Goal: Information Seeking & Learning: Learn about a topic

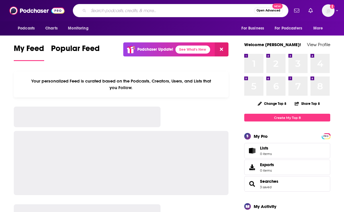
click at [129, 14] on input "Search podcasts, credits, & more..." at bounding box center [171, 10] width 165 height 9
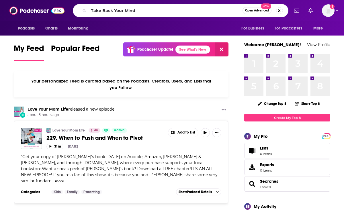
type input "Take Back Your Mind"
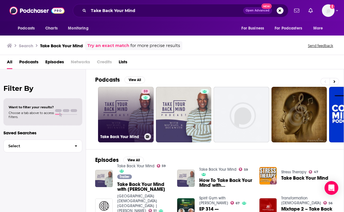
click at [115, 112] on link "59 Take Back Your Mind" at bounding box center [126, 115] width 56 height 56
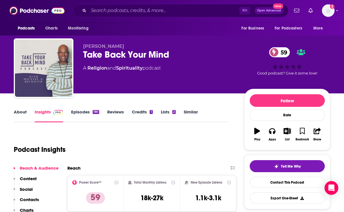
click at [21, 114] on link "About" at bounding box center [20, 115] width 13 height 13
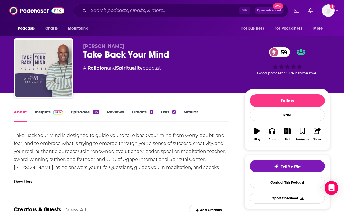
click at [34, 179] on div "Show More" at bounding box center [121, 180] width 215 height 10
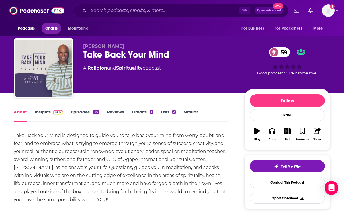
click at [56, 26] on span "Charts" at bounding box center [51, 28] width 12 height 8
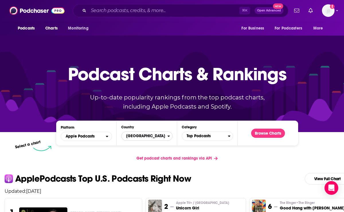
click at [141, 136] on span "[GEOGRAPHIC_DATA]" at bounding box center [145, 136] width 46 height 10
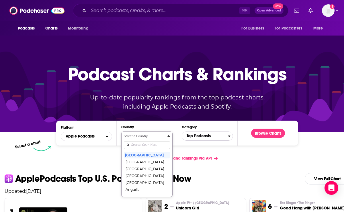
click at [192, 137] on span "Top Podcasts" at bounding box center [205, 136] width 46 height 10
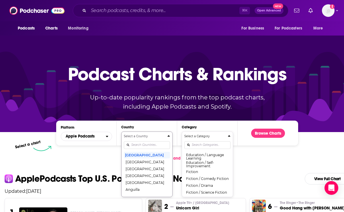
scroll to position [149, 0]
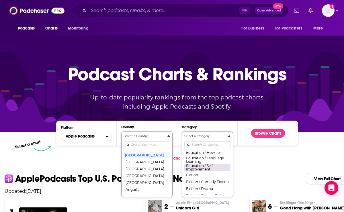
click at [202, 169] on button "Education / Self-Improvement" at bounding box center [207, 168] width 46 height 8
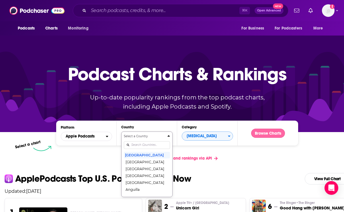
click at [264, 132] on button "Browse Charts" at bounding box center [268, 133] width 34 height 9
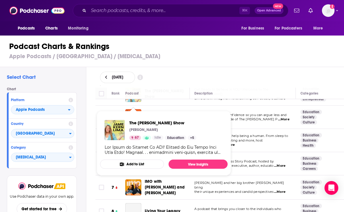
scroll to position [87, 0]
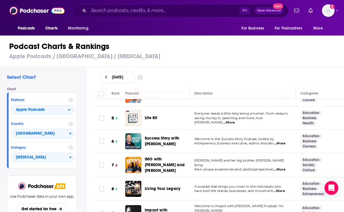
click at [193, 51] on h1 "Podcast Charts & Rankings" at bounding box center [174, 46] width 330 height 10
click at [213, 137] on span "Welcome to the Success Story Podcast, hosted by" at bounding box center [233, 139] width 79 height 4
click at [168, 137] on span "Success Story with Scott D. Clary" at bounding box center [162, 141] width 34 height 11
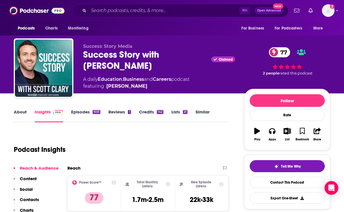
click at [21, 112] on link "About" at bounding box center [20, 115] width 13 height 13
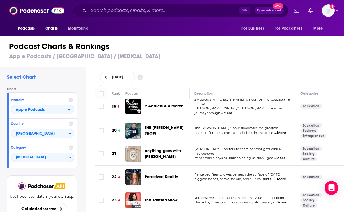
scroll to position [436, 0]
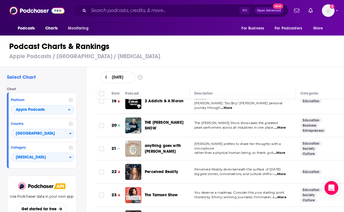
click at [284, 172] on span "...More" at bounding box center [279, 174] width 11 height 5
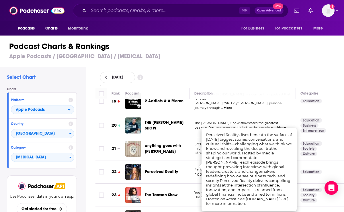
click at [173, 90] on div "Podcast" at bounding box center [155, 93] width 60 height 7
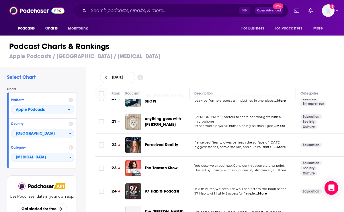
scroll to position [479, 0]
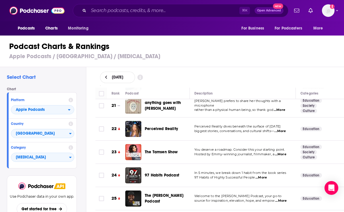
click at [283, 152] on span "...More" at bounding box center [280, 154] width 11 height 5
click at [91, 180] on div "Rank Podcast Description Categories 1 Mick Unplugged "Mick Unplugged" is a tran…" at bounding box center [220, 150] width 258 height 125
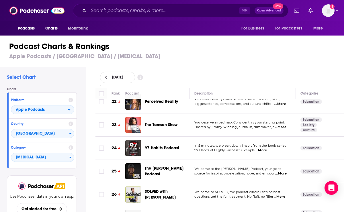
scroll to position [508, 0]
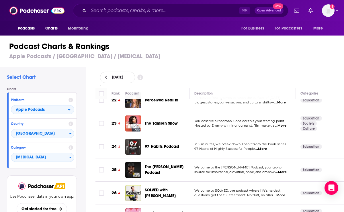
click at [275, 193] on span "...More" at bounding box center [279, 195] width 11 height 5
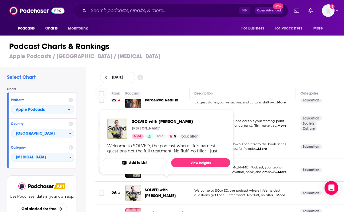
click at [159, 188] on span "SOLVED with Mark Manson" at bounding box center [160, 193] width 31 height 11
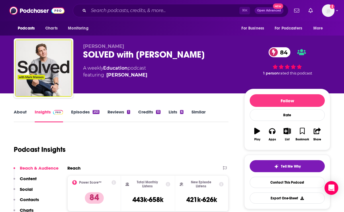
click at [119, 53] on div "SOLVED with Mark Manson 84" at bounding box center [159, 54] width 152 height 11
copy h2 "with"
click at [104, 55] on div "SOLVED with Mark Manson 84" at bounding box center [159, 54] width 152 height 11
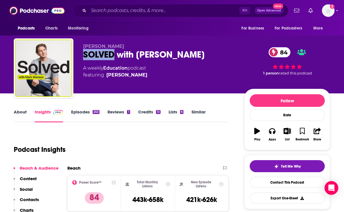
click at [104, 55] on div "SOLVED with Mark Manson 84" at bounding box center [159, 54] width 152 height 11
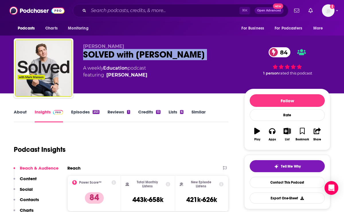
click at [104, 55] on div "SOLVED with Mark Manson 84" at bounding box center [159, 54] width 152 height 11
copy div "SOLVED with Mark Manson 84"
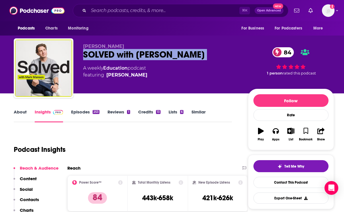
click at [32, 197] on p "Contacts" at bounding box center [29, 199] width 19 height 5
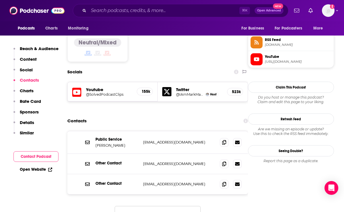
scroll to position [473, 0]
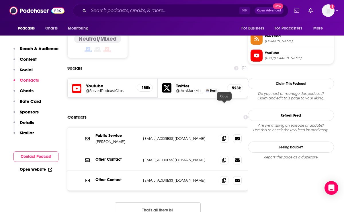
click at [222, 136] on icon at bounding box center [224, 138] width 4 height 5
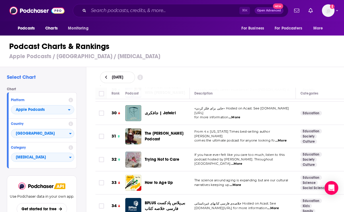
scroll to position [702, 0]
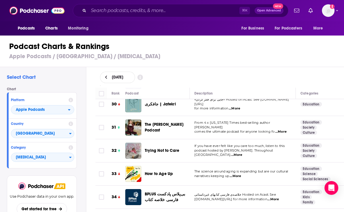
click at [242, 153] on span "...More" at bounding box center [236, 155] width 11 height 5
click at [160, 148] on span "Trying Not to Care" at bounding box center [162, 150] width 34 height 5
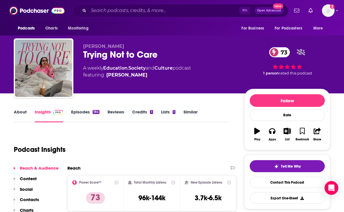
click at [112, 58] on div "Trying Not to Care 73" at bounding box center [159, 54] width 152 height 11
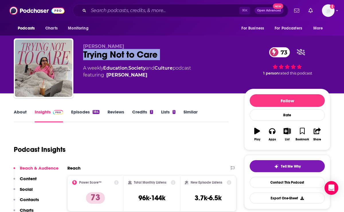
click at [112, 58] on div "Trying Not to Care 73" at bounding box center [159, 54] width 152 height 11
copy div "Trying Not to Care 73"
click at [37, 198] on p "Contacts" at bounding box center [29, 199] width 19 height 5
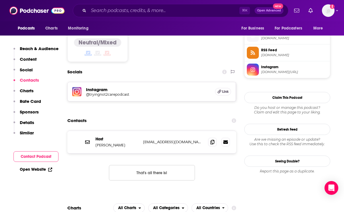
scroll to position [462, 0]
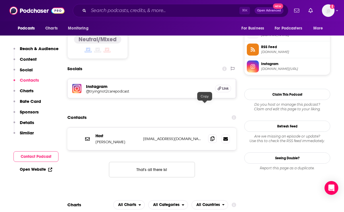
click at [210, 136] on icon at bounding box center [212, 138] width 4 height 5
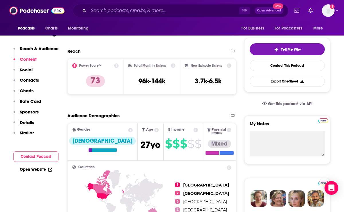
scroll to position [0, 0]
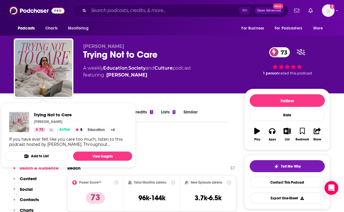
click at [19, 113] on img "Trying Not to Care" at bounding box center [19, 122] width 20 height 20
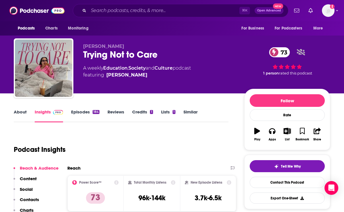
click at [16, 110] on link "About" at bounding box center [20, 115] width 13 height 13
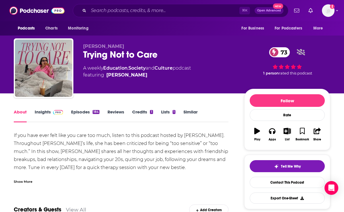
click at [30, 181] on div "Show More" at bounding box center [23, 181] width 19 height 5
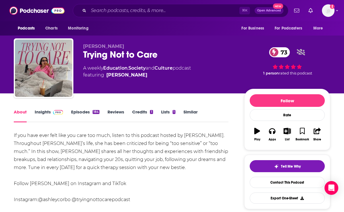
click at [75, 112] on link "Episodes 184" at bounding box center [85, 115] width 28 height 13
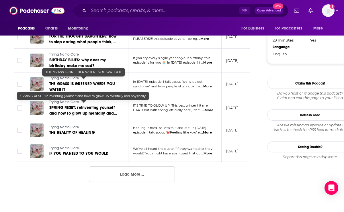
scroll to position [593, 0]
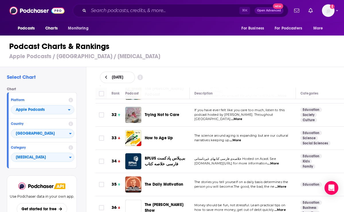
scroll to position [744, 0]
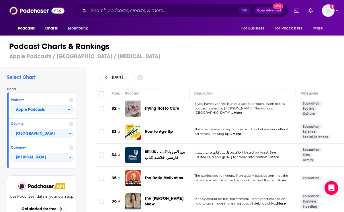
click at [235, 132] on span "...More" at bounding box center [235, 134] width 11 height 5
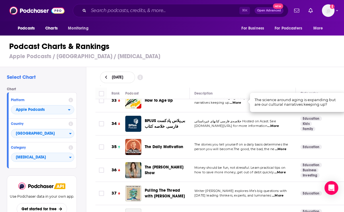
scroll to position [776, 0]
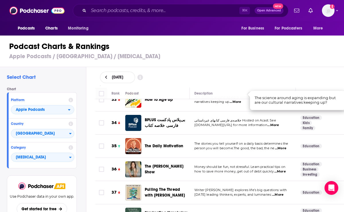
click at [284, 169] on span "...More" at bounding box center [279, 171] width 11 height 5
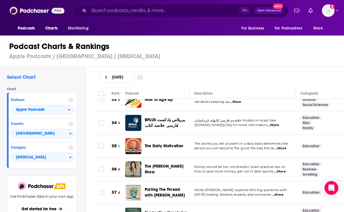
click at [199, 191] on td "Writer Elise Loehnen explores life’s big questions with today’s leading thinker…" at bounding box center [243, 192] width 106 height 23
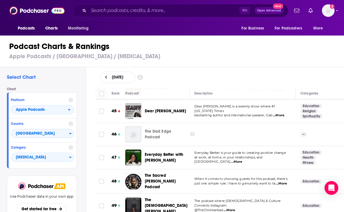
scroll to position [1046, 0]
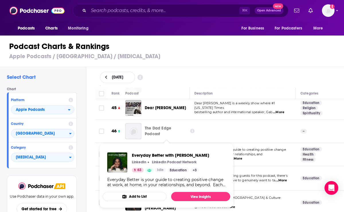
click at [149, 146] on div "Everyday Better with Leah Smart" at bounding box center [170, 154] width 50 height 16
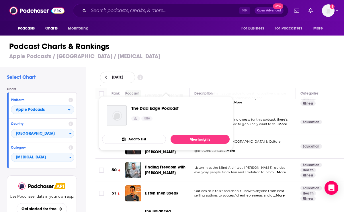
scroll to position [1104, 0]
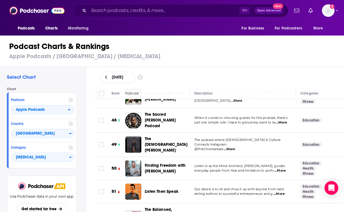
click at [283, 169] on span "...More" at bounding box center [279, 171] width 11 height 5
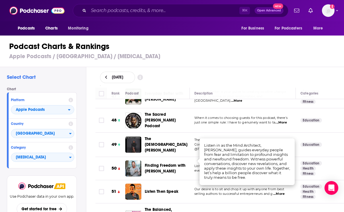
click at [93, 173] on div "Rank Podcast Description Categories 1 Mick Unplugged "Mick Unplugged" is a tran…" at bounding box center [220, 150] width 258 height 125
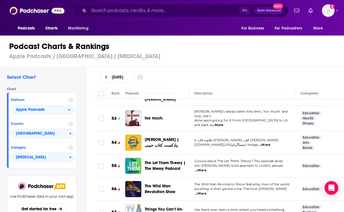
scroll to position [1232, 0]
click at [223, 123] on span "...More" at bounding box center [217, 125] width 11 height 5
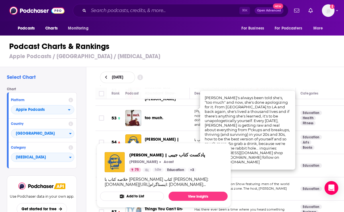
click at [98, 144] on span "Ketab Jibi | پادکست کتاب جیبی Mahdi Bahmani Acast 75 Idle Education + 3 خلاصه ک…" at bounding box center [164, 176] width 134 height 72
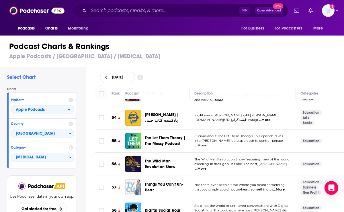
scroll to position [1272, 0]
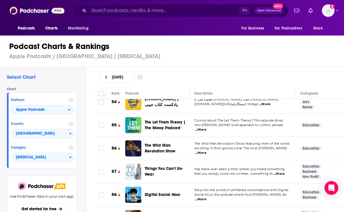
click at [282, 172] on span "...More" at bounding box center [278, 174] width 11 height 5
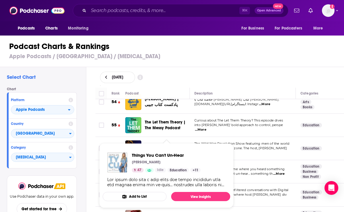
click at [150, 160] on p "Maritza Barone" at bounding box center [146, 162] width 29 height 5
click at [148, 155] on span "Things You Can't Un-Hear" at bounding box center [166, 154] width 69 height 5
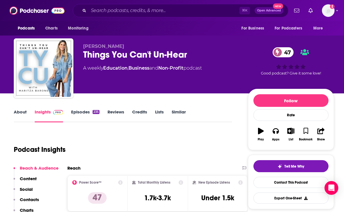
click at [20, 112] on link "About" at bounding box center [20, 115] width 13 height 13
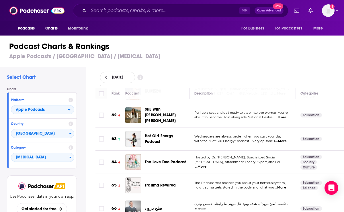
scroll to position [1446, 0]
click at [206, 164] on span "...More" at bounding box center [200, 166] width 11 height 5
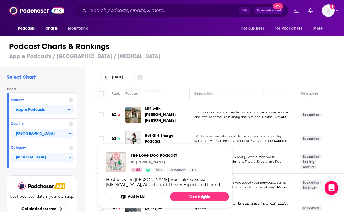
click at [88, 143] on div "Select Chart Chart Platform Apple Podcasts Country United States Category Self-…" at bounding box center [174, 155] width 349 height 177
click at [116, 159] on img "The Love Doc Podcast" at bounding box center [116, 162] width 20 height 20
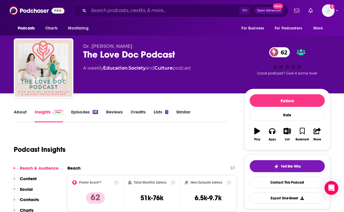
click at [22, 112] on link "About" at bounding box center [20, 115] width 13 height 13
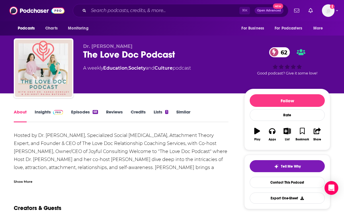
click at [23, 178] on div "Show More" at bounding box center [121, 180] width 215 height 10
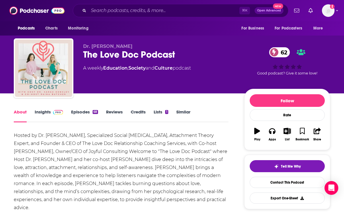
click at [79, 111] on link "Episodes 68" at bounding box center [84, 115] width 27 height 13
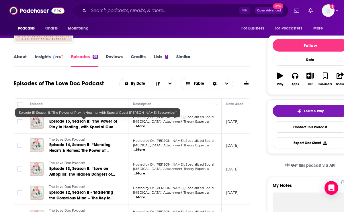
scroll to position [56, 0]
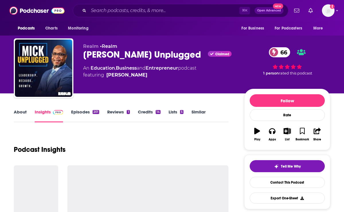
click at [21, 111] on link "About" at bounding box center [20, 115] width 13 height 13
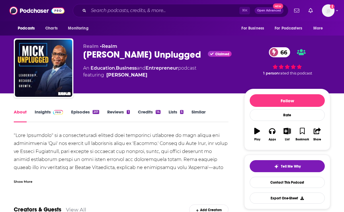
click at [29, 175] on div "Show More" at bounding box center [121, 180] width 215 height 10
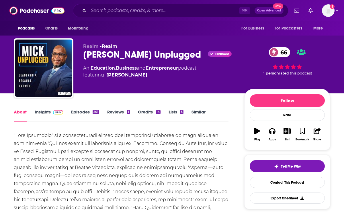
click at [46, 111] on link "Insights" at bounding box center [49, 115] width 28 height 13
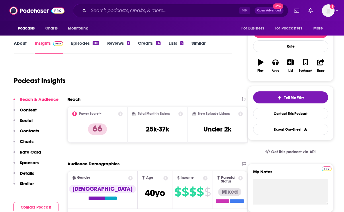
click at [32, 132] on p "Contacts" at bounding box center [29, 130] width 19 height 5
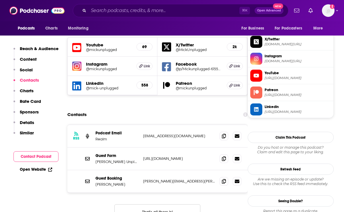
scroll to position [505, 0]
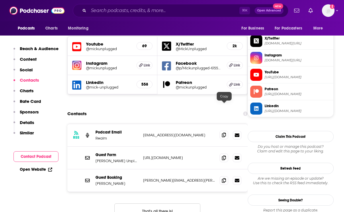
click at [225, 133] on icon at bounding box center [224, 135] width 4 height 5
click at [222, 178] on icon at bounding box center [224, 180] width 4 height 5
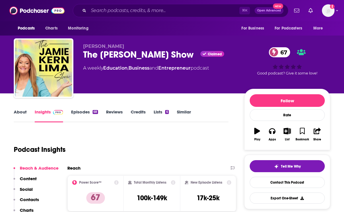
click at [116, 52] on div "The Jamie Kern Lima Show Claimed 67" at bounding box center [159, 54] width 152 height 11
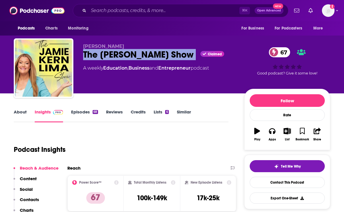
click at [116, 52] on div "The Jamie Kern Lima Show Claimed 67" at bounding box center [159, 54] width 152 height 11
copy div "The [PERSON_NAME] Show"
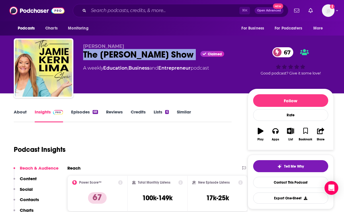
click at [35, 199] on p "Contacts" at bounding box center [29, 199] width 19 height 5
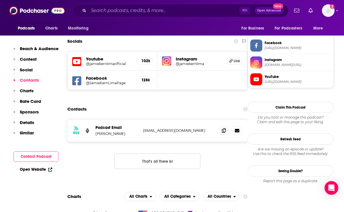
scroll to position [485, 0]
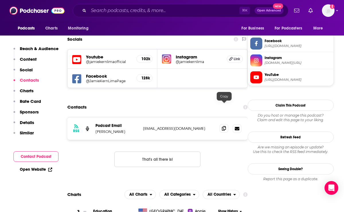
click at [224, 124] on span at bounding box center [224, 128] width 9 height 9
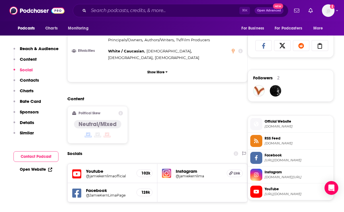
scroll to position [363, 0]
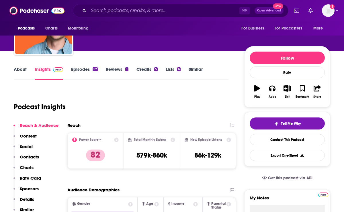
click at [35, 158] on p "Contacts" at bounding box center [29, 156] width 19 height 5
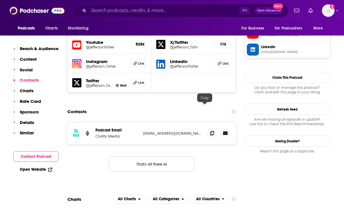
scroll to position [514, 0]
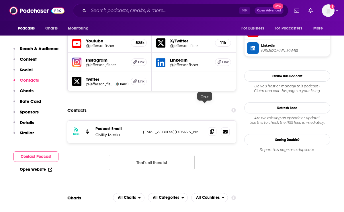
click at [208, 127] on span at bounding box center [212, 131] width 9 height 9
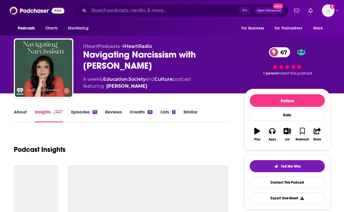
click at [82, 112] on link "Episodes 71" at bounding box center [84, 115] width 26 height 13
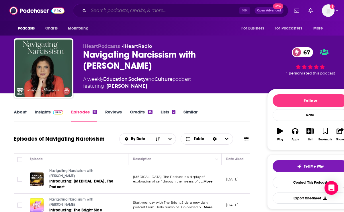
click at [128, 13] on input "Search podcasts, credits, & more..." at bounding box center [164, 10] width 151 height 9
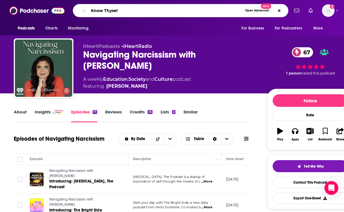
type input "Know Thyself"
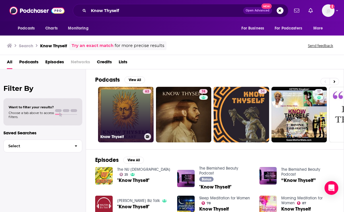
click at [145, 104] on div "63" at bounding box center [147, 111] width 9 height 44
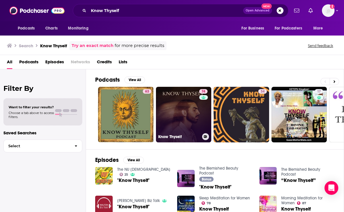
click at [184, 107] on link "74 Know Thyself" at bounding box center [184, 115] width 56 height 56
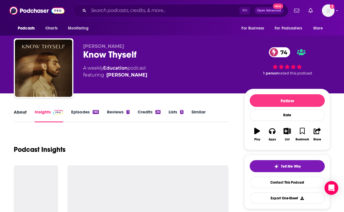
click at [28, 114] on div "About" at bounding box center [24, 115] width 21 height 13
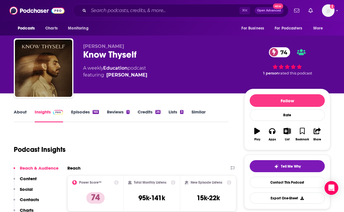
click at [25, 114] on link "About" at bounding box center [20, 115] width 13 height 13
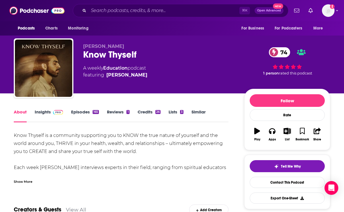
click at [48, 116] on link "Insights" at bounding box center [49, 115] width 28 height 13
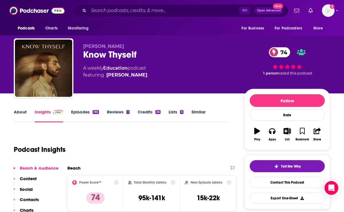
click at [32, 201] on p "Contacts" at bounding box center [29, 199] width 19 height 5
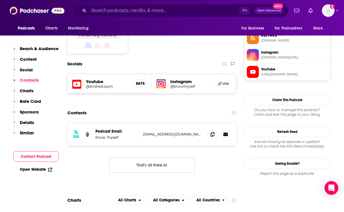
scroll to position [476, 0]
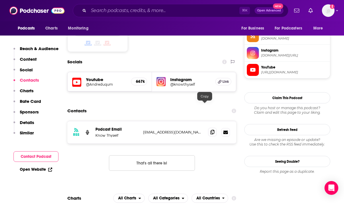
click at [208, 128] on span at bounding box center [212, 132] width 9 height 9
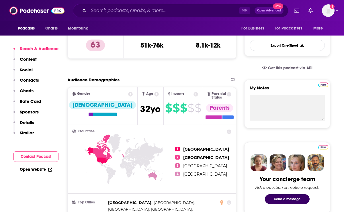
scroll to position [154, 0]
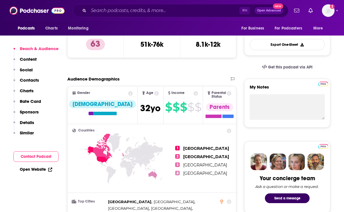
click at [31, 77] on button "Social" at bounding box center [22, 72] width 19 height 11
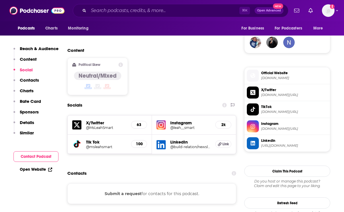
click at [31, 79] on p "Contacts" at bounding box center [29, 79] width 19 height 5
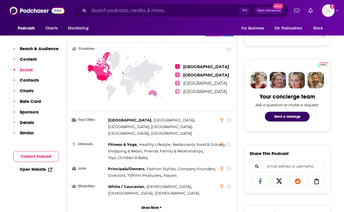
scroll to position [0, 0]
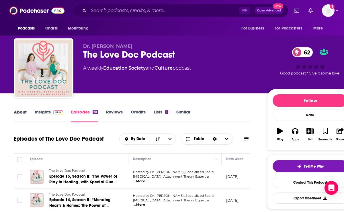
click at [27, 113] on div "About" at bounding box center [24, 115] width 21 height 13
click at [23, 112] on link "About" at bounding box center [20, 115] width 13 height 13
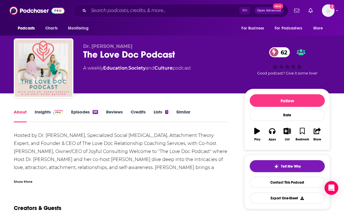
click at [28, 180] on div "Show More" at bounding box center [23, 181] width 19 height 5
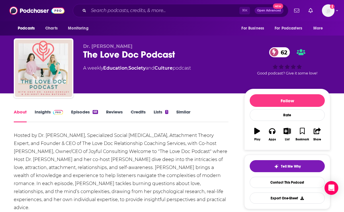
click at [39, 114] on link "Insights" at bounding box center [49, 115] width 28 height 13
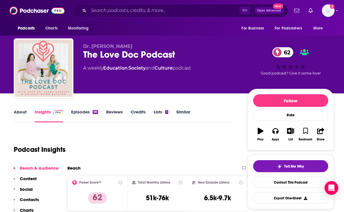
click at [15, 115] on link "About" at bounding box center [20, 115] width 13 height 13
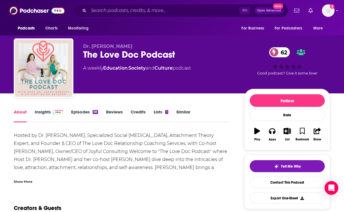
click at [25, 179] on div "Show More" at bounding box center [23, 181] width 19 height 5
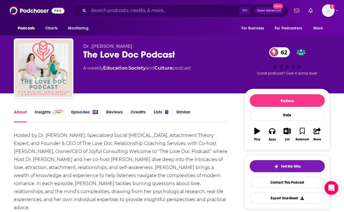
click at [111, 54] on div "The Love Doc Podcast 62" at bounding box center [159, 54] width 152 height 11
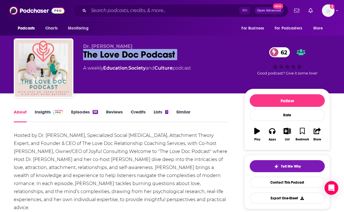
click at [111, 54] on div "The Love Doc Podcast 62" at bounding box center [159, 54] width 152 height 11
copy div "The Love Doc Podcast 62"
click at [48, 109] on link "Insights" at bounding box center [49, 115] width 28 height 13
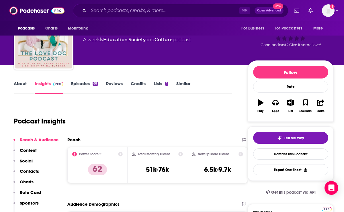
scroll to position [41, 0]
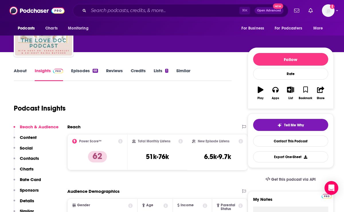
click at [32, 164] on div "Reach & Audience Content Social Contacts Charts Rate Card Sponsors Details Simi…" at bounding box center [35, 171] width 45 height 95
click at [32, 159] on p "Contacts" at bounding box center [29, 158] width 19 height 5
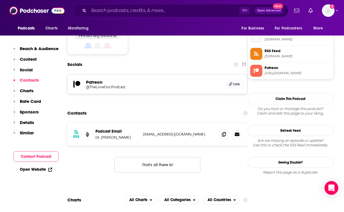
scroll to position [466, 0]
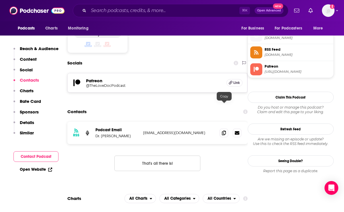
click at [223, 129] on span at bounding box center [224, 133] width 9 height 9
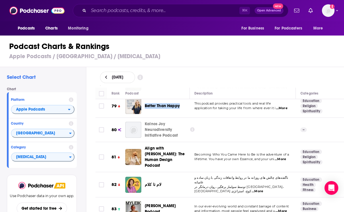
scroll to position [1880, 0]
click at [287, 209] on span "...More" at bounding box center [280, 211] width 11 height 5
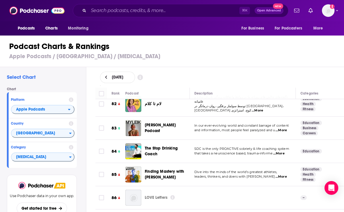
scroll to position [1975, 0]
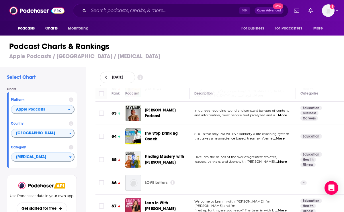
click at [286, 208] on span "...More" at bounding box center [280, 210] width 11 height 5
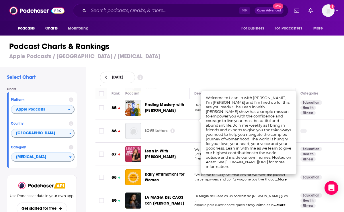
scroll to position [2028, 0]
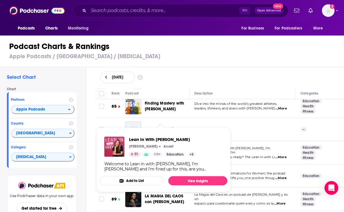
click at [91, 115] on div "Rank Podcast Description Categories 1 Mick Unplugged "Mick Unplugged" is a tran…" at bounding box center [220, 150] width 258 height 125
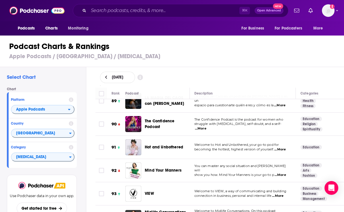
scroll to position [2129, 0]
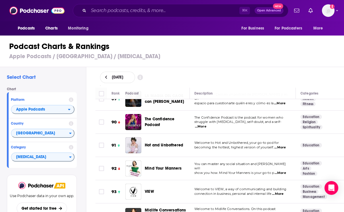
click at [282, 171] on span "...More" at bounding box center [280, 173] width 11 height 5
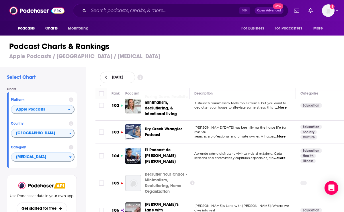
scroll to position [2433, 0]
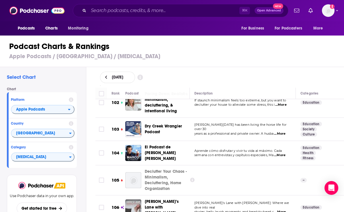
click at [285, 210] on span "...More" at bounding box center [279, 212] width 11 height 5
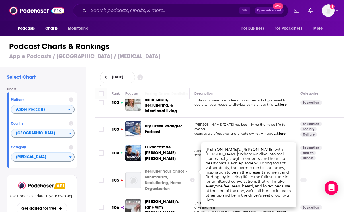
click at [93, 185] on div "Rank Podcast Description Categories 1 Mick Unplugged "Mick Unplugged" is a tran…" at bounding box center [220, 150] width 258 height 125
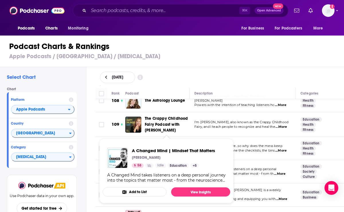
scroll to position [2604, 0]
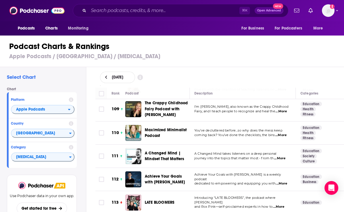
click at [91, 120] on div "Select Chart Chart Platform Apple Podcasts Country United States Category Self-…" at bounding box center [174, 155] width 349 height 177
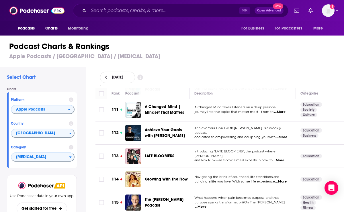
scroll to position [2659, 0]
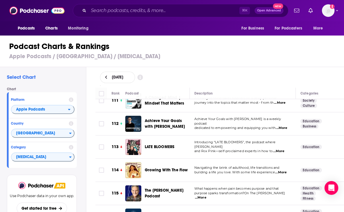
click at [206, 195] on span "...More" at bounding box center [200, 197] width 11 height 5
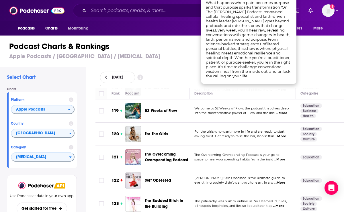
scroll to position [2838, 0]
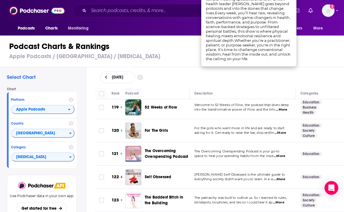
click at [281, 177] on span "...More" at bounding box center [279, 179] width 11 height 5
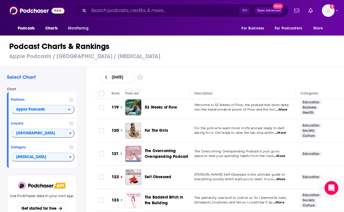
scroll to position [2847, 0]
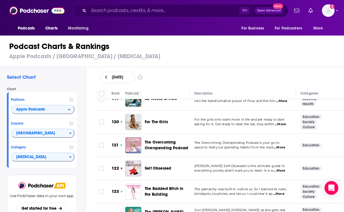
click at [94, 119] on div "Rank Podcast Description Categories 1 Mick Unplugged "Mick Unplugged" is a tran…" at bounding box center [220, 150] width 258 height 125
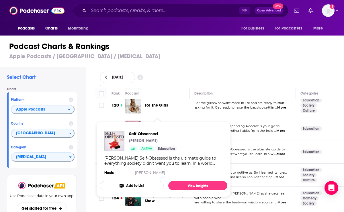
scroll to position [2865, 0]
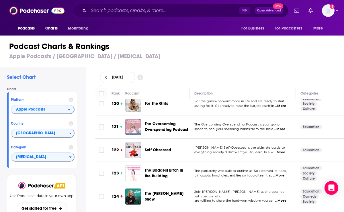
click at [93, 111] on div "Rank Podcast Description Categories 1 Mick Unplugged "Mick Unplugged" is a tran…" at bounding box center [220, 150] width 258 height 125
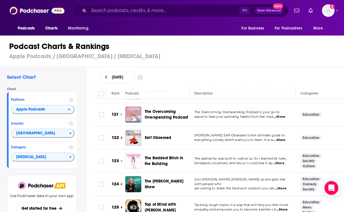
click at [283, 186] on span "...More" at bounding box center [280, 188] width 11 height 5
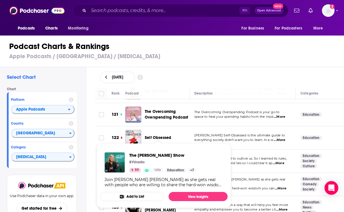
click at [113, 173] on td "124" at bounding box center [116, 184] width 18 height 23
click at [111, 173] on td "124" at bounding box center [116, 184] width 18 height 23
click at [119, 158] on img "The Lisa Show" at bounding box center [115, 162] width 20 height 20
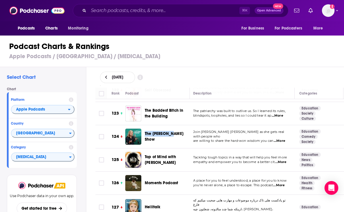
scroll to position [2931, 1]
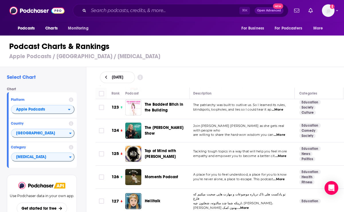
click at [284, 154] on span "...More" at bounding box center [280, 156] width 11 height 5
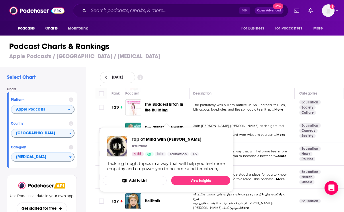
click at [107, 142] on td "125" at bounding box center [116, 153] width 18 height 23
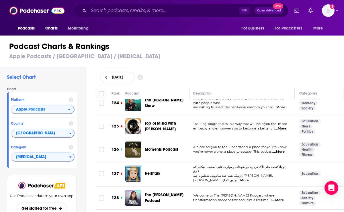
scroll to position [2974, 1]
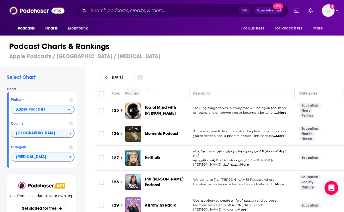
click at [284, 182] on span "...More" at bounding box center [277, 184] width 11 height 5
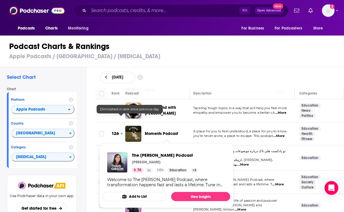
click at [111, 146] on td "127" at bounding box center [116, 158] width 18 height 25
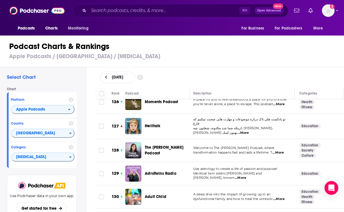
scroll to position [3009, 1]
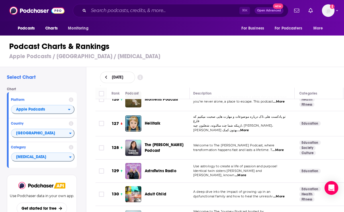
click at [246, 173] on span "...More" at bounding box center [240, 175] width 11 height 5
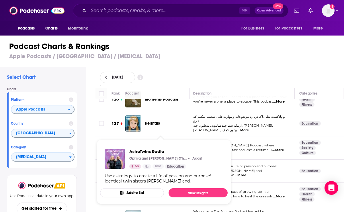
click at [113, 139] on span "AstroTwins Radio Ophira and Tali Edut (The AstroTwins) Acast 53 Idle Education …" at bounding box center [164, 172] width 134 height 72
click at [92, 126] on div "Rank Podcast Description Categories 1 Mick Unplugged "Mick Unplugged" is a tran…" at bounding box center [220, 150] width 258 height 125
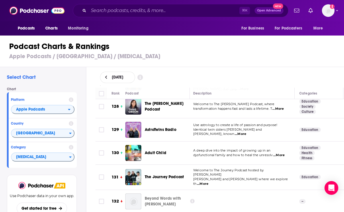
scroll to position [3053, 1]
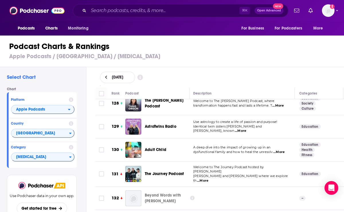
click at [281, 150] on span "...More" at bounding box center [278, 152] width 11 height 5
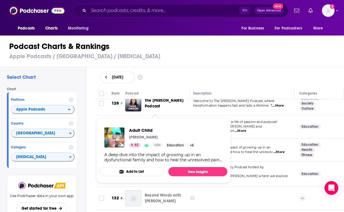
click at [111, 117] on span "Adult Child Andrea 62 Idle Education + 6 A deep dive into the impact of growing…" at bounding box center [163, 151] width 134 height 72
click at [98, 138] on td at bounding box center [100, 149] width 11 height 23
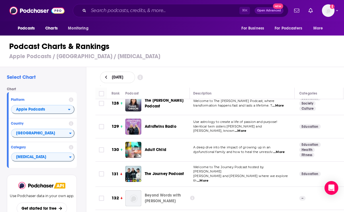
scroll to position [3065, 1]
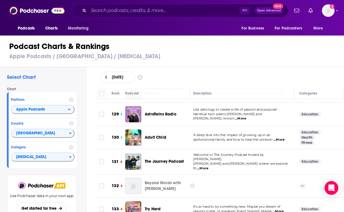
click at [208, 166] on span "...More" at bounding box center [202, 168] width 11 height 5
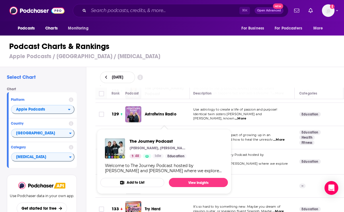
click at [97, 149] on td at bounding box center [100, 161] width 11 height 25
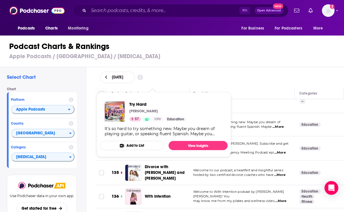
scroll to position [3161, 1]
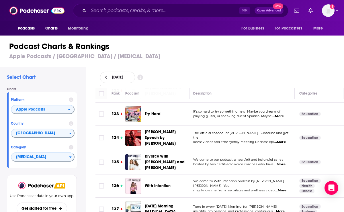
click at [281, 162] on span "...More" at bounding box center [279, 164] width 11 height 5
click at [149, 175] on td "With Intention" at bounding box center [157, 186] width 64 height 23
click at [279, 188] on span "...More" at bounding box center [280, 190] width 11 height 5
click at [174, 175] on td "With Intention" at bounding box center [157, 186] width 64 height 23
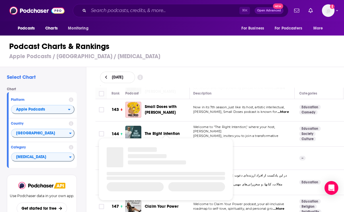
scroll to position [3406, 1]
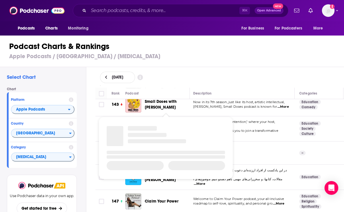
click at [281, 201] on span "...More" at bounding box center [278, 203] width 11 height 5
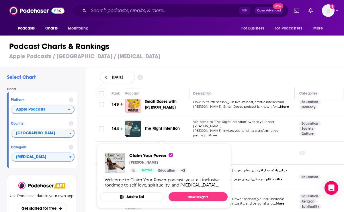
click at [88, 146] on div "Select Chart Chart Platform Apple Podcasts Country United States Category Self-…" at bounding box center [174, 155] width 349 height 177
click at [122, 165] on td "146" at bounding box center [116, 177] width 18 height 25
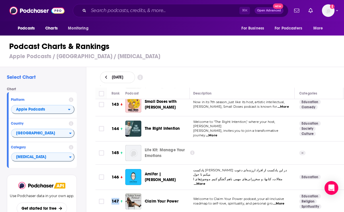
click at [107, 190] on td "147" at bounding box center [116, 201] width 18 height 23
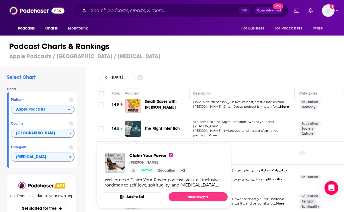
click at [107, 190] on td "147" at bounding box center [116, 201] width 18 height 23
click at [101, 165] on td at bounding box center [100, 177] width 11 height 25
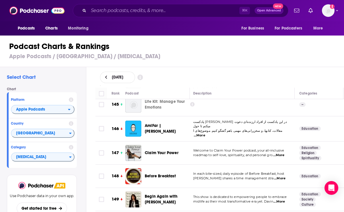
scroll to position [3454, 1]
click at [281, 199] on span "...More" at bounding box center [278, 201] width 11 height 5
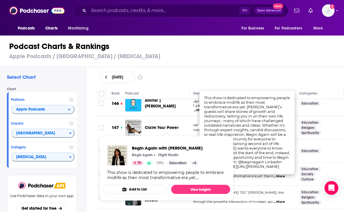
scroll to position [3486, 1]
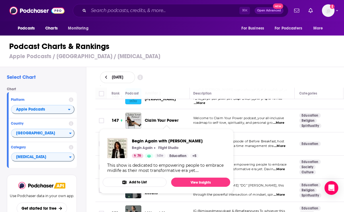
click at [106, 132] on td at bounding box center [100, 143] width 11 height 23
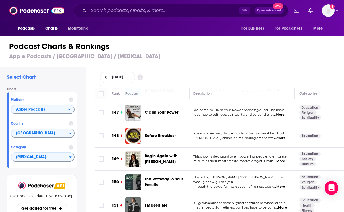
scroll to position [3524, 1]
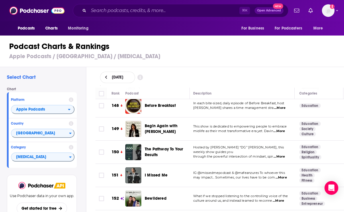
click at [283, 199] on span "...More" at bounding box center [278, 201] width 11 height 5
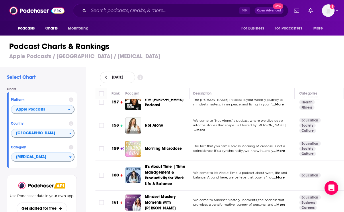
scroll to position [3742, 1]
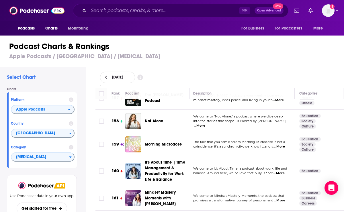
click at [282, 198] on span "...More" at bounding box center [279, 200] width 11 height 5
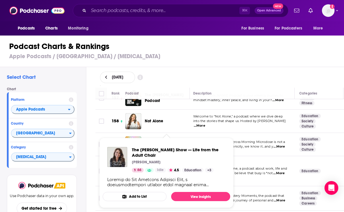
click at [87, 152] on div "Select Chart Chart Platform Apple Podcasts Country United States Category Self-…" at bounding box center [174, 155] width 349 height 177
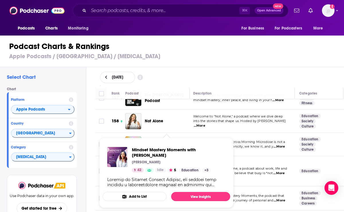
click at [91, 136] on div "Rank Podcast Description Categories 1 Mick Unplugged "Mick Unplugged" is a tran…" at bounding box center [220, 150] width 258 height 125
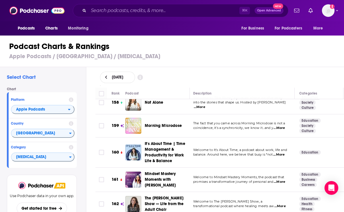
scroll to position [3772, 1]
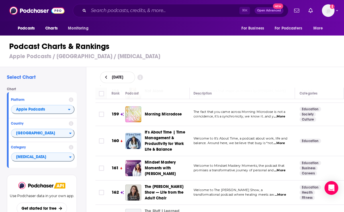
click at [90, 150] on div "Select Chart Chart Platform Apple Podcasts Country United States Category Self-…" at bounding box center [174, 155] width 349 height 177
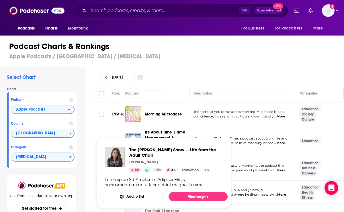
click at [152, 181] on td "The Michelle Chalfant Show — Life from the Adult Chair" at bounding box center [157, 193] width 64 height 24
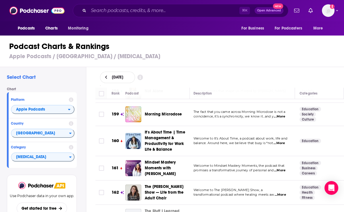
click at [91, 131] on div "Rank Podcast Description Categories 1 Mick Unplugged "Mick Unplugged" is a tran…" at bounding box center [220, 150] width 258 height 125
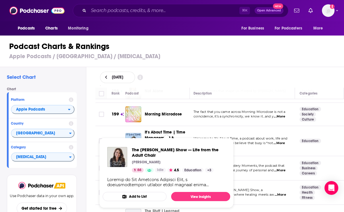
click at [88, 135] on div "Select Chart Chart Platform Apple Podcasts Country United States Category Self-…" at bounding box center [174, 155] width 349 height 177
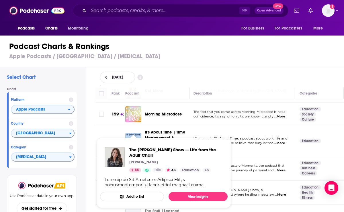
click at [93, 136] on div "Rank Podcast Description Categories 1 Mick Unplugged "Mick Unplugged" is a tran…" at bounding box center [220, 150] width 258 height 125
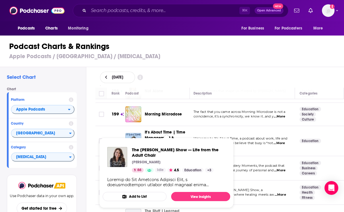
click at [155, 135] on span "The Michelle Chalfant Show — Life from the Adult Chair Michelle Chalfant 66 Idl…" at bounding box center [166, 172] width 134 height 77
click at [91, 132] on div "Rank Podcast Description Categories 1 Mick Unplugged "Mick Unplugged" is a tran…" at bounding box center [220, 150] width 258 height 125
click at [96, 156] on td at bounding box center [100, 168] width 11 height 24
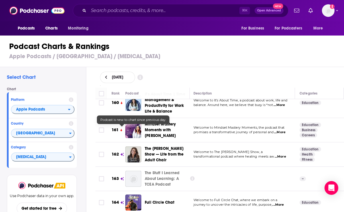
scroll to position [3818, 1]
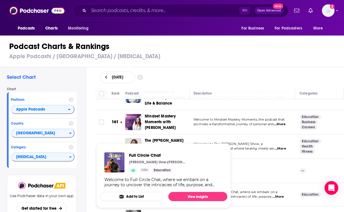
click at [280, 195] on span "...More" at bounding box center [277, 197] width 11 height 5
click at [133, 140] on span "Full Circle Chat Christian Ume-Ezeoke and Dr. Betty Veasy Idle Education Welcom…" at bounding box center [163, 176] width 134 height 72
click at [116, 162] on img "Full Circle Chat" at bounding box center [114, 162] width 20 height 20
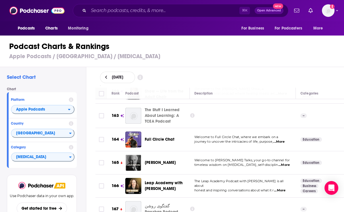
scroll to position [3878, 0]
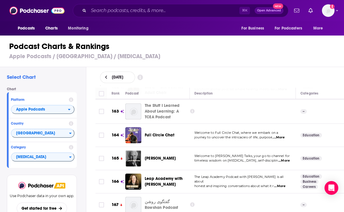
click at [283, 184] on span "...More" at bounding box center [279, 186] width 11 height 5
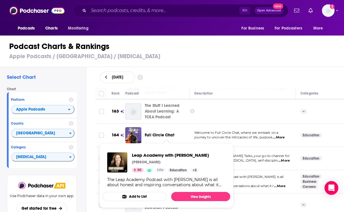
click at [105, 170] on td at bounding box center [100, 181] width 11 height 23
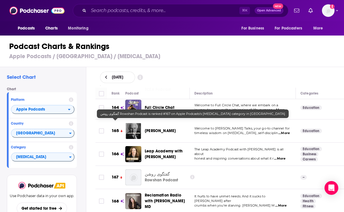
scroll to position [3909, 0]
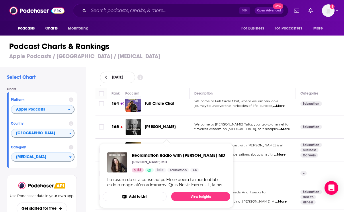
click at [285, 199] on span "...More" at bounding box center [280, 201] width 11 height 5
click at [96, 162] on td at bounding box center [100, 173] width 11 height 23
click at [148, 185] on td "Reclamation Radio with Kelly Brogan MD" at bounding box center [157, 197] width 64 height 24
click at [87, 140] on div "Select Chart Chart Platform Apple Podcasts Country United States Category Self-…" at bounding box center [174, 155] width 349 height 177
click at [154, 140] on span "Reclamation Radio with Kelly Brogan MD Kelly Brogan MD 58 Idle Education + 4 Ad…" at bounding box center [166, 176] width 134 height 72
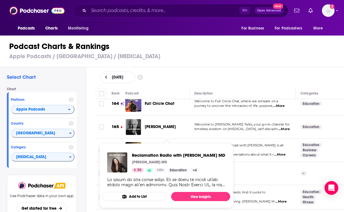
click at [146, 162] on td "گفتگوی روشن Rowshan Podcast" at bounding box center [157, 173] width 64 height 23
click at [160, 189] on div "Reclamation Radio with Kelly Brogan MD" at bounding box center [170, 197] width 50 height 17
click at [180, 189] on div "Reclamation Radio with Kelly Brogan MD" at bounding box center [170, 197] width 50 height 17
click at [145, 189] on div "Reclamation Radio with Kelly Brogan MD" at bounding box center [170, 197] width 50 height 17
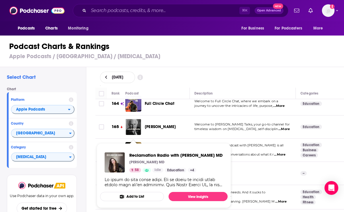
scroll to position [3920, 0]
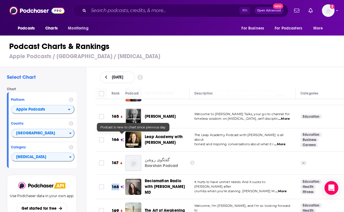
click at [148, 179] on span "Reclamation Radio with Kelly Brogan MD" at bounding box center [165, 187] width 40 height 16
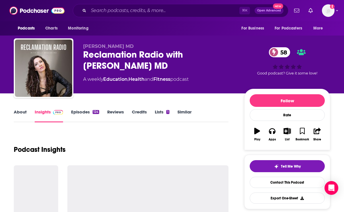
click at [20, 113] on link "About" at bounding box center [20, 115] width 13 height 13
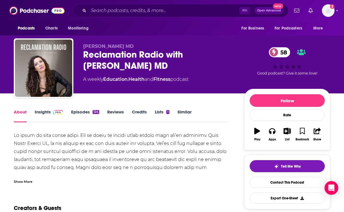
click at [34, 180] on div "Show More" at bounding box center [121, 180] width 215 height 10
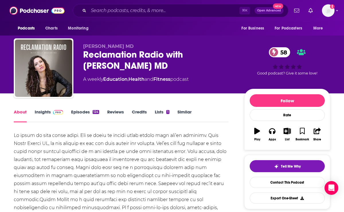
click at [44, 114] on link "Insights" at bounding box center [49, 115] width 28 height 13
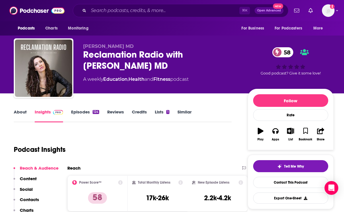
click at [122, 61] on div "Reclamation Radio with Kelly Brogan MD 58" at bounding box center [160, 60] width 155 height 22
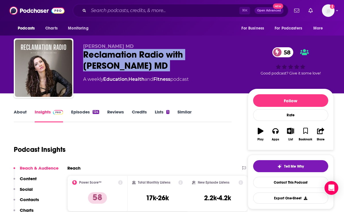
click at [122, 61] on div "Reclamation Radio with Kelly Brogan MD 58" at bounding box center [160, 60] width 155 height 22
copy div "Reclamation Radio with Kelly Brogan MD 58"
click at [22, 112] on link "About" at bounding box center [20, 115] width 13 height 13
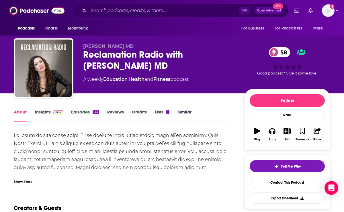
scroll to position [47, 0]
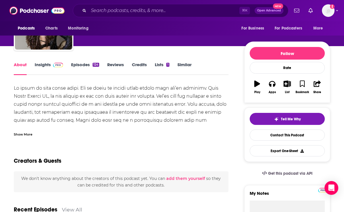
click at [31, 132] on div "Show More" at bounding box center [23, 133] width 19 height 5
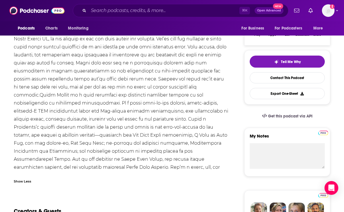
scroll to position [0, 0]
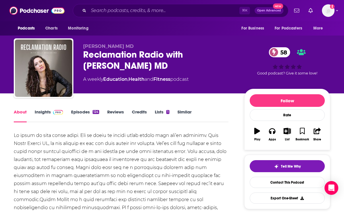
click at [77, 117] on link "Episodes 124" at bounding box center [85, 115] width 28 height 13
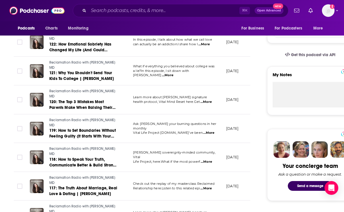
scroll to position [24, 0]
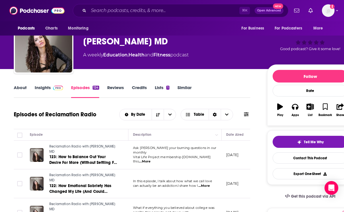
click at [44, 87] on link "Insights" at bounding box center [49, 91] width 28 height 13
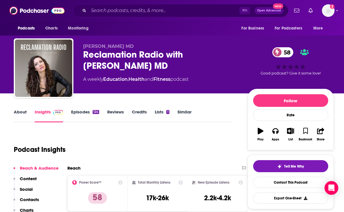
click at [33, 199] on p "Contacts" at bounding box center [29, 199] width 19 height 5
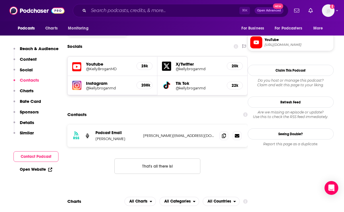
scroll to position [492, 0]
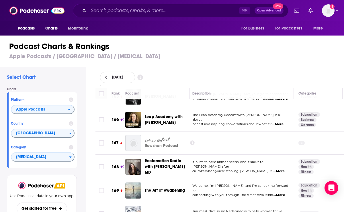
scroll to position [3945, 2]
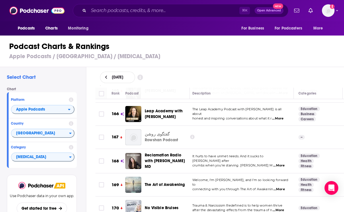
click at [286, 187] on p "connecting with you through The Art of Awakenin ...More" at bounding box center [240, 189] width 97 height 5
click at [284, 187] on span "...More" at bounding box center [278, 189] width 11 height 5
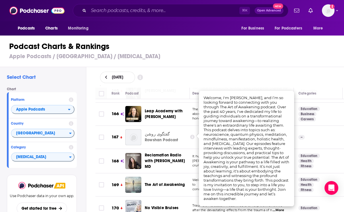
click at [110, 197] on td "170" at bounding box center [116, 208] width 18 height 23
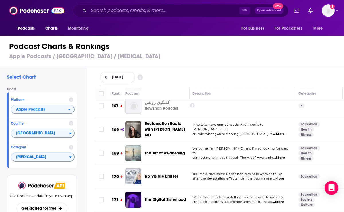
scroll to position [3977, 2]
click at [283, 176] on span "...More" at bounding box center [278, 178] width 11 height 5
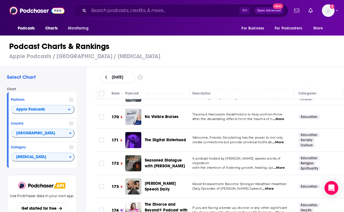
scroll to position [4043, 2]
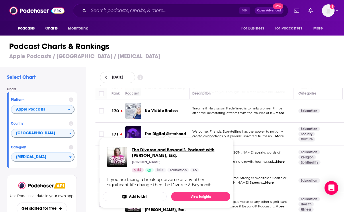
click at [150, 153] on span "The Divorce and Beyond® Podcast with Susan Guthrie, Esq." at bounding box center [179, 152] width 94 height 11
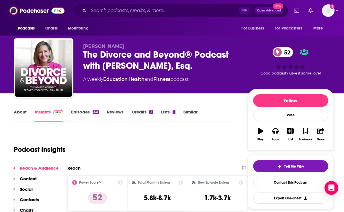
click at [126, 56] on div "The Divorce and Beyond® Podcast with Susan Guthrie, Esq. 52" at bounding box center [160, 60] width 155 height 22
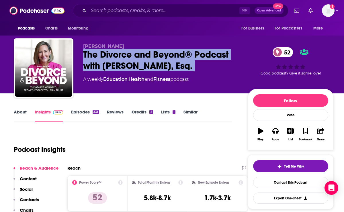
click at [126, 56] on div "The Divorce and Beyond® Podcast with Susan Guthrie, Esq. 52" at bounding box center [160, 60] width 155 height 22
copy div "The Divorce and Beyond® Podcast with Susan Guthrie, Esq. 52"
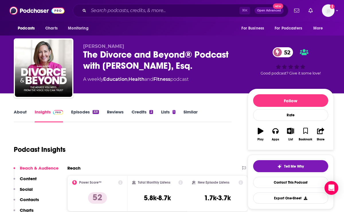
click at [18, 110] on link "About" at bounding box center [20, 115] width 13 height 13
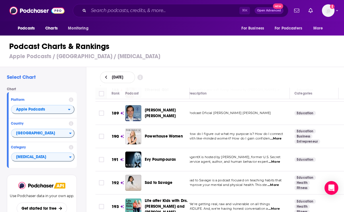
scroll to position [4493, 6]
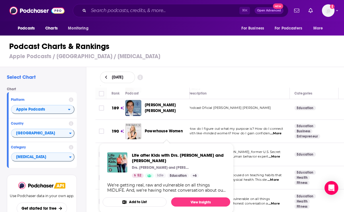
click at [152, 189] on td "Life after Kids with Drs. Brooke and Lynne" at bounding box center [157, 201] width 64 height 24
click at [107, 189] on td "193" at bounding box center [116, 201] width 18 height 24
click at [149, 142] on span "Life after Kids with Drs. Brooke and Lynne Drs. Brooke and Lynne 52 Idle Educat…" at bounding box center [166, 178] width 134 height 77
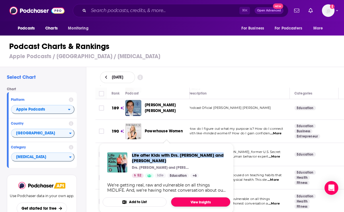
click at [188, 197] on link "View Insights" at bounding box center [200, 201] width 59 height 9
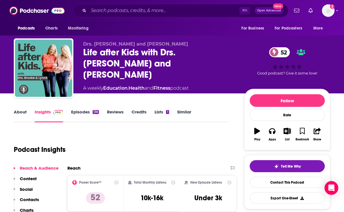
click at [19, 113] on link "About" at bounding box center [20, 115] width 13 height 13
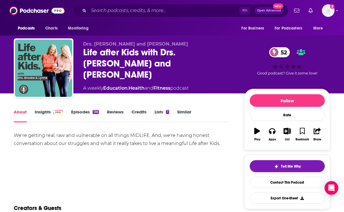
click at [97, 59] on div "Life after Kids with Drs. Brooke and Lynne 52" at bounding box center [159, 64] width 152 height 34
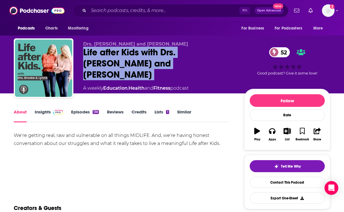
click at [97, 59] on div "Life after Kids with Drs. Brooke and Lynne 52" at bounding box center [159, 64] width 152 height 34
copy div "Life after Kids with Drs. Brooke and Lynne 52"
click at [82, 110] on link "Episodes 136" at bounding box center [85, 115] width 28 height 13
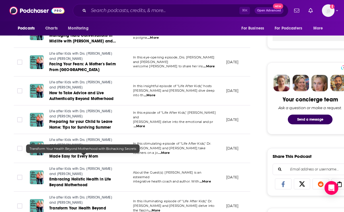
scroll to position [235, 0]
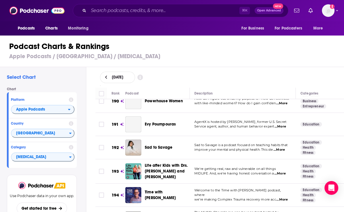
scroll to position [4523, 0]
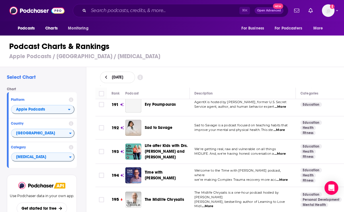
scroll to position [4552, 0]
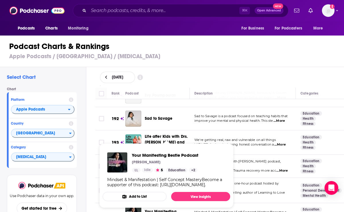
click at [92, 143] on div "Rank Podcast Description Categories 1 Mick Unplugged "Mick Unplugged" is a tran…" at bounding box center [220, 150] width 258 height 125
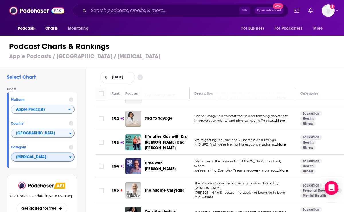
click at [41, 160] on span "[MEDICAL_DATA]" at bounding box center [40, 157] width 58 height 10
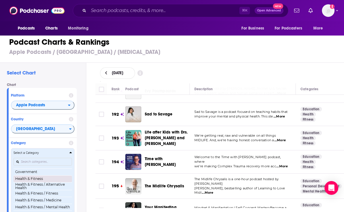
scroll to position [202, 0]
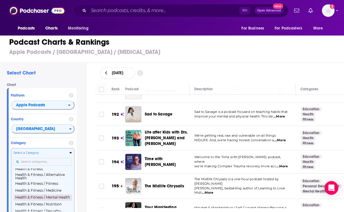
click at [48, 196] on button "Health & Fitness / Mental Health" at bounding box center [42, 197] width 58 height 7
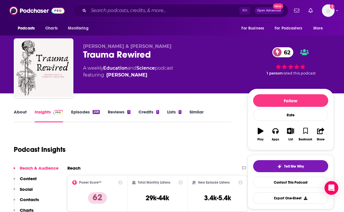
click at [19, 112] on link "About" at bounding box center [20, 115] width 13 height 13
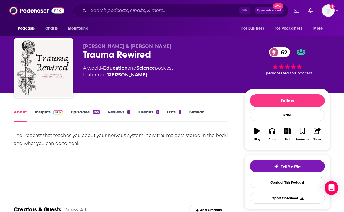
click at [79, 111] on link "Episodes 258" at bounding box center [85, 115] width 29 height 13
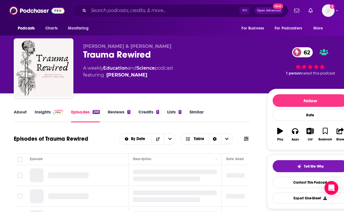
click at [42, 110] on link "Insights" at bounding box center [49, 115] width 28 height 13
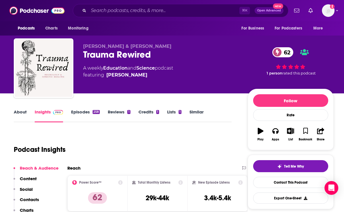
click at [83, 113] on link "Episodes 258" at bounding box center [85, 115] width 29 height 13
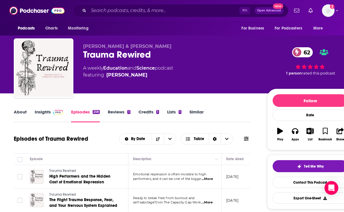
click at [111, 57] on div "Trauma Rewired 62" at bounding box center [170, 54] width 175 height 11
copy div "Trauma Rewired 62"
click at [42, 112] on link "Insights" at bounding box center [49, 115] width 28 height 13
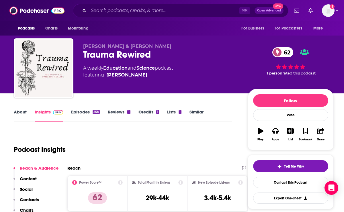
click at [34, 197] on p "Contacts" at bounding box center [29, 199] width 19 height 5
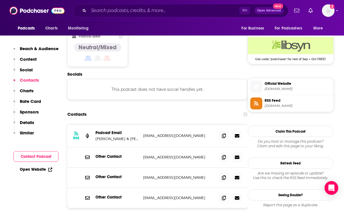
scroll to position [461, 0]
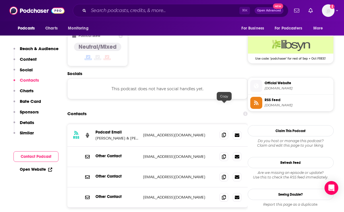
click at [225, 133] on icon at bounding box center [224, 135] width 4 height 5
click at [223, 133] on icon at bounding box center [224, 135] width 4 height 5
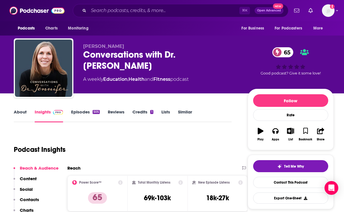
click at [23, 112] on link "About" at bounding box center [20, 115] width 13 height 13
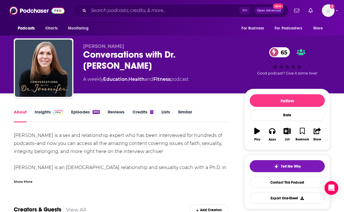
click at [19, 179] on div "Show More" at bounding box center [23, 181] width 19 height 5
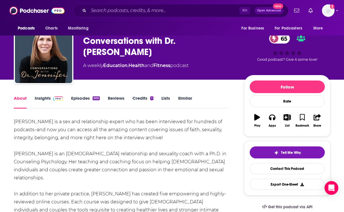
scroll to position [15, 0]
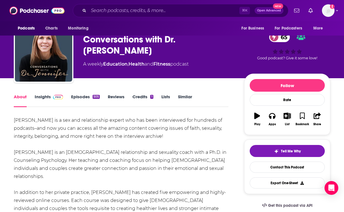
click at [74, 102] on link "Episodes 505" at bounding box center [85, 100] width 29 height 13
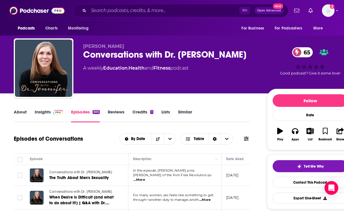
click at [49, 110] on link "Insights" at bounding box center [49, 115] width 28 height 13
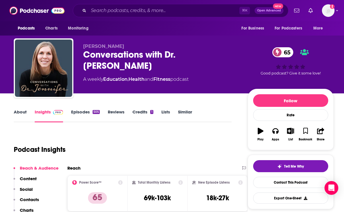
click at [124, 51] on div "Conversations with Dr. [PERSON_NAME] 65" at bounding box center [160, 60] width 155 height 22
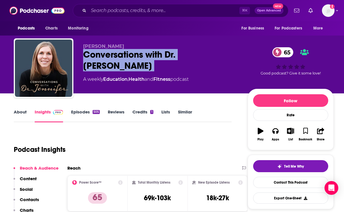
click at [124, 51] on div "Conversations with Dr. [PERSON_NAME] 65" at bounding box center [160, 60] width 155 height 22
copy div "Conversations with Dr. [PERSON_NAME] 65"
click at [23, 110] on link "About" at bounding box center [20, 115] width 13 height 13
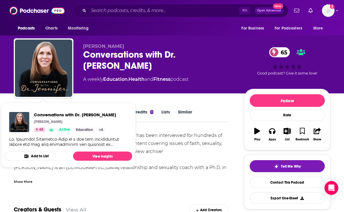
click at [21, 179] on div "Show More" at bounding box center [23, 181] width 19 height 5
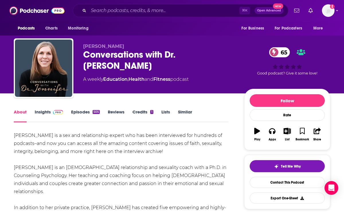
click at [95, 54] on div "Conversations with Dr. [PERSON_NAME] 65" at bounding box center [159, 60] width 152 height 22
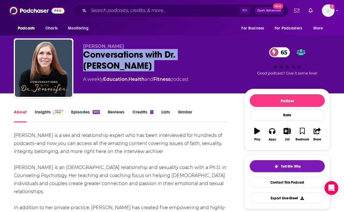
click at [95, 54] on div "Conversations with Dr. [PERSON_NAME] 65" at bounding box center [159, 60] width 152 height 22
copy div "Conversations with Dr. [PERSON_NAME] 65"
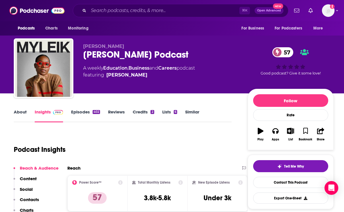
click at [21, 115] on link "About" at bounding box center [20, 115] width 13 height 13
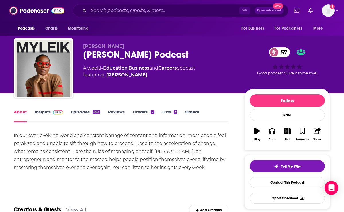
click at [35, 114] on link "Insights" at bounding box center [49, 115] width 28 height 13
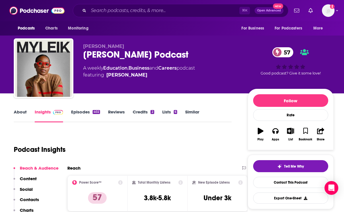
click at [18, 116] on link "About" at bounding box center [20, 115] width 13 height 13
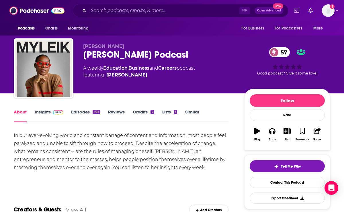
click at [113, 58] on div "[PERSON_NAME] Podcast 57" at bounding box center [159, 54] width 152 height 11
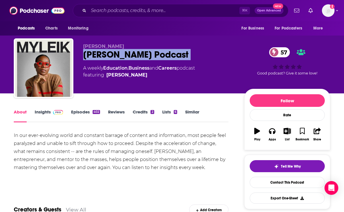
click at [113, 58] on div "[PERSON_NAME] Podcast 57" at bounding box center [159, 54] width 152 height 11
copy div "[PERSON_NAME] Podcast 57"
click at [46, 110] on link "Insights" at bounding box center [49, 115] width 28 height 13
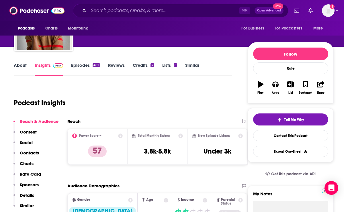
click at [31, 151] on p "Contacts" at bounding box center [29, 152] width 19 height 5
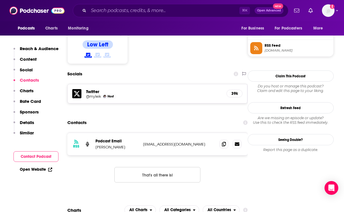
scroll to position [467, 0]
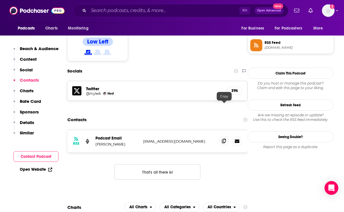
click at [224, 137] on span at bounding box center [224, 141] width 9 height 9
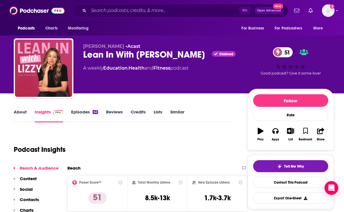
click at [22, 114] on link "About" at bounding box center [20, 115] width 13 height 13
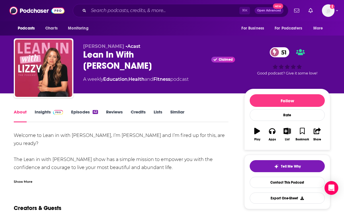
click at [21, 174] on div "Welcome to Lean in with [PERSON_NAME], I’m [PERSON_NAME] and I’m fired up for t…" at bounding box center [121, 158] width 215 height 52
click at [24, 183] on div "Show More" at bounding box center [23, 181] width 19 height 5
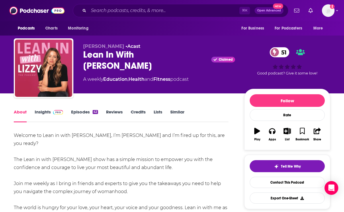
click at [89, 59] on div "Lean In With [PERSON_NAME] Claimed 51" at bounding box center [159, 60] width 152 height 22
click at [89, 59] on div "Lean In With Lizzy Claimed 51" at bounding box center [159, 60] width 152 height 22
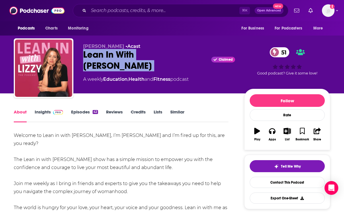
click at [89, 59] on div "Lean In With Lizzy Claimed 51" at bounding box center [159, 60] width 152 height 22
copy div "Lean In With Lizzy"
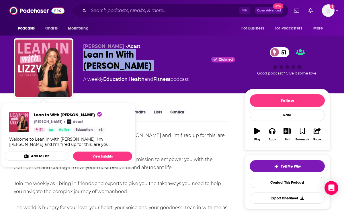
scroll to position [9, 0]
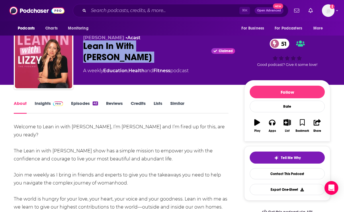
click at [42, 103] on link "Insights" at bounding box center [49, 107] width 28 height 13
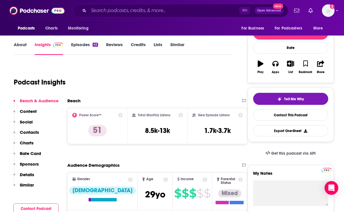
click at [32, 135] on p "Contacts" at bounding box center [29, 132] width 19 height 5
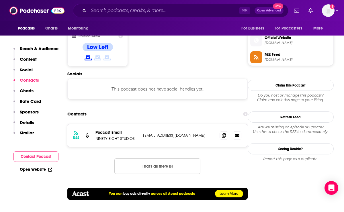
scroll to position [461, 0]
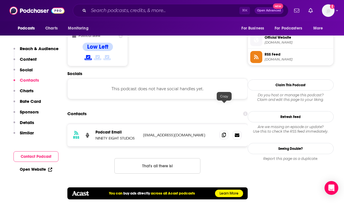
click at [224, 133] on icon at bounding box center [224, 135] width 4 height 5
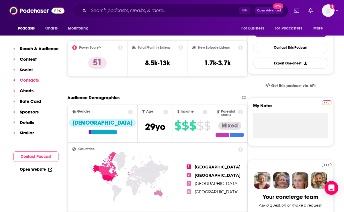
scroll to position [0, 0]
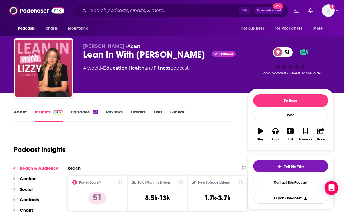
click at [20, 114] on link "About" at bounding box center [20, 115] width 13 height 13
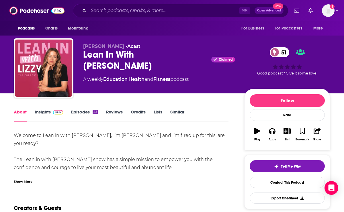
click at [110, 52] on div "Lean In With Lizzy Claimed 51" at bounding box center [159, 60] width 152 height 22
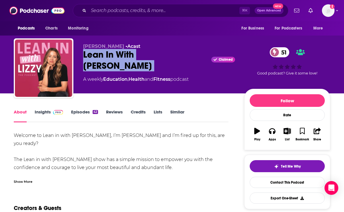
click at [110, 52] on div "Lean In With Lizzy Claimed 51" at bounding box center [159, 60] width 152 height 22
copy div "Lean In With Lizzy"
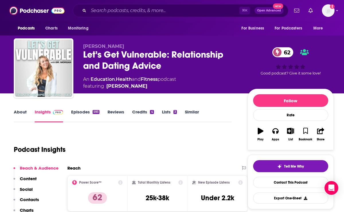
click at [17, 115] on link "About" at bounding box center [20, 115] width 13 height 13
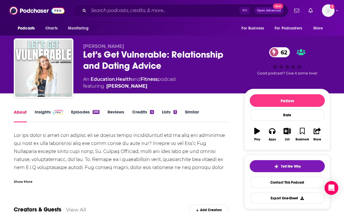
click at [34, 113] on div "About" at bounding box center [24, 115] width 21 height 13
click at [38, 113] on link "Insights" at bounding box center [49, 115] width 28 height 13
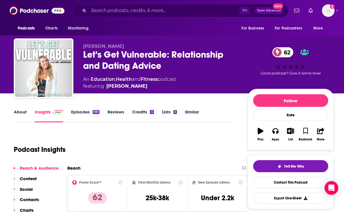
click at [24, 111] on link "About" at bounding box center [20, 115] width 13 height 13
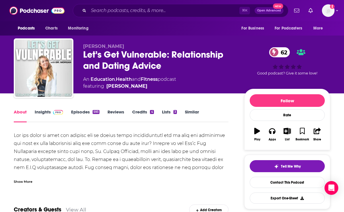
click at [28, 181] on div "Show More" at bounding box center [23, 181] width 19 height 5
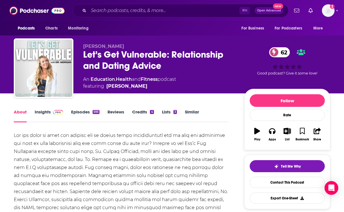
click at [101, 63] on div "Let’s Get Vulnerable: Relationship and Dating Advice 62" at bounding box center [159, 60] width 152 height 22
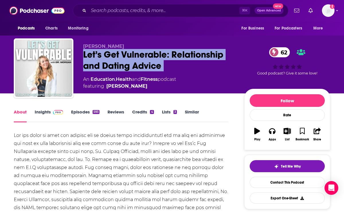
click at [101, 63] on div "Let’s Get Vulnerable: Relationship and Dating Advice 62" at bounding box center [159, 60] width 152 height 22
copy div "Let’s Get Vulnerable: Relationship and Dating Advice 62"
click at [43, 111] on link "Insights" at bounding box center [49, 115] width 28 height 13
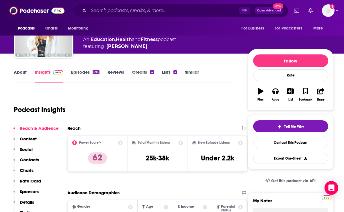
click at [33, 160] on p "Contacts" at bounding box center [29, 159] width 19 height 5
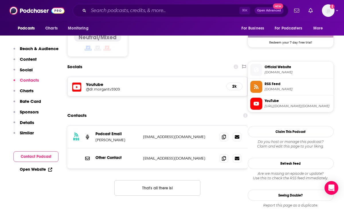
scroll to position [479, 0]
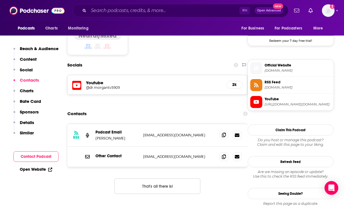
click at [220, 131] on span at bounding box center [224, 135] width 9 height 9
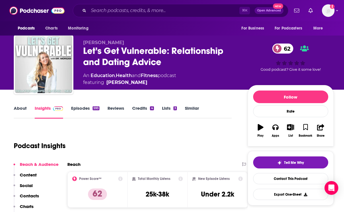
scroll to position [0, 0]
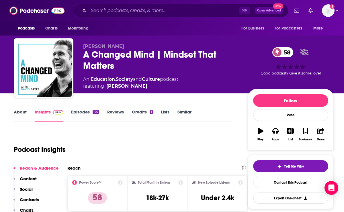
click at [17, 112] on link "About" at bounding box center [20, 115] width 13 height 13
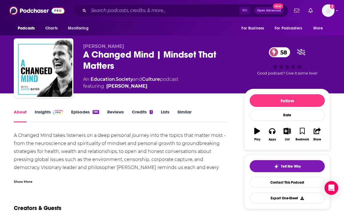
click at [111, 56] on div "A Changed Mind | Mindset That Matters 58" at bounding box center [159, 60] width 152 height 22
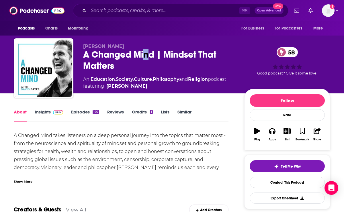
click at [146, 52] on div "A Changed Mind | Mindset That Matters 58" at bounding box center [159, 60] width 152 height 22
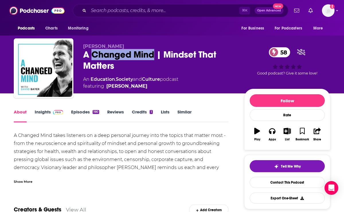
drag, startPoint x: 155, startPoint y: 54, endPoint x: 93, endPoint y: 54, distance: 62.2
click at [93, 54] on div "A Changed Mind | Mindset That Matters 58" at bounding box center [159, 60] width 152 height 22
copy h1 "Changed Mind"
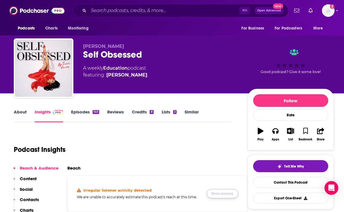
click at [215, 195] on button "Show Anyway" at bounding box center [223, 193] width 32 height 9
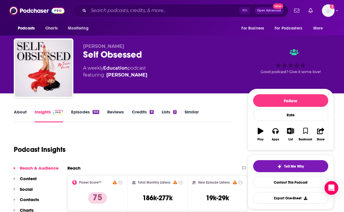
click at [16, 113] on link "About" at bounding box center [20, 115] width 13 height 13
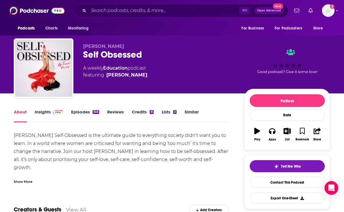
click at [23, 177] on div "Show More" at bounding box center [121, 180] width 215 height 10
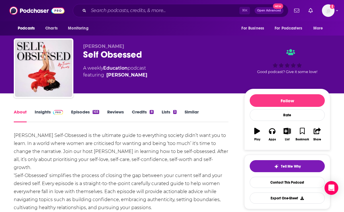
click at [42, 109] on link "Insights" at bounding box center [49, 115] width 28 height 13
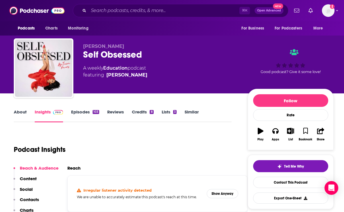
click at [96, 53] on div "Self Obsessed" at bounding box center [160, 54] width 155 height 11
copy div "Self Obsessed"
click at [74, 114] on link "Episodes 103" at bounding box center [85, 115] width 28 height 13
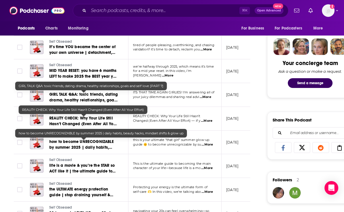
scroll to position [268, 0]
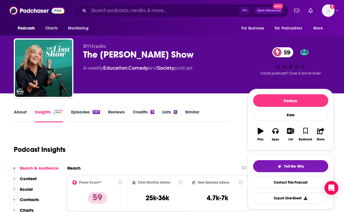
click at [18, 111] on link "About" at bounding box center [20, 115] width 13 height 13
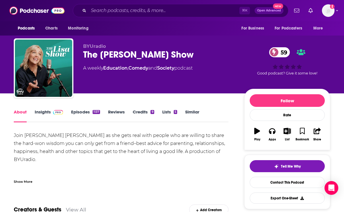
click at [20, 180] on div "Show More" at bounding box center [23, 181] width 19 height 5
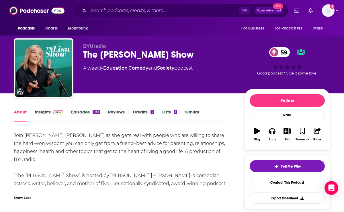
click at [111, 60] on div "BYUradio The [PERSON_NAME] Show 59 A weekly Education , Comedy and Society podc…" at bounding box center [159, 67] width 152 height 46
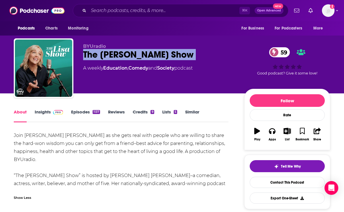
click at [111, 60] on div "BYUradio The [PERSON_NAME] Show 59 A weekly Education , Comedy and Society podc…" at bounding box center [159, 67] width 152 height 46
copy div "The [PERSON_NAME] Show 59"
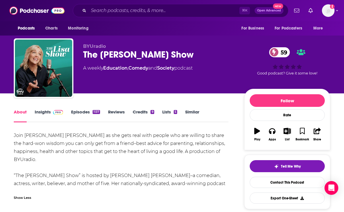
click at [16, 193] on div "Show Less" at bounding box center [121, 196] width 215 height 10
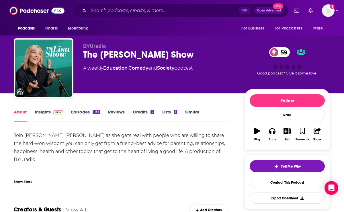
click at [36, 112] on link "Insights" at bounding box center [49, 115] width 28 height 13
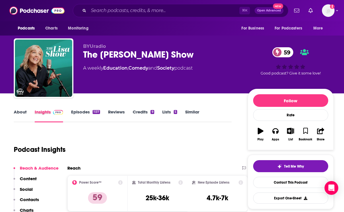
click at [66, 112] on div "Insights" at bounding box center [53, 115] width 36 height 13
click at [71, 113] on link "Episodes 1137" at bounding box center [85, 115] width 29 height 13
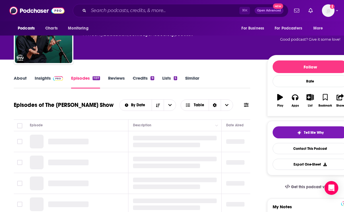
scroll to position [37, 0]
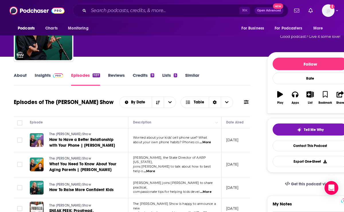
click at [46, 75] on link "Insights" at bounding box center [49, 79] width 28 height 13
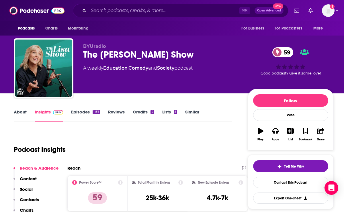
click at [38, 199] on p "Contacts" at bounding box center [29, 199] width 19 height 5
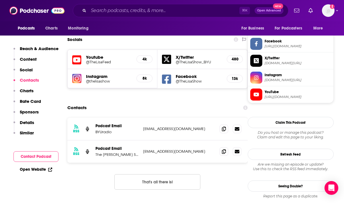
scroll to position [485, 0]
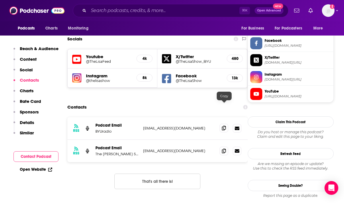
click at [226, 126] on icon at bounding box center [224, 128] width 4 height 5
click at [224, 148] on icon at bounding box center [224, 150] width 4 height 5
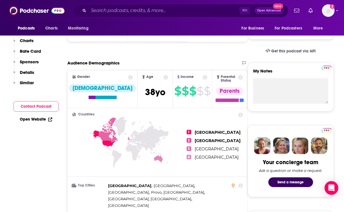
scroll to position [0, 0]
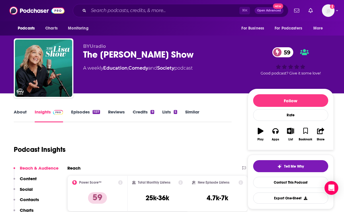
click at [20, 112] on link "About" at bounding box center [20, 115] width 13 height 13
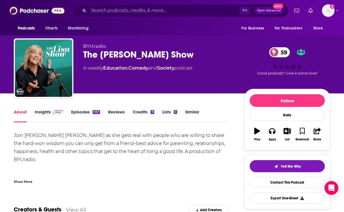
click at [25, 181] on div "Show More" at bounding box center [23, 181] width 19 height 5
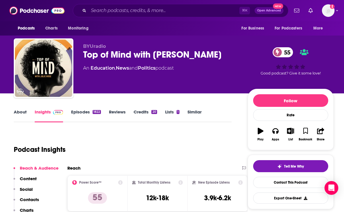
click at [17, 117] on link "About" at bounding box center [20, 115] width 13 height 13
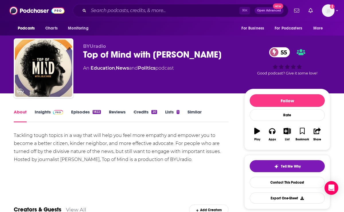
click at [74, 115] on link "Episodes 1822" at bounding box center [86, 115] width 30 height 13
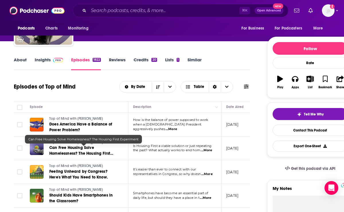
scroll to position [63, 0]
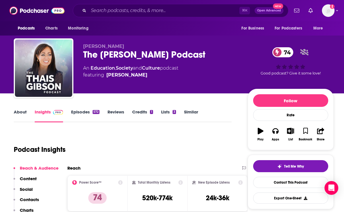
click at [103, 50] on div "The [PERSON_NAME] Podcast 74" at bounding box center [160, 54] width 155 height 11
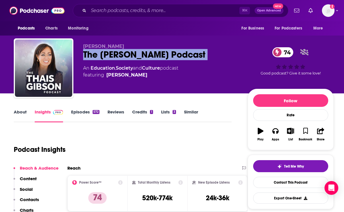
click at [103, 50] on div "The [PERSON_NAME] Podcast 74" at bounding box center [160, 54] width 155 height 11
copy div "The [PERSON_NAME] Podcast 74"
click at [30, 199] on p "Contacts" at bounding box center [29, 199] width 19 height 5
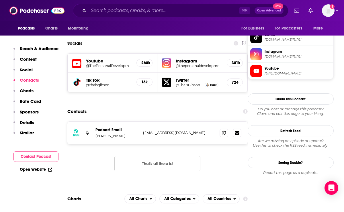
scroll to position [492, 0]
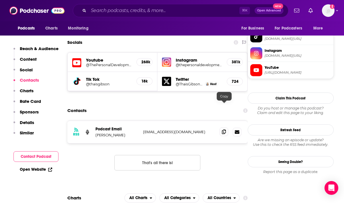
click at [225, 130] on icon at bounding box center [224, 132] width 4 height 5
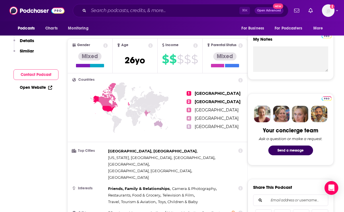
scroll to position [0, 0]
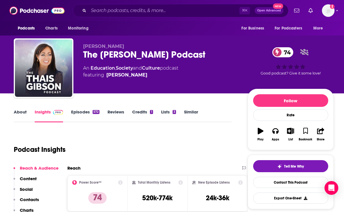
click at [22, 113] on link "About" at bounding box center [20, 115] width 13 height 13
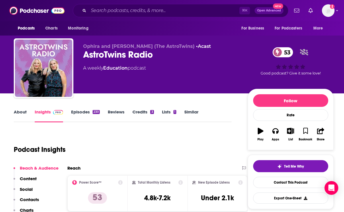
click at [16, 113] on link "About" at bounding box center [20, 115] width 13 height 13
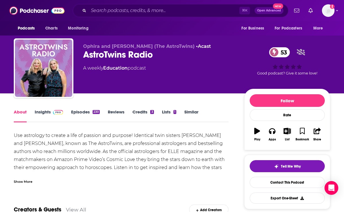
click at [26, 181] on div "Show More" at bounding box center [23, 181] width 19 height 5
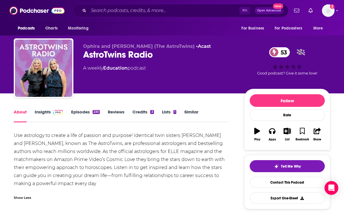
click at [46, 111] on link "Insights" at bounding box center [49, 115] width 28 height 13
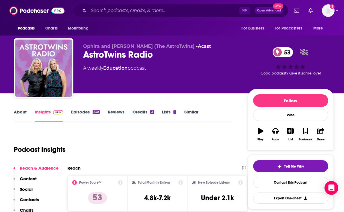
click at [17, 117] on link "About" at bounding box center [20, 115] width 13 height 13
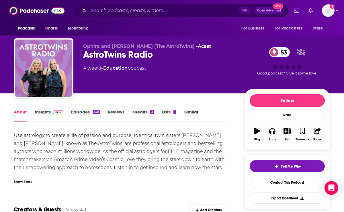
click at [83, 116] on link "Episodes 230" at bounding box center [85, 115] width 29 height 13
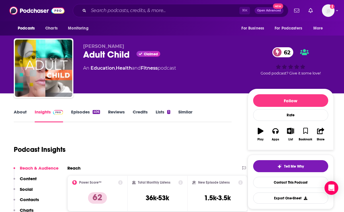
click at [16, 119] on link "About" at bounding box center [20, 115] width 13 height 13
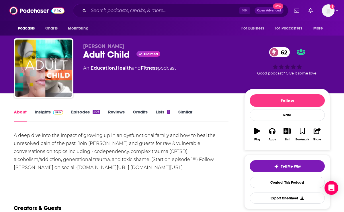
click at [48, 113] on link "Insights" at bounding box center [49, 115] width 28 height 13
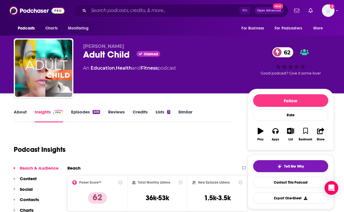
click at [30, 200] on p "Contacts" at bounding box center [29, 199] width 19 height 5
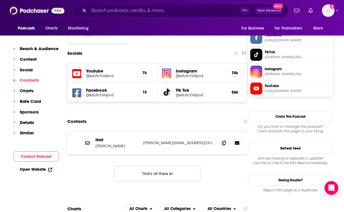
scroll to position [492, 0]
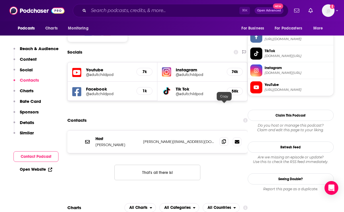
click at [221, 137] on span at bounding box center [224, 141] width 9 height 9
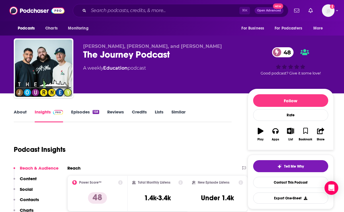
click at [24, 115] on link "About" at bounding box center [20, 115] width 13 height 13
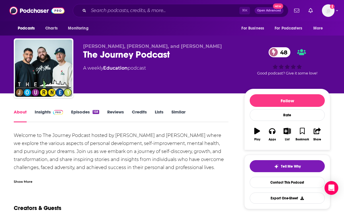
click at [26, 181] on div "Show More" at bounding box center [23, 181] width 19 height 5
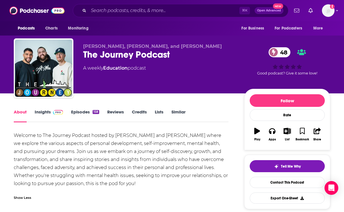
click at [101, 52] on div "The Journey Podcast 48" at bounding box center [159, 54] width 152 height 11
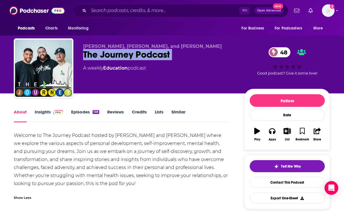
click at [101, 52] on div "The Journey Podcast 48" at bounding box center [159, 54] width 152 height 11
copy div "The Journey Podcast 48"
click at [40, 121] on link "Insights" at bounding box center [49, 115] width 28 height 13
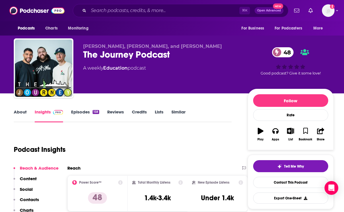
click at [30, 201] on p "Contacts" at bounding box center [29, 199] width 19 height 5
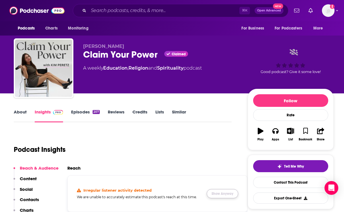
click at [219, 192] on button "Show Anyway" at bounding box center [223, 193] width 32 height 9
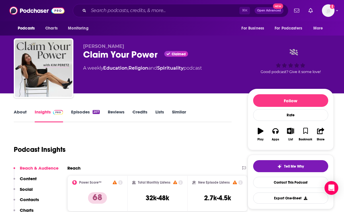
click at [18, 111] on link "About" at bounding box center [20, 115] width 13 height 13
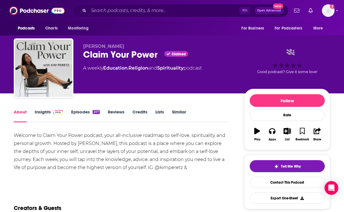
click at [81, 113] on link "Episodes 207" at bounding box center [85, 115] width 29 height 13
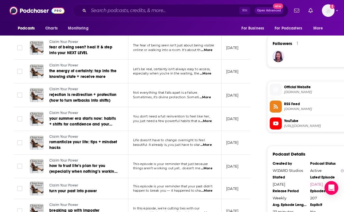
scroll to position [407, 0]
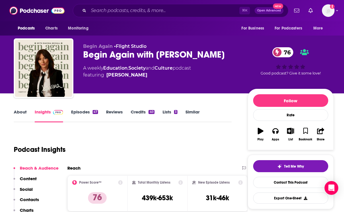
click at [21, 113] on link "About" at bounding box center [20, 115] width 13 height 13
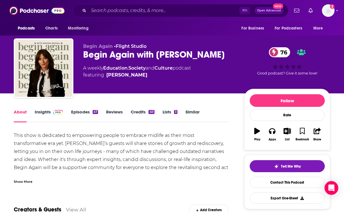
click at [107, 60] on div "Begin Again • Flight Studio Begin Again with Davina McCall 76 A weekly Educatio…" at bounding box center [159, 67] width 152 height 46
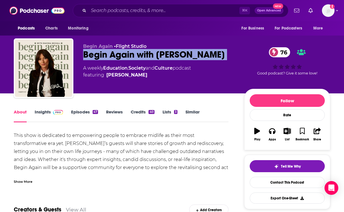
click at [107, 60] on div "Begin Again • Flight Studio Begin Again with Davina McCall 76 A weekly Educatio…" at bounding box center [159, 67] width 152 height 46
copy div "Begin Again with Davina McCall 76"
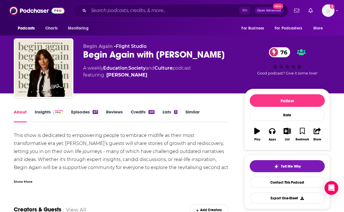
click at [23, 179] on div "Show More" at bounding box center [23, 181] width 19 height 5
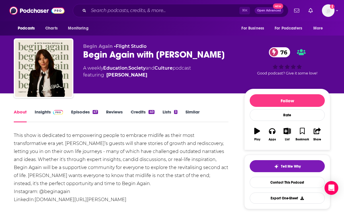
click at [86, 115] on link "Episodes 47" at bounding box center [84, 115] width 27 height 13
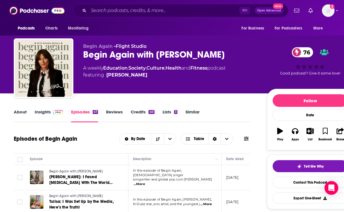
click at [43, 113] on link "Insights" at bounding box center [49, 115] width 28 height 13
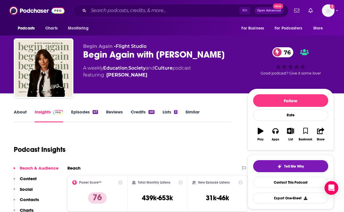
click at [82, 111] on link "Episodes 47" at bounding box center [84, 115] width 27 height 13
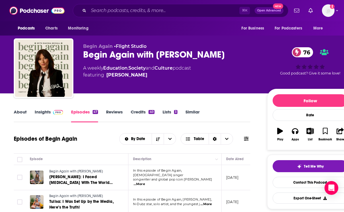
click at [48, 111] on link "Insights" at bounding box center [49, 115] width 28 height 13
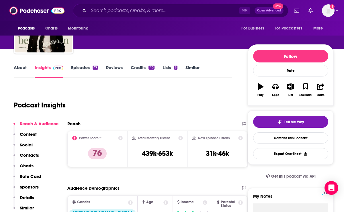
click at [32, 176] on p "Rate Card" at bounding box center [30, 176] width 21 height 5
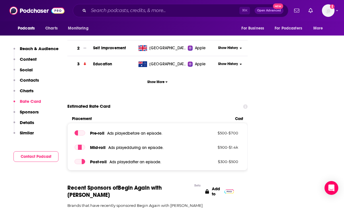
click at [25, 84] on button "Contacts" at bounding box center [26, 82] width 26 height 11
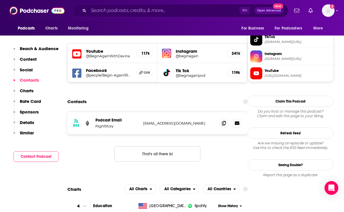
scroll to position [484, 0]
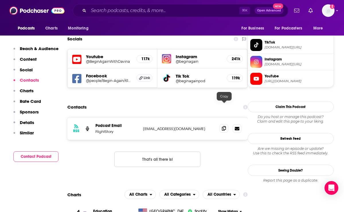
click at [224, 124] on span at bounding box center [224, 128] width 9 height 9
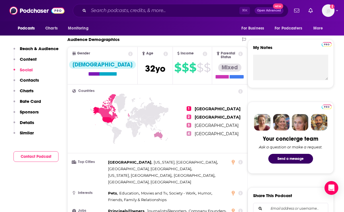
scroll to position [0, 0]
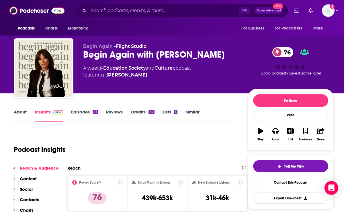
click at [103, 56] on div "Begin Again with Davina McCall 76" at bounding box center [160, 54] width 155 height 11
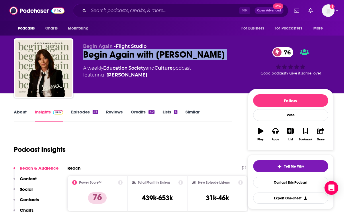
click at [103, 56] on div "Begin Again with Davina McCall 76" at bounding box center [160, 54] width 155 height 11
copy div "Begin Again with Davina McCall 76"
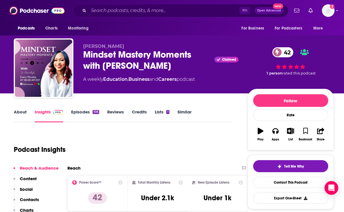
click at [22, 113] on link "About" at bounding box center [20, 115] width 13 height 13
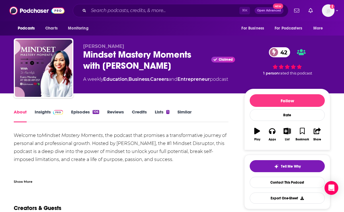
click at [25, 175] on div "Show More" at bounding box center [121, 180] width 215 height 10
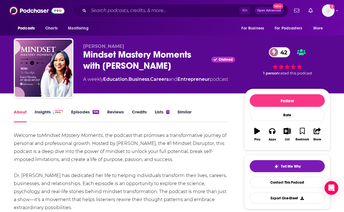
click at [102, 58] on div "Mindset Mastery Moments with [PERSON_NAME] Claimed 42" at bounding box center [159, 60] width 152 height 22
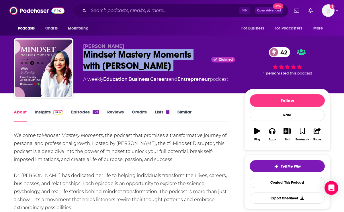
click at [102, 58] on div "Mindset Mastery Moments with [PERSON_NAME] Claimed 42" at bounding box center [159, 60] width 152 height 22
copy div "Mindset Mastery Moments with [PERSON_NAME]"
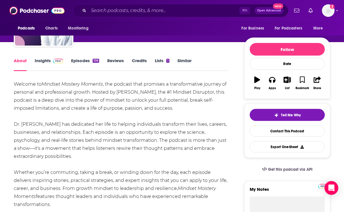
scroll to position [48, 0]
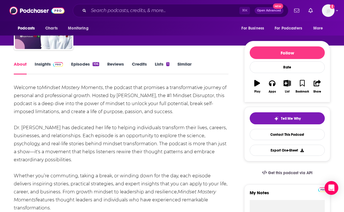
click at [80, 65] on link "Episodes 106" at bounding box center [85, 67] width 28 height 13
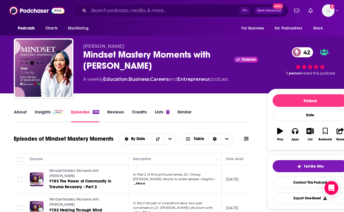
click at [36, 110] on link "Insights" at bounding box center [49, 115] width 28 height 13
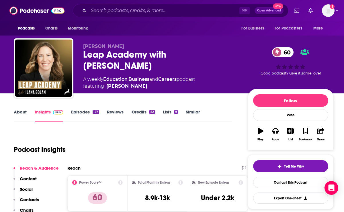
click at [25, 113] on link "About" at bounding box center [20, 115] width 13 height 13
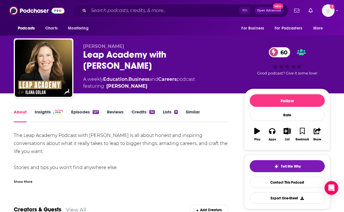
click at [26, 173] on div "The Leap Academy Podcast with [PERSON_NAME] is all about honest and inspiring c…" at bounding box center [121, 158] width 215 height 52
click at [27, 181] on div "Show More" at bounding box center [23, 181] width 19 height 5
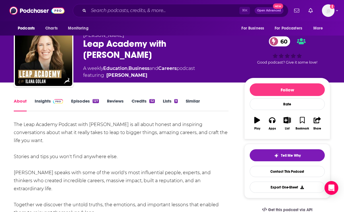
scroll to position [11, 0]
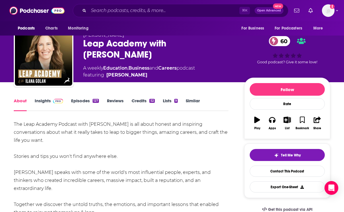
click at [45, 100] on link "Insights" at bounding box center [49, 104] width 28 height 13
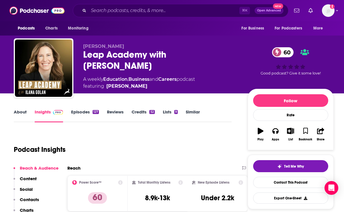
click at [121, 56] on div "Leap Academy with [PERSON_NAME] 60" at bounding box center [160, 60] width 155 height 22
click at [121, 56] on div "Leap Academy with Ilana Golan 60" at bounding box center [160, 60] width 155 height 22
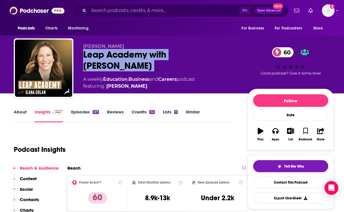
click at [121, 56] on div "Leap Academy with Ilana Golan 60" at bounding box center [160, 60] width 155 height 22
copy div "Leap Academy with Ilana Golan 60"
click at [27, 199] on p "Contacts" at bounding box center [29, 199] width 19 height 5
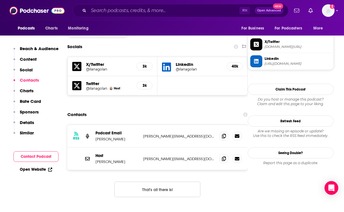
scroll to position [486, 0]
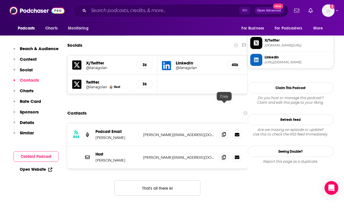
click at [221, 130] on span at bounding box center [224, 134] width 9 height 9
click at [223, 155] on icon at bounding box center [224, 157] width 4 height 5
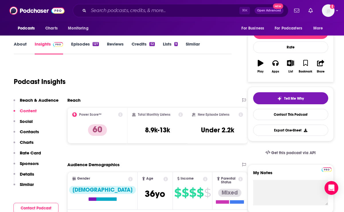
scroll to position [0, 0]
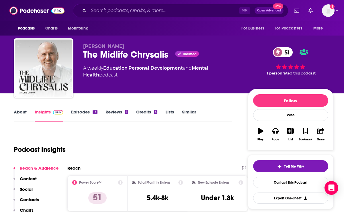
click at [15, 112] on link "About" at bounding box center [20, 115] width 13 height 13
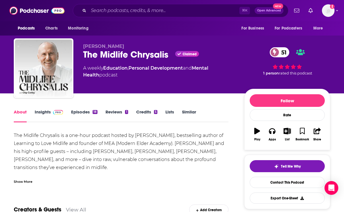
click at [123, 55] on div "The Midlife Chrysalis Claimed 51" at bounding box center [159, 54] width 152 height 11
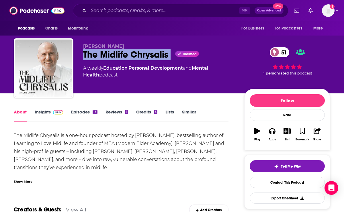
click at [123, 55] on div "The Midlife Chrysalis Claimed 51" at bounding box center [159, 54] width 152 height 11
copy div "The Midlife Chrysalis"
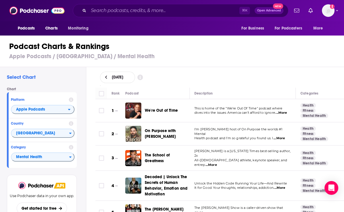
scroll to position [4, 0]
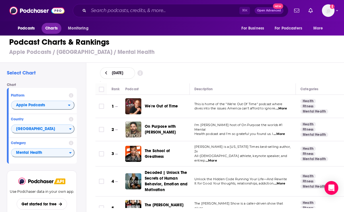
click at [54, 27] on span "Charts" at bounding box center [51, 28] width 12 height 8
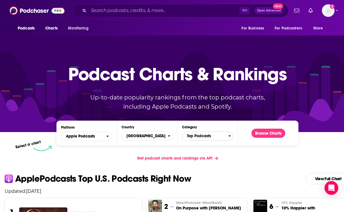
click at [196, 136] on span "Top Podcasts" at bounding box center [205, 136] width 46 height 10
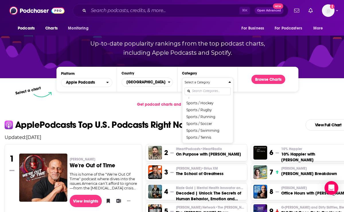
scroll to position [661, 0]
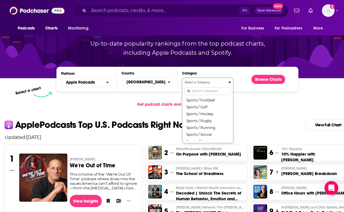
click at [202, 92] on div "Select a Category Top Podcasts Arts Arts / Books Arts / Design Arts / Fashion &…" at bounding box center [208, 110] width 46 height 60
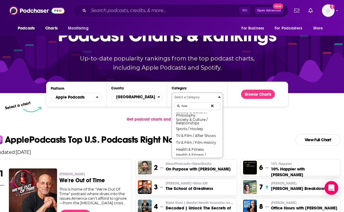
scroll to position [0, 0]
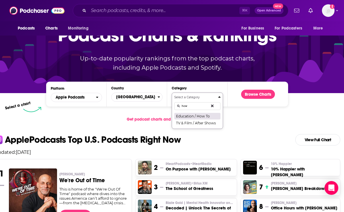
type input "how"
click at [205, 117] on button "Education / How To" at bounding box center [197, 116] width 46 height 7
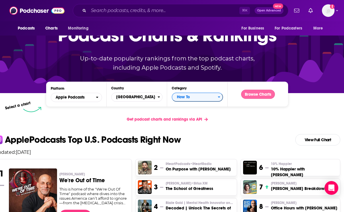
click at [253, 95] on button "Browse Charts" at bounding box center [258, 94] width 34 height 9
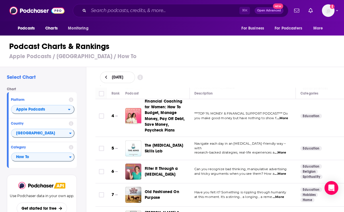
scroll to position [90, 0]
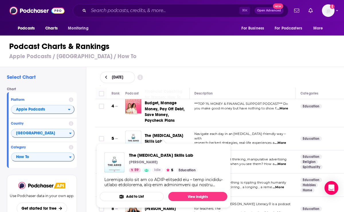
click at [100, 121] on td at bounding box center [100, 106] width 11 height 42
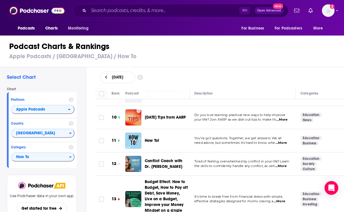
scroll to position [234, 0]
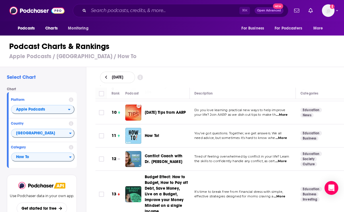
click at [281, 160] on span "...More" at bounding box center [280, 161] width 11 height 5
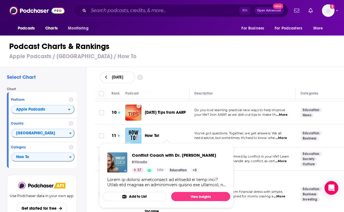
click at [89, 143] on div "Select Chart Chart Platform Apple Podcasts Country United States Category How T…" at bounding box center [174, 155] width 349 height 177
click at [267, 152] on td "Tired of feeling overwhelmed by conflict in your life? Learn the skills to conf…" at bounding box center [243, 159] width 106 height 23
click at [172, 157] on span "Conflict Coach with Dr. Emily Taylor" at bounding box center [174, 154] width 84 height 5
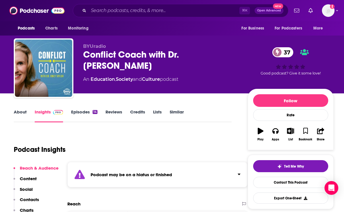
click at [76, 112] on link "Episodes 14" at bounding box center [84, 115] width 26 height 13
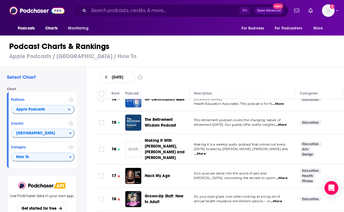
scroll to position [364, 0]
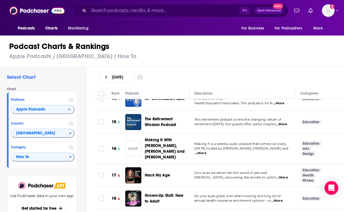
click at [285, 175] on span "...More" at bounding box center [282, 177] width 11 height 5
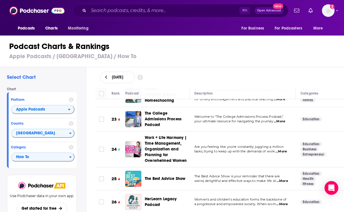
scroll to position [603, 0]
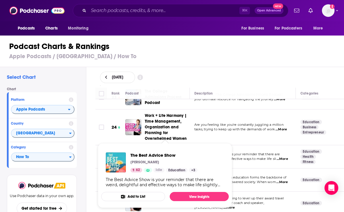
click at [83, 124] on div "Select Chart Chart Platform Apple Podcasts Country United States Category How T…" at bounding box center [43, 155] width 86 height 177
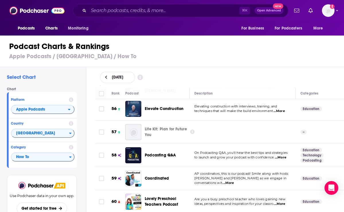
scroll to position [1460, 0]
click at [234, 181] on span "...More" at bounding box center [227, 183] width 11 height 5
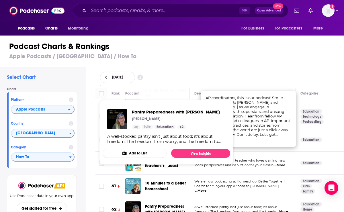
scroll to position [1514, 0]
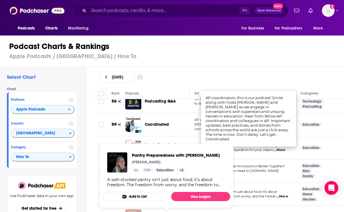
click at [87, 135] on div "Select Chart Chart Platform Apple Podcasts Country United States Category How T…" at bounding box center [174, 155] width 349 height 177
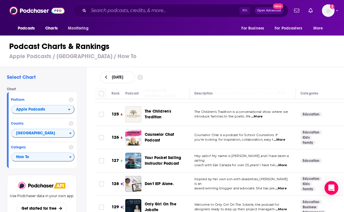
scroll to position [3187, 0]
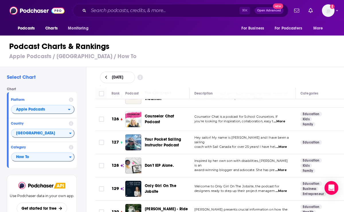
click at [277, 212] on span "...More" at bounding box center [279, 214] width 11 height 5
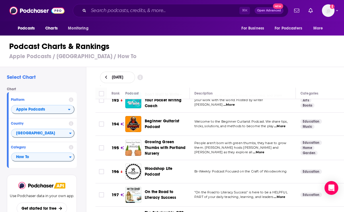
scroll to position [4914, 0]
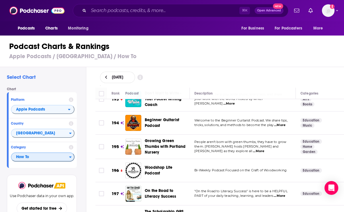
click at [35, 160] on span "How To" at bounding box center [40, 157] width 58 height 10
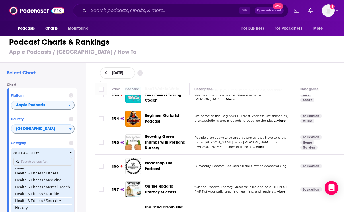
scroll to position [214, 0]
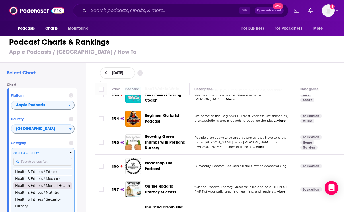
click at [40, 188] on button "Health & Fitness / Mental Health" at bounding box center [42, 185] width 58 height 7
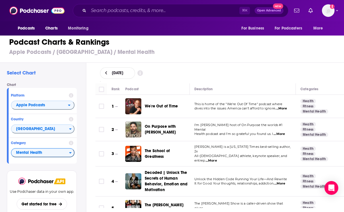
click at [280, 107] on span "...More" at bounding box center [280, 108] width 11 height 5
click at [187, 111] on div "We're Out of Time" at bounding box center [170, 106] width 50 height 16
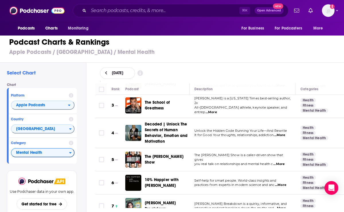
scroll to position [52, 0]
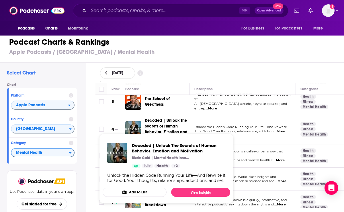
click at [97, 115] on td at bounding box center [100, 129] width 11 height 30
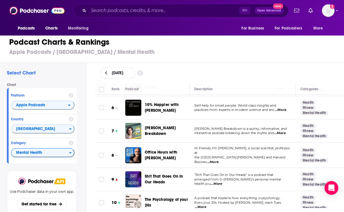
scroll to position [138, 0]
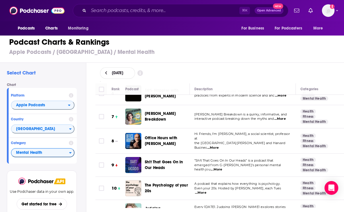
click at [222, 167] on span "...More" at bounding box center [216, 169] width 11 height 5
click at [85, 171] on div "Select Chart Chart Platform Apple Podcasts Country United States Category Menta…" at bounding box center [43, 151] width 86 height 177
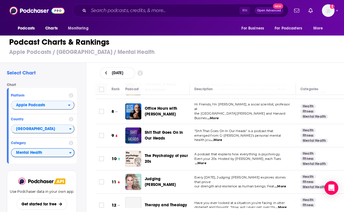
scroll to position [168, 0]
click at [278, 184] on span "...More" at bounding box center [280, 186] width 11 height 5
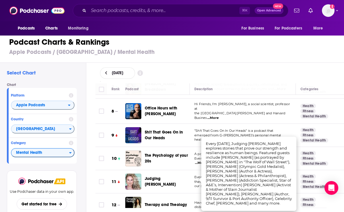
click at [93, 187] on div "Rank Podcast Description Categories 1 We're Out of Time This is home of the "We…" at bounding box center [220, 145] width 258 height 125
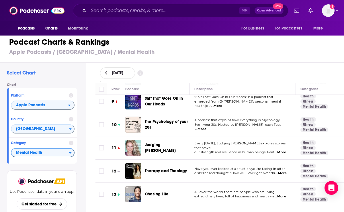
scroll to position [224, 0]
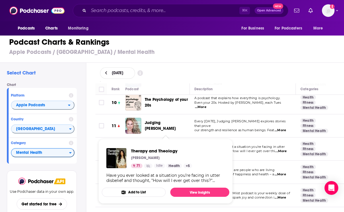
click at [94, 130] on div "Rank Podcast Description Categories 1 We're Out of Time This is home of the "We…" at bounding box center [220, 145] width 258 height 125
click at [252, 139] on td "Have you ever looked at a situation you’re facing in utter disbelief and though…" at bounding box center [243, 149] width 106 height 23
click at [181, 136] on span "Therapy and Theology Lysa TerKeurst 71 Idle Health + 5 Have you ever looked at …" at bounding box center [165, 172] width 134 height 72
click at [183, 137] on span "Therapy and Theology Lysa TerKeurst 71 Idle Health + 5 Have you ever looked at …" at bounding box center [165, 172] width 134 height 72
click at [90, 132] on div "Select Chart Chart Platform Apple Podcasts Country United States Category Menta…" at bounding box center [174, 151] width 349 height 177
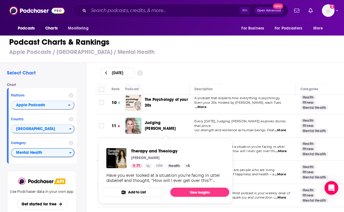
click at [158, 129] on div "Judging Meghan" at bounding box center [170, 126] width 50 height 16
click at [234, 139] on td "Have you ever looked at a situation you’re facing in utter disbelief and though…" at bounding box center [243, 149] width 106 height 23
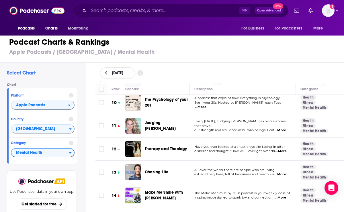
click at [213, 138] on td "Have you ever looked at a situation you’re facing in utter disbelief and though…" at bounding box center [243, 149] width 106 height 23
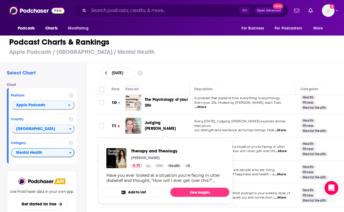
click at [190, 138] on td "Have you ever looked at a situation you’re facing in utter disbelief and though…" at bounding box center [243, 149] width 106 height 23
click at [208, 133] on td "Every Tuesday, Judging Meghan explores stories that prove our strength and resi…" at bounding box center [243, 125] width 106 height 23
click at [145, 136] on span "Therapy and Theology Lysa TerKeurst 71 Idle Health + 5 Have you ever looked at …" at bounding box center [165, 172] width 134 height 72
click at [234, 138] on td "Have you ever looked at a situation you’re facing in utter disbelief and though…" at bounding box center [243, 149] width 106 height 23
click at [229, 137] on span "Therapy and Theology Lysa TerKeurst 71 Idle Health + 5 Have you ever looked at …" at bounding box center [165, 172] width 134 height 72
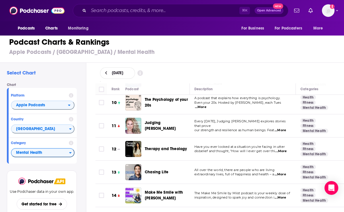
click at [188, 141] on div "Therapy and Theology" at bounding box center [170, 149] width 50 height 16
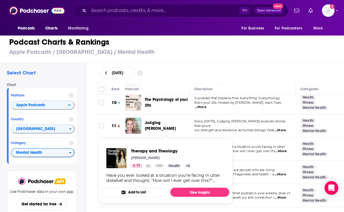
click at [154, 137] on span "Therapy and Theology Lysa TerKeurst 71 Idle Health + 5 Have you ever looked at …" at bounding box center [165, 172] width 134 height 72
click at [132, 137] on span "Therapy and Theology Lysa TerKeurst 71 Idle Health + 5 Have you ever looked at …" at bounding box center [165, 172] width 134 height 72
click at [167, 136] on span "Therapy and Theology Lysa TerKeurst 71 Idle Health + 5 Have you ever looked at …" at bounding box center [165, 172] width 134 height 72
click at [118, 133] on td "11" at bounding box center [116, 125] width 18 height 23
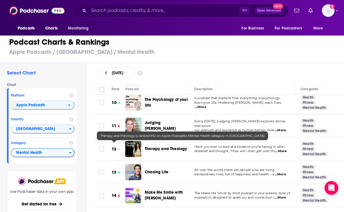
click at [119, 150] on td "12" at bounding box center [116, 149] width 18 height 23
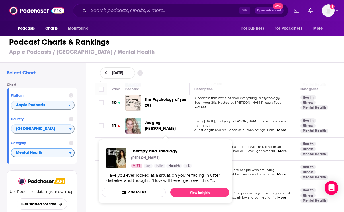
click at [203, 136] on span "Therapy and Theology Lysa TerKeurst 71 Idle Health + 5 Have you ever looked at …" at bounding box center [165, 172] width 134 height 72
click at [144, 151] on span "Therapy and Theology" at bounding box center [161, 150] width 61 height 5
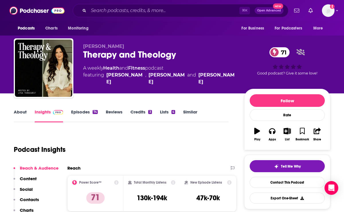
click at [23, 115] on link "About" at bounding box center [20, 115] width 13 height 13
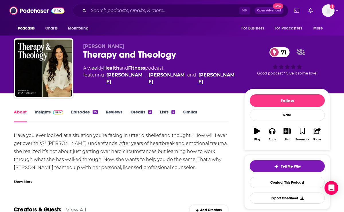
click at [26, 180] on div "Show More" at bounding box center [23, 181] width 19 height 5
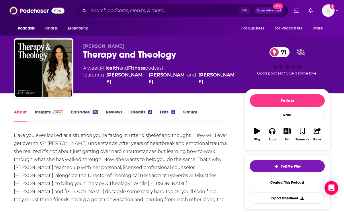
click at [106, 67] on link "Health" at bounding box center [111, 67] width 16 height 5
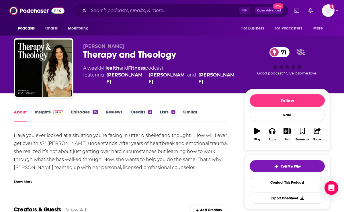
click at [106, 51] on div "Therapy and Theology 71" at bounding box center [159, 54] width 152 height 11
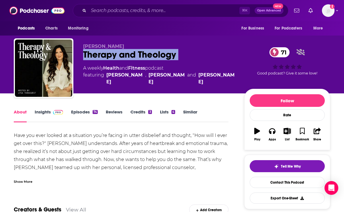
click at [106, 51] on div "Therapy and Theology 71" at bounding box center [159, 54] width 152 height 11
copy div "Therapy and Theology 71"
click at [37, 112] on link "Insights" at bounding box center [49, 115] width 28 height 13
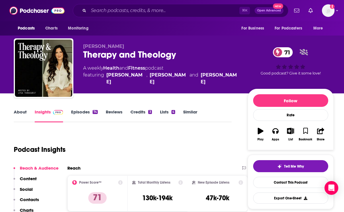
scroll to position [15, 0]
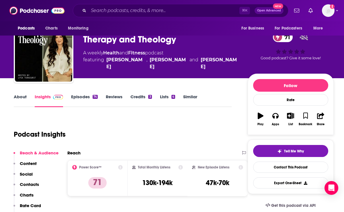
click at [33, 181] on div "Reach & Audience Content Social Contacts Charts Rate Card Sponsors Details Simi…" at bounding box center [35, 197] width 45 height 95
click at [35, 184] on p "Contacts" at bounding box center [29, 184] width 19 height 5
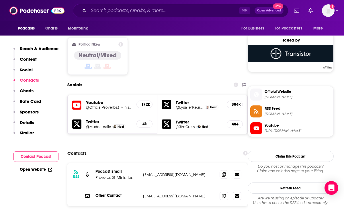
scroll to position [487, 0]
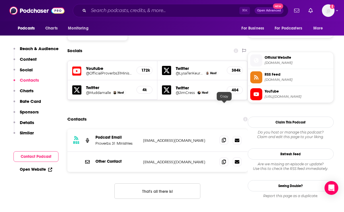
click at [222, 136] on span at bounding box center [224, 140] width 9 height 9
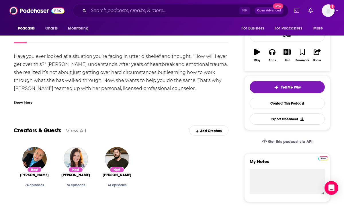
scroll to position [93, 0]
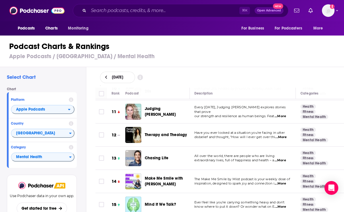
scroll to position [244, 0]
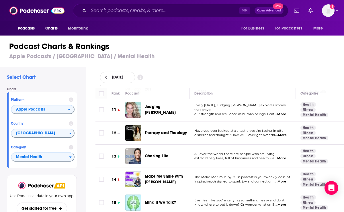
click at [281, 179] on span "...More" at bounding box center [280, 181] width 11 height 5
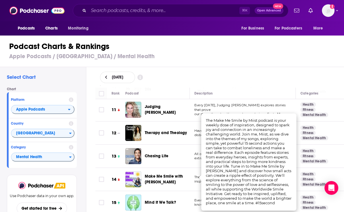
click at [176, 179] on span "Make Me Smile with Miist" at bounding box center [167, 179] width 44 height 11
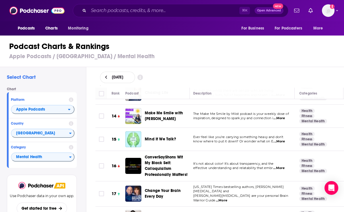
scroll to position [309, 1]
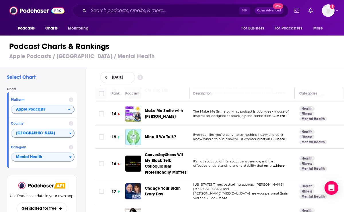
click at [280, 137] on span "...More" at bounding box center [278, 139] width 11 height 5
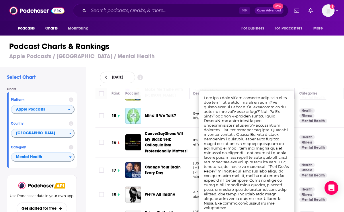
scroll to position [332, 1]
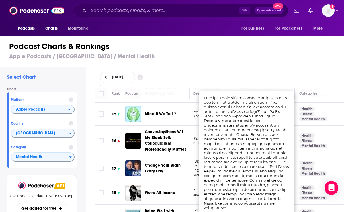
click at [177, 171] on td "Change Your Brain Every Day" at bounding box center [157, 168] width 64 height 25
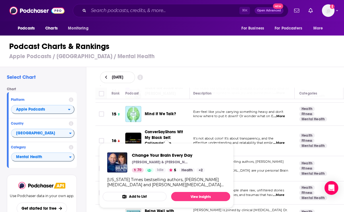
click at [160, 158] on div "Change Your Brain Every Day Dr Daniel & Tana Amen 70 Idle 5 Health + 2" at bounding box center [168, 162] width 73 height 20
click at [159, 157] on span "Change Your Brain Every Day" at bounding box center [168, 154] width 73 height 5
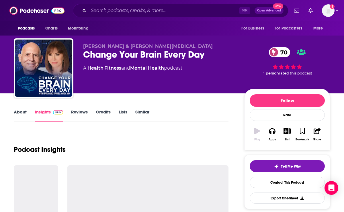
click at [23, 115] on link "About" at bounding box center [20, 115] width 13 height 13
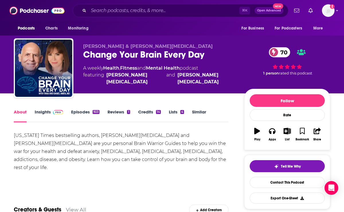
click at [40, 111] on link "Insights" at bounding box center [49, 115] width 28 height 13
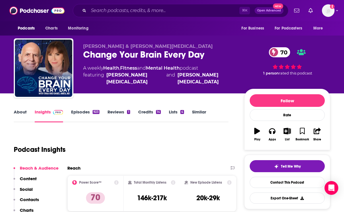
click at [78, 115] on link "Episodes 923" at bounding box center [85, 115] width 28 height 13
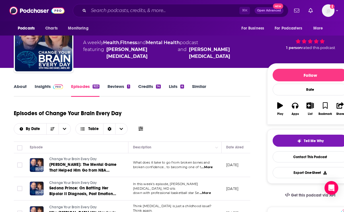
scroll to position [44, 0]
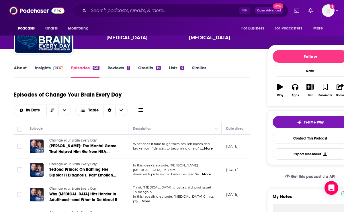
click at [42, 69] on link "Insights" at bounding box center [49, 71] width 28 height 13
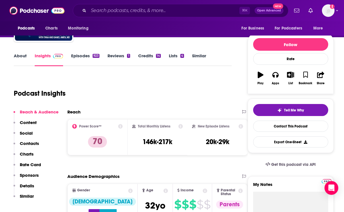
click at [32, 141] on p "Contacts" at bounding box center [29, 143] width 19 height 5
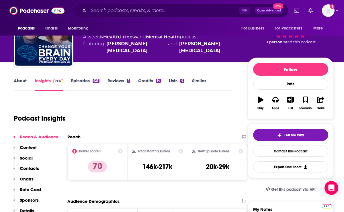
scroll to position [8, 0]
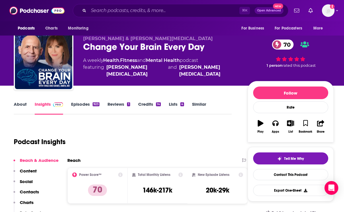
click at [115, 52] on div "Change Your Brain Every Day 70" at bounding box center [160, 46] width 155 height 11
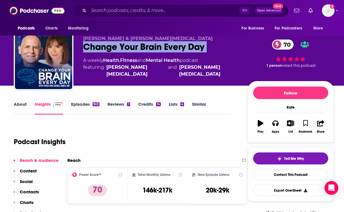
click at [115, 52] on div "Change Your Brain Every Day 70" at bounding box center [160, 46] width 155 height 11
copy div "Change Your Brain Every Day 70"
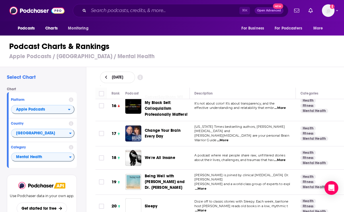
scroll to position [368, 0]
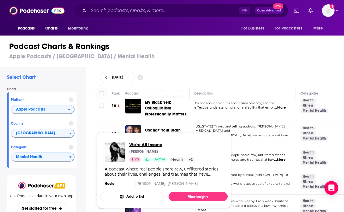
click at [139, 143] on span "We're All Insane" at bounding box center [162, 144] width 66 height 5
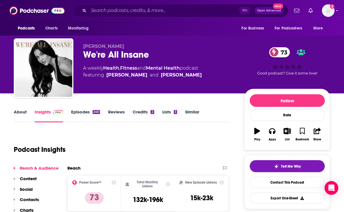
click at [22, 115] on link "About" at bounding box center [20, 115] width 13 height 13
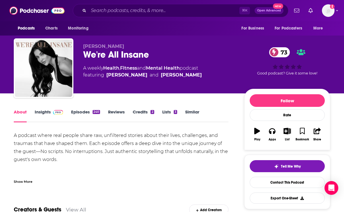
click at [106, 51] on div "We're All Insane 73" at bounding box center [159, 54] width 152 height 11
copy div "We're All Insane 73"
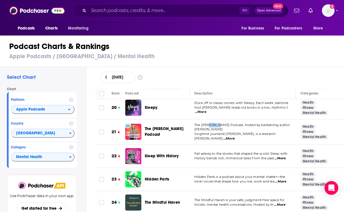
scroll to position [466, 0]
click at [183, 128] on div "The Liz Moody Podcast" at bounding box center [170, 132] width 50 height 16
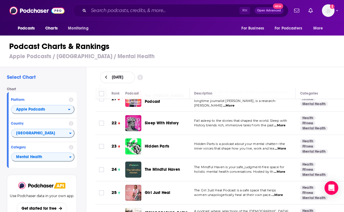
scroll to position [504, 0]
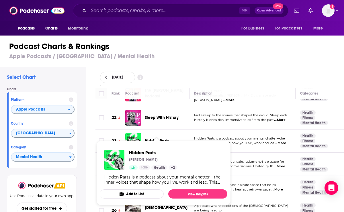
click at [104, 130] on td at bounding box center [100, 141] width 11 height 23
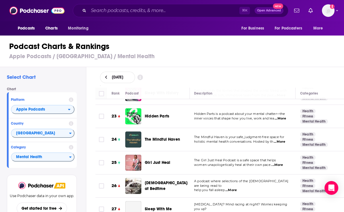
scroll to position [530, 0]
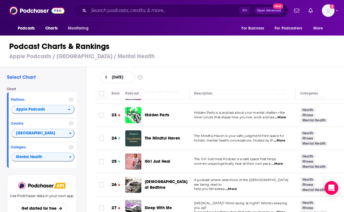
click at [279, 138] on span "...More" at bounding box center [279, 140] width 11 height 5
click at [182, 154] on div "Girl Just Heal" at bounding box center [170, 162] width 50 height 16
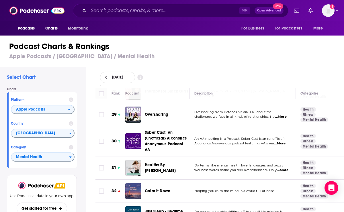
scroll to position [679, 0]
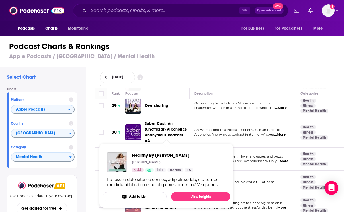
click at [209, 140] on span "Healthy By Heather Brown Heather Brown 44 Idle Health + 6 Add to List View Insi…" at bounding box center [166, 176] width 134 height 72
click at [154, 154] on span "Healthy By Heather Brown" at bounding box center [162, 154] width 61 height 5
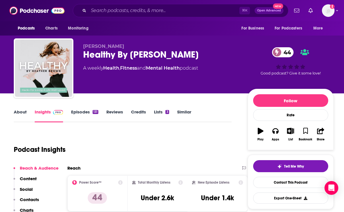
click at [20, 116] on link "About" at bounding box center [20, 115] width 13 height 13
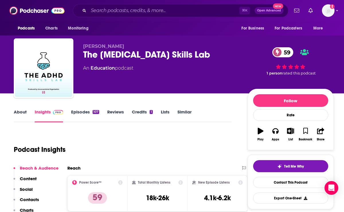
click at [21, 110] on link "About" at bounding box center [20, 115] width 13 height 13
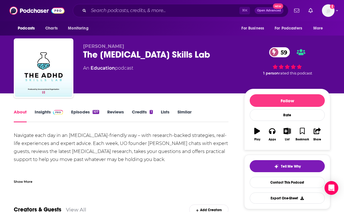
click at [112, 64] on div "Skye Waterson The ADHD Skills Lab 59 An Education podcast" at bounding box center [159, 67] width 152 height 46
click at [111, 51] on div "The ADHD Skills Lab 59" at bounding box center [159, 54] width 152 height 11
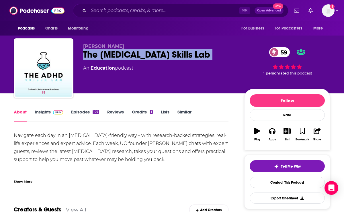
click at [111, 51] on div "The ADHD Skills Lab 59" at bounding box center [159, 54] width 152 height 11
copy div "The ADHD Skills Lab 59"
click at [45, 112] on link "Insights" at bounding box center [49, 115] width 28 height 13
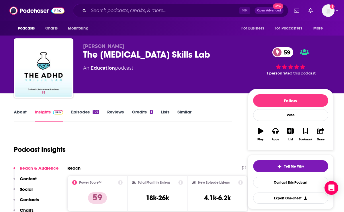
click at [80, 112] on link "Episodes 107" at bounding box center [85, 115] width 28 height 13
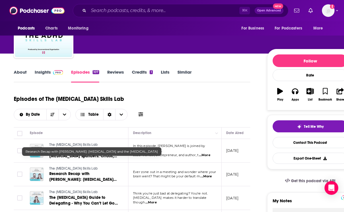
scroll to position [42, 0]
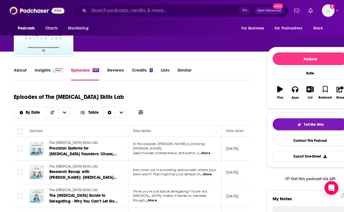
click at [37, 72] on link "Insights" at bounding box center [49, 73] width 28 height 13
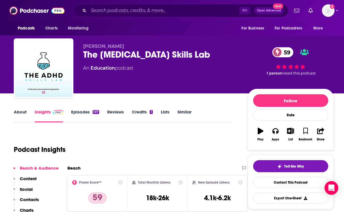
click at [27, 200] on p "Contacts" at bounding box center [29, 199] width 19 height 5
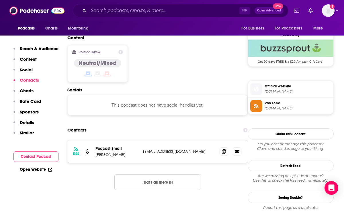
scroll to position [461, 0]
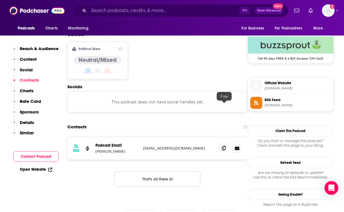
click at [224, 146] on icon at bounding box center [224, 148] width 4 height 5
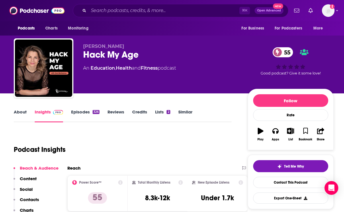
click at [22, 114] on link "About" at bounding box center [20, 115] width 13 height 13
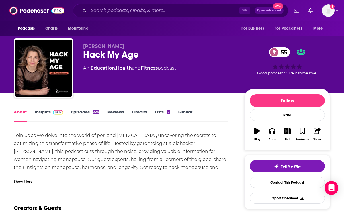
click at [35, 179] on div "Show More" at bounding box center [121, 180] width 215 height 10
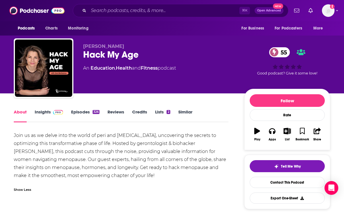
click at [43, 113] on link "Insights" at bounding box center [49, 115] width 28 height 13
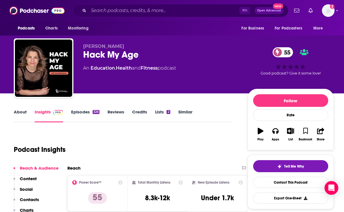
click at [82, 112] on link "Episodes 326" at bounding box center [85, 115] width 28 height 13
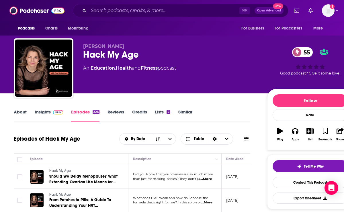
click at [97, 54] on div "Hack My Age [DEMOGRAPHIC_DATA]" at bounding box center [170, 54] width 175 height 11
copy div "Hack My Age [DEMOGRAPHIC_DATA]"
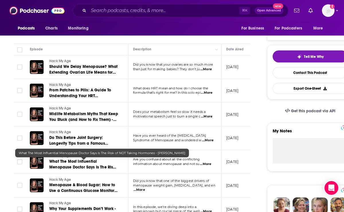
scroll to position [116, 0]
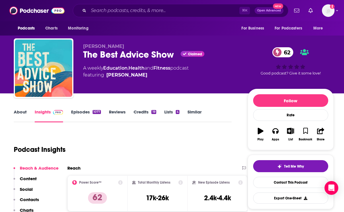
click at [17, 117] on link "About" at bounding box center [20, 115] width 13 height 13
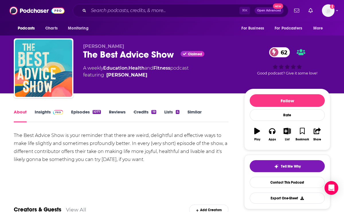
click at [103, 62] on div "[PERSON_NAME] The Best Advice Show Claimed 62 A weekly Education , Health and F…" at bounding box center [159, 67] width 152 height 46
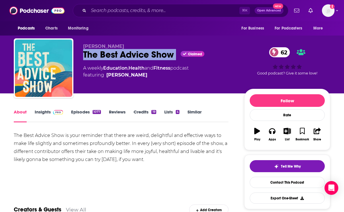
click at [103, 62] on div "[PERSON_NAME] The Best Advice Show Claimed 62 A weekly Education , Health and F…" at bounding box center [159, 67] width 152 height 46
copy div "The Best Advice Show"
click at [44, 111] on link "Insights" at bounding box center [49, 115] width 28 height 13
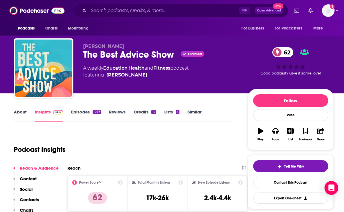
click at [32, 197] on p "Contacts" at bounding box center [29, 199] width 19 height 5
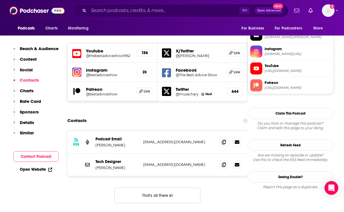
scroll to position [512, 0]
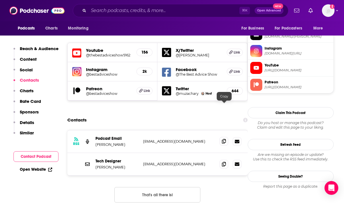
click at [226, 139] on icon at bounding box center [224, 141] width 4 height 5
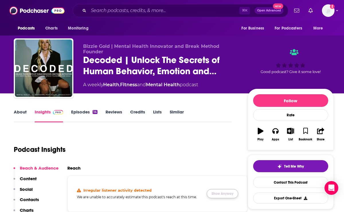
click at [215, 194] on button "Show Anyway" at bounding box center [223, 193] width 32 height 9
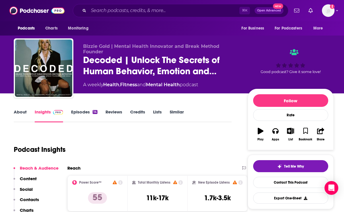
click at [19, 116] on link "About" at bounding box center [20, 115] width 13 height 13
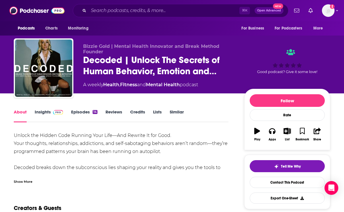
click at [27, 179] on div "Show More" at bounding box center [23, 181] width 19 height 5
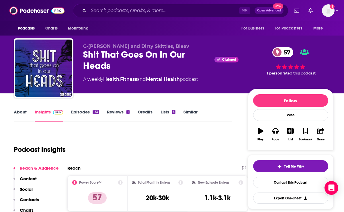
click at [19, 112] on link "About" at bounding box center [20, 115] width 13 height 13
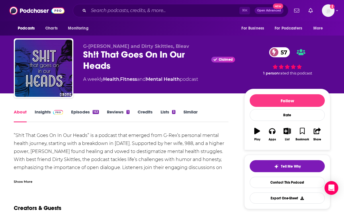
click at [27, 178] on div "Show More" at bounding box center [121, 180] width 215 height 10
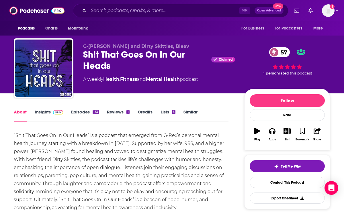
click at [80, 114] on link "Episodes 153" at bounding box center [85, 115] width 28 height 13
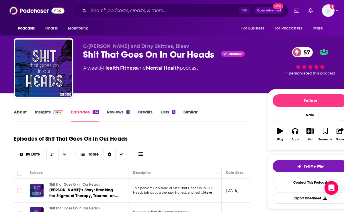
click at [23, 113] on link "About" at bounding box center [20, 115] width 13 height 13
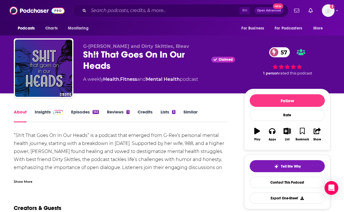
click at [23, 177] on div "Show More" at bounding box center [121, 180] width 215 height 10
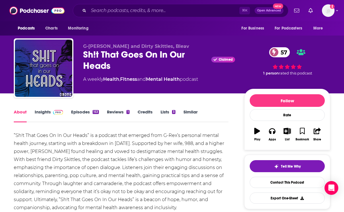
click at [45, 112] on link "Insights" at bounding box center [49, 115] width 28 height 13
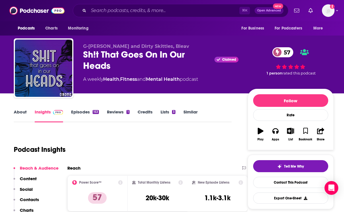
click at [35, 198] on p "Contacts" at bounding box center [29, 199] width 19 height 5
click at [105, 55] on div "Sh!t That Goes On In Our Heads Claimed 57" at bounding box center [160, 60] width 155 height 22
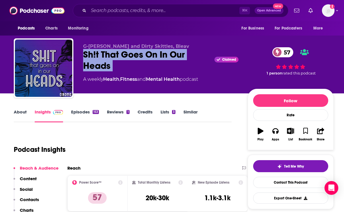
click at [105, 55] on div "Sh!t That Goes On In Our Heads Claimed 57" at bounding box center [160, 60] width 155 height 22
copy div "Sh!t That Goes On In Our Heads"
click at [23, 197] on p "Contacts" at bounding box center [29, 199] width 19 height 5
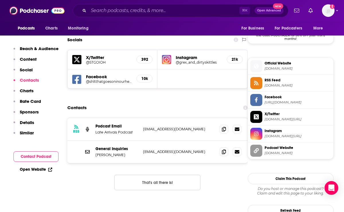
scroll to position [485, 0]
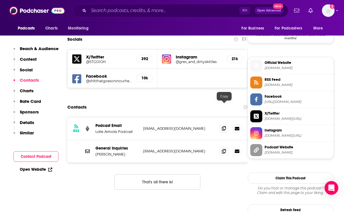
click at [224, 126] on icon at bounding box center [224, 128] width 4 height 5
click at [222, 147] on span at bounding box center [224, 151] width 9 height 9
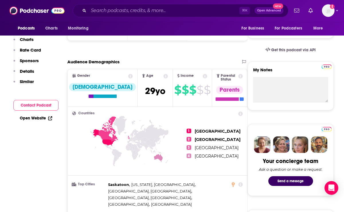
scroll to position [0, 0]
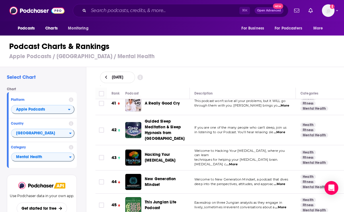
scroll to position [969, 0]
click at [188, 152] on div "Hacking Your [MEDICAL_DATA]" at bounding box center [170, 157] width 50 height 11
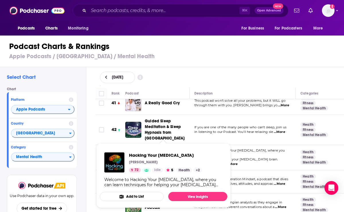
click at [133, 145] on td "Hacking Your [MEDICAL_DATA]" at bounding box center [157, 157] width 64 height 25
click at [195, 145] on td "Welcome to Hacking Your ADHD, where you can learn techniques for helping your A…" at bounding box center [243, 157] width 106 height 25
click at [158, 154] on span "Hacking Your ADHD" at bounding box center [165, 154] width 73 height 5
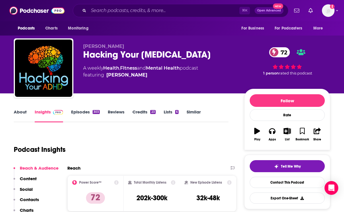
click at [102, 57] on div "Hacking Your ADHD 72" at bounding box center [159, 54] width 152 height 11
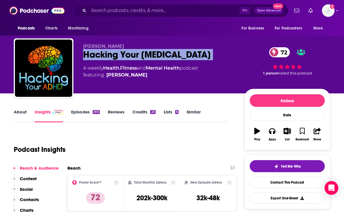
click at [102, 57] on div "Hacking Your ADHD 72" at bounding box center [159, 54] width 152 height 11
copy div "Hacking Your ADHD 72"
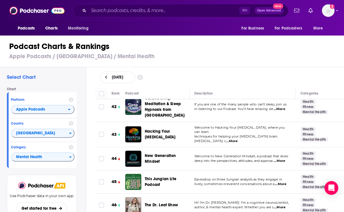
scroll to position [1002, 0]
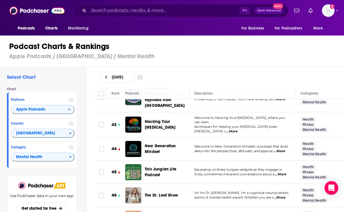
click at [280, 149] on span "...More" at bounding box center [279, 151] width 11 height 5
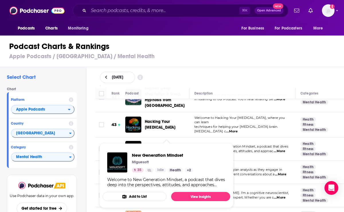
click at [97, 138] on td at bounding box center [100, 149] width 11 height 23
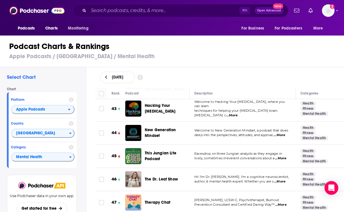
scroll to position [1028, 0]
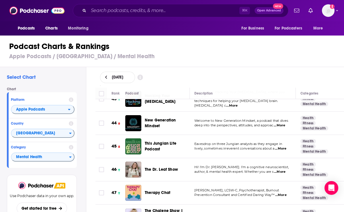
click at [288, 146] on p "lively, sometimes irreverent conversations about a ...More" at bounding box center [242, 148] width 97 height 5
click at [286, 146] on span "...More" at bounding box center [280, 148] width 11 height 5
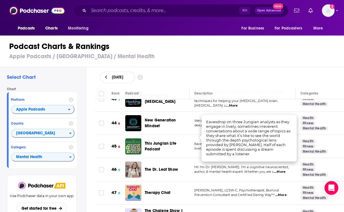
click at [96, 167] on td at bounding box center [100, 169] width 11 height 23
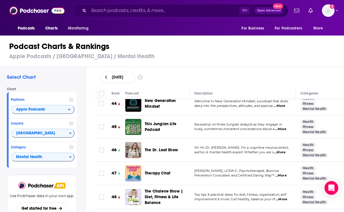
scroll to position [1049, 0]
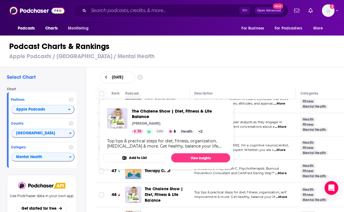
click at [95, 160] on td at bounding box center [100, 171] width 11 height 23
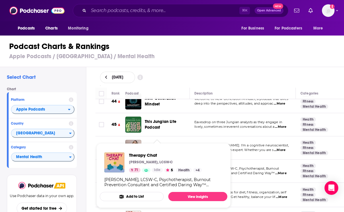
click at [83, 137] on div "Select Chart Chart Platform Apple Podcasts Country United States Category Menta…" at bounding box center [43, 155] width 86 height 177
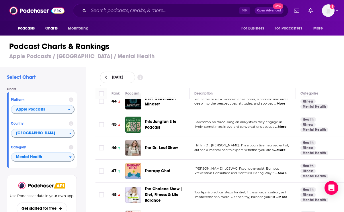
click at [250, 166] on td "Laura Reagan, LCSW-C, Psychotherapist, Burnout Prevention Consultant and Certif…" at bounding box center [243, 171] width 106 height 23
click at [181, 163] on div "Therapy Chat" at bounding box center [170, 171] width 50 height 16
click at [253, 160] on td "Laura Reagan, LCSW-C, Psychotherapist, Burnout Prevention Consultant and Certif…" at bounding box center [243, 171] width 106 height 23
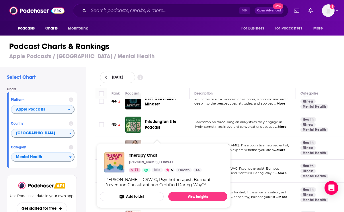
click at [230, 145] on span "Therapy Chat Laura Reagan, LCSW-C 71 Idle 5 Health + 4 Laura Reagan, LCSW-C, Ps…" at bounding box center [163, 176] width 134 height 72
click at [246, 160] on td "Laura Reagan, LCSW-C, Psychotherapist, Burnout Prevention Consultant and Certif…" at bounding box center [243, 171] width 106 height 23
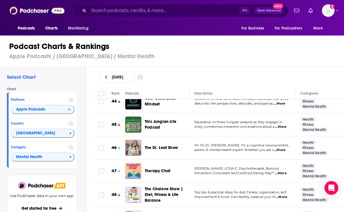
click at [156, 160] on div "Podcasts Charts Monitoring ⌘ K Open Advanced New For Business For Podcasters Mo…" at bounding box center [172, 106] width 344 height 212
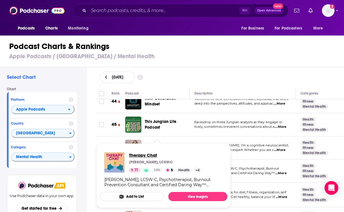
click at [133, 156] on span "Therapy Chat" at bounding box center [165, 154] width 73 height 5
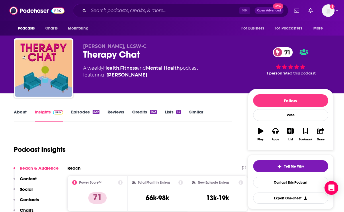
click at [31, 198] on p "Contacts" at bounding box center [29, 199] width 19 height 5
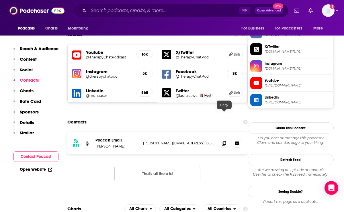
scroll to position [505, 0]
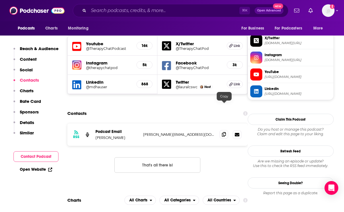
click at [225, 132] on icon at bounding box center [224, 134] width 4 height 5
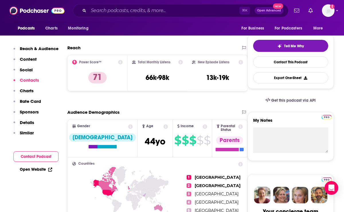
scroll to position [0, 0]
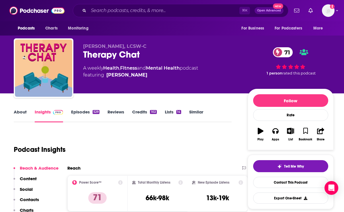
click at [16, 113] on link "About" at bounding box center [20, 115] width 13 height 13
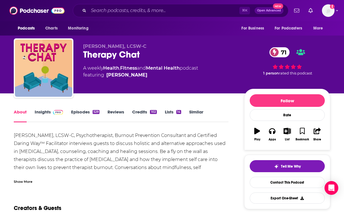
click at [28, 179] on div "Show More" at bounding box center [23, 181] width 19 height 5
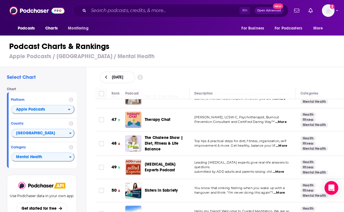
scroll to position [1105, 0]
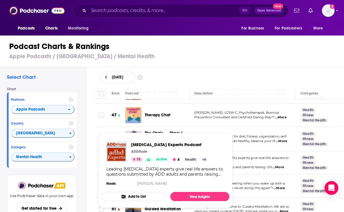
click at [264, 151] on td "Leading ADHD experts give real-life answers to questions submitted by ADD adult…" at bounding box center [243, 162] width 106 height 23
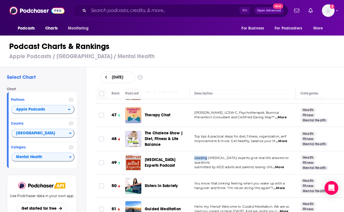
click at [252, 151] on td "Leading ADHD experts give real-life answers to questions submitted by ADD adult…" at bounding box center [243, 162] width 106 height 23
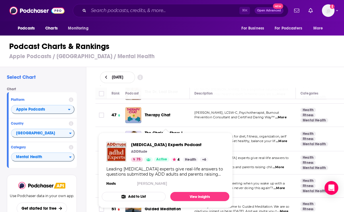
click at [93, 138] on div "Rank Podcast Description Categories 1 We're Out of Time This is home of the "We…" at bounding box center [220, 150] width 258 height 125
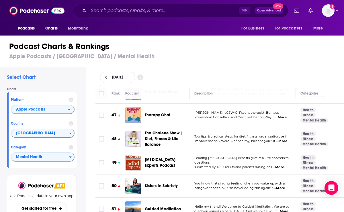
click at [157, 152] on div "Podcasts Charts Monitoring ⌘ K Open Advanced New For Business For Podcasters Mo…" at bounding box center [172, 106] width 344 height 212
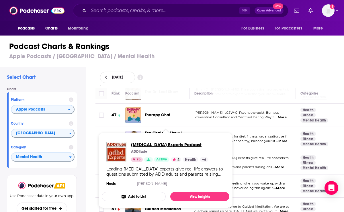
click at [152, 144] on span "ADHD Experts Podcast" at bounding box center [169, 144] width 77 height 5
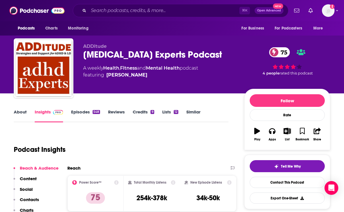
click at [107, 59] on div "ADHD Experts Podcast 75" at bounding box center [159, 54] width 152 height 11
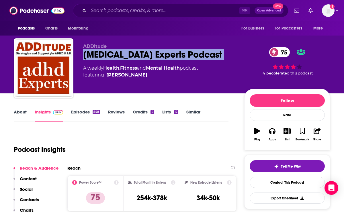
click at [107, 59] on div "ADHD Experts Podcast 75" at bounding box center [159, 54] width 152 height 11
copy div "ADHD Experts Podcast 75"
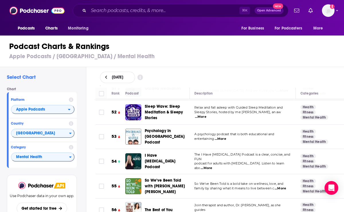
scroll to position [1227, 0]
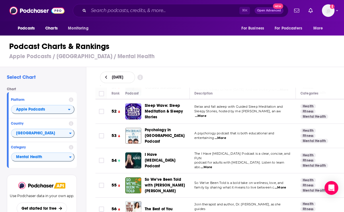
click at [281, 185] on span "...More" at bounding box center [280, 187] width 11 height 5
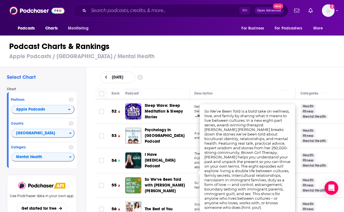
click at [160, 198] on td "The Best of You" at bounding box center [157, 209] width 64 height 23
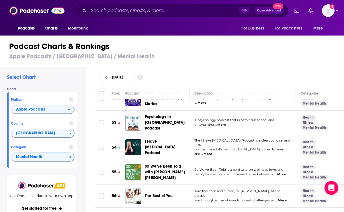
scroll to position [1241, 0]
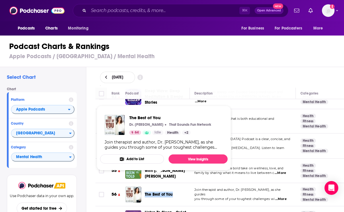
click at [159, 188] on td "The Best of You" at bounding box center [157, 194] width 64 height 23
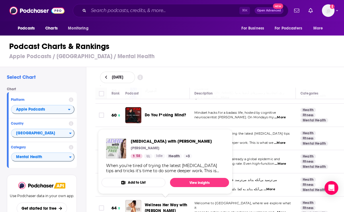
scroll to position [1418, 0]
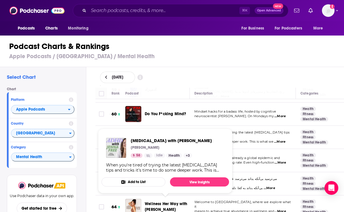
click at [258, 172] on td "می‌ترسید بی‌آنکه بداند می‌ترسد. غمگین بود بی‌آنکه بداند از چه. می‌خواست برود، ب…" at bounding box center [243, 183] width 106 height 23
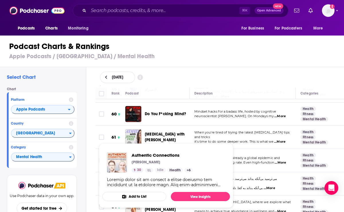
click at [156, 142] on span "Authentic Connections Jeff Singer 30 Idle Health + 6 Add to List View Insights" at bounding box center [166, 176] width 134 height 72
click at [96, 149] on td at bounding box center [100, 160] width 11 height 23
click at [269, 156] on span "Despair among men is already a global epidemic and" at bounding box center [237, 158] width 86 height 4
click at [153, 141] on span "Authentic Connections Jeff Singer 30 Idle Health + 6 Add to List View Insights" at bounding box center [166, 176] width 134 height 72
click at [134, 156] on span "Authentic Connections" at bounding box center [162, 154] width 61 height 5
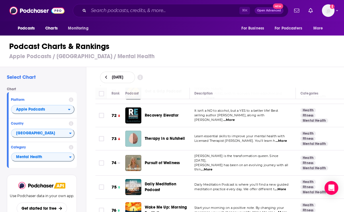
scroll to position [1699, 0]
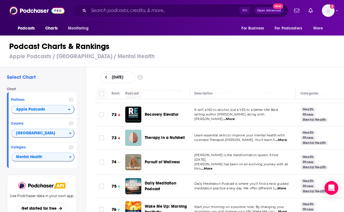
click at [151, 160] on span "Pursuit of Wellness" at bounding box center [162, 162] width 35 height 5
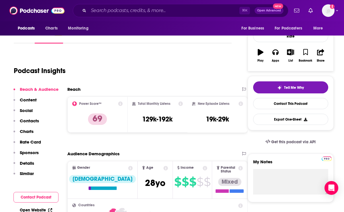
click at [32, 122] on p "Contacts" at bounding box center [29, 120] width 19 height 5
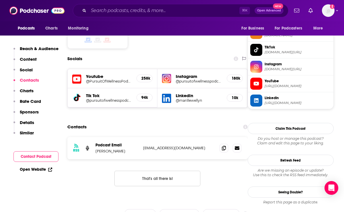
scroll to position [492, 0]
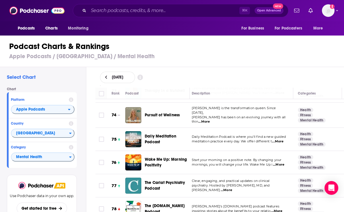
scroll to position [1759, 3]
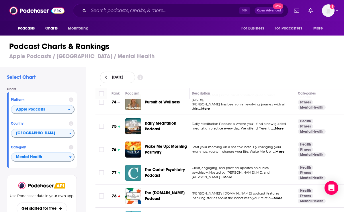
click at [276, 150] on span "...More" at bounding box center [278, 152] width 11 height 5
click at [97, 162] on td at bounding box center [100, 172] width 11 height 23
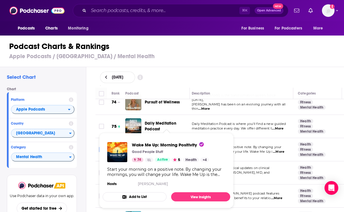
click at [100, 147] on input "Toggle select row" at bounding box center [101, 149] width 5 height 5
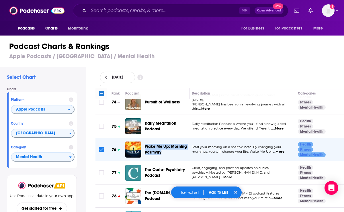
click at [102, 147] on input "Toggle select row" at bounding box center [101, 149] width 5 height 5
checkbox input "false"
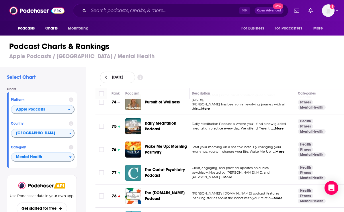
click at [87, 130] on div "Select Chart Chart Platform Apple Podcasts Country United States Category Menta…" at bounding box center [174, 155] width 349 height 177
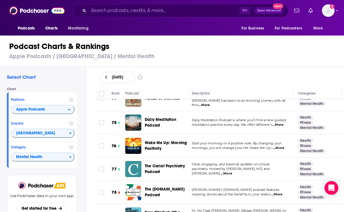
scroll to position [1763, 3]
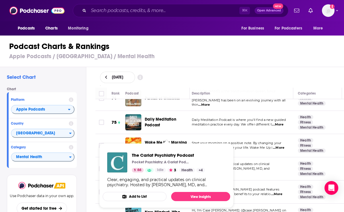
click at [256, 162] on span "Clear, engaging, and practical updates on clinical" at bounding box center [231, 164] width 78 height 4
click at [175, 143] on span "The Carlat Psychiatry Podcast Pocket Psychiatry: A Carlat Podcast 66 Idle 3 Hea…" at bounding box center [167, 175] width 128 height 65
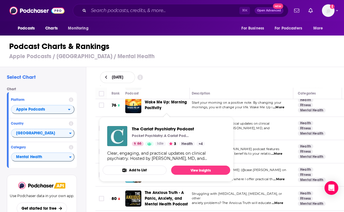
scroll to position [1805, 3]
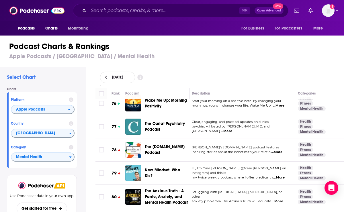
click at [172, 162] on td "New Mindset, Who Dis?" at bounding box center [157, 173] width 64 height 23
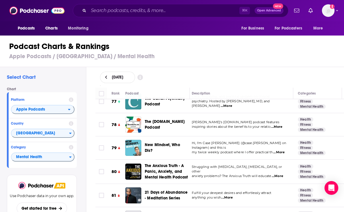
scroll to position [1834, 3]
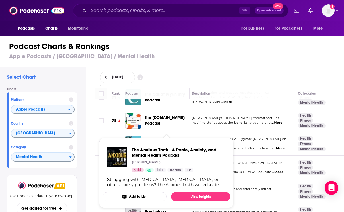
click at [223, 134] on span "The Anxious Truth - A Panic, Anxiety, and Mental Health Podcast Drew Linsalata …" at bounding box center [166, 172] width 134 height 77
click at [150, 150] on span "The Anxious Truth - A Panic, Anxiety, and Mental Health Podcast" at bounding box center [179, 152] width 94 height 11
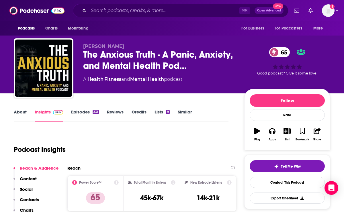
click at [24, 114] on link "About" at bounding box center [20, 115] width 13 height 13
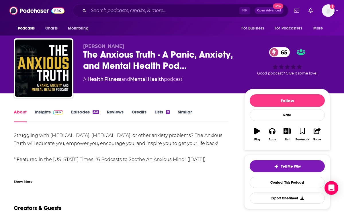
click at [20, 179] on div "Show More" at bounding box center [23, 181] width 19 height 5
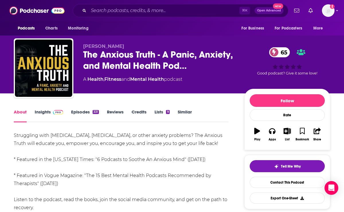
click at [85, 114] on link "Episodes 331" at bounding box center [85, 115] width 28 height 13
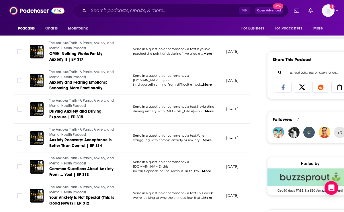
scroll to position [332, 0]
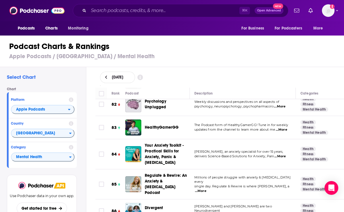
scroll to position [1957, 0]
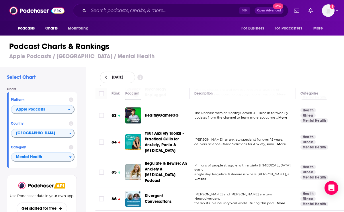
click at [281, 201] on span "...More" at bounding box center [279, 203] width 11 height 5
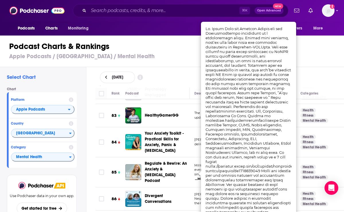
click at [85, 179] on div "Select Chart Chart Platform Apple Podcasts Country United States Category Menta…" at bounding box center [43, 155] width 86 height 177
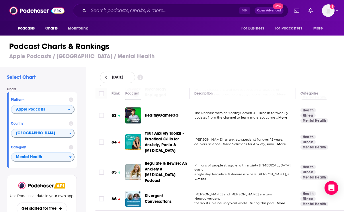
scroll to position [1958, 0]
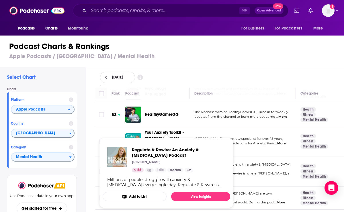
click at [90, 132] on div "Select Chart Chart Platform Apple Podcasts Country United States Category Menta…" at bounding box center [174, 155] width 349 height 177
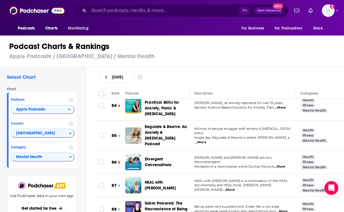
scroll to position [2007, 0]
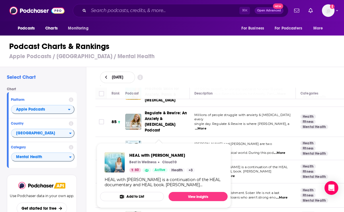
click at [93, 139] on div "Rank Podcast Description Categories 1 We're Out of Time This is home of the "We…" at bounding box center [220, 150] width 258 height 125
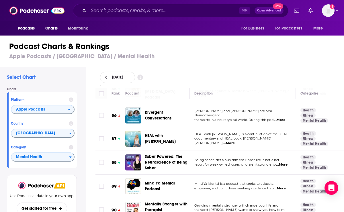
scroll to position [2046, 0]
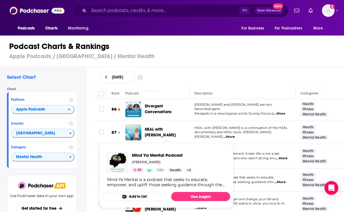
click at [94, 140] on div "Rank Podcast Description Categories 1 We're Out of Time This is home of the "We…" at bounding box center [220, 150] width 258 height 125
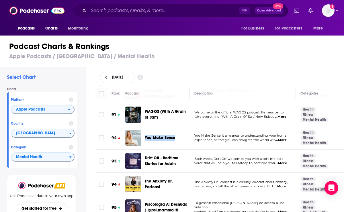
scroll to position [2171, 0]
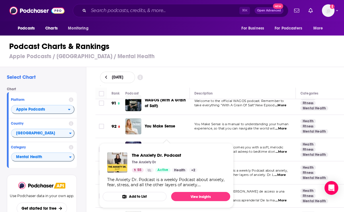
click at [95, 161] on td at bounding box center [100, 172] width 11 height 23
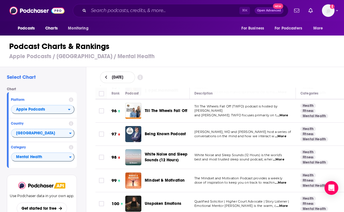
scroll to position [2291, 0]
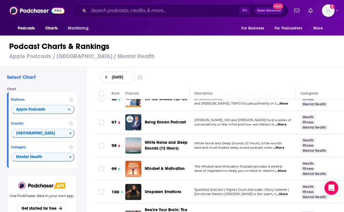
click at [89, 136] on div "Select Chart Chart Platform Apple Podcasts Country United States Category Menta…" at bounding box center [174, 155] width 349 height 177
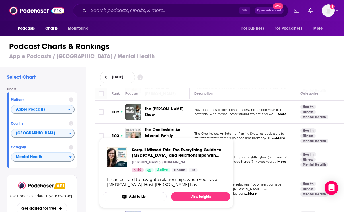
scroll to position [2425, 0]
click at [94, 145] on div "Rank Podcast Description Categories 1 We're Out of Time This is home of the "We…" at bounding box center [220, 150] width 258 height 125
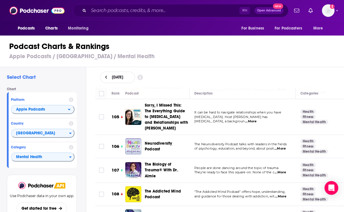
scroll to position [2526, 0]
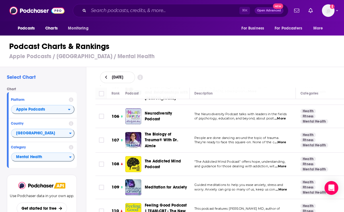
click at [284, 164] on span "...More" at bounding box center [280, 166] width 11 height 5
click at [89, 173] on div "Select Chart Chart Platform Apple Podcasts Country United States Category Menta…" at bounding box center [174, 155] width 349 height 177
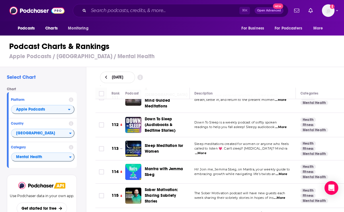
scroll to position [2670, 0]
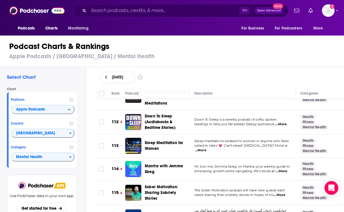
click at [287, 169] on span "...More" at bounding box center [281, 171] width 11 height 5
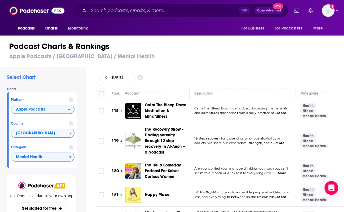
scroll to position [2842, 0]
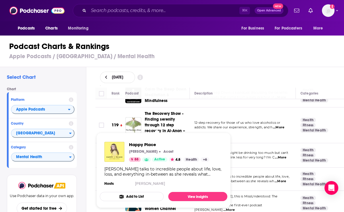
click at [98, 134] on span "Happy Place Fearne Cotton Acast 88 Active 4.8 Health + 6 Fearne Cotton talks to…" at bounding box center [163, 170] width 134 height 82
click at [90, 128] on div "Select Chart Chart Platform Apple Podcasts Country United States Category Menta…" at bounding box center [174, 155] width 349 height 177
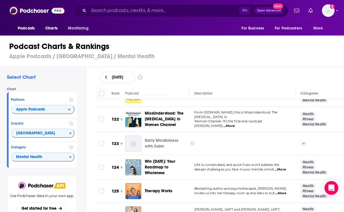
scroll to position [2928, 0]
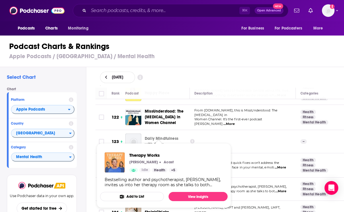
click at [89, 135] on div "Select Chart Chart Platform Apple Podcasts Country United States Category Menta…" at bounding box center [174, 155] width 349 height 177
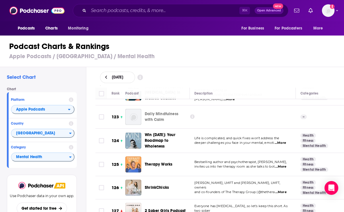
scroll to position [2953, 0]
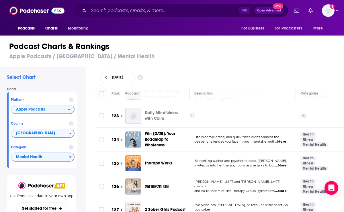
click at [281, 189] on span "...More" at bounding box center [280, 191] width 11 height 5
click at [91, 170] on div "Rank Podcast Description Categories 1 We're Out of Time This is home of the "We…" at bounding box center [220, 150] width 258 height 125
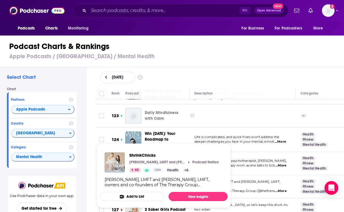
click at [91, 139] on div "Rank Podcast Description Categories 1 We're Out of Time This is home of the "We…" at bounding box center [220, 150] width 258 height 125
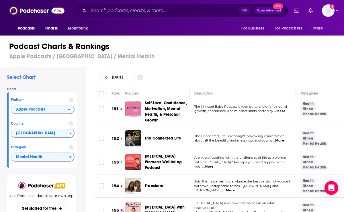
scroll to position [3679, 0]
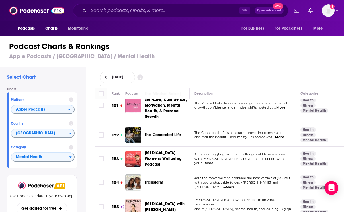
click at [206, 211] on span "...More" at bounding box center [200, 213] width 11 height 5
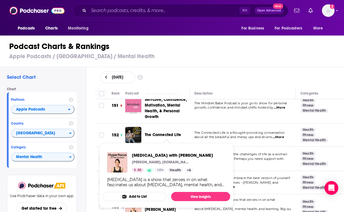
click at [90, 130] on div "Select Chart Chart Platform Apple Podcasts Country United States Category Menta…" at bounding box center [174, 155] width 349 height 177
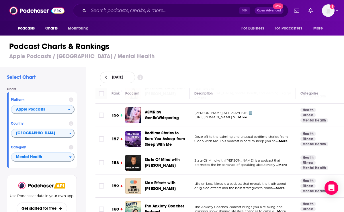
scroll to position [3796, 0]
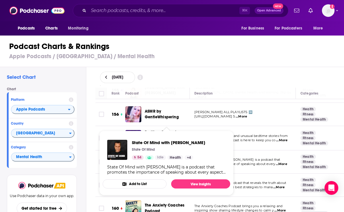
click at [92, 132] on div "Rank Podcast Description Categories 1 We're Out of Time This is home of the "We…" at bounding box center [220, 150] width 258 height 125
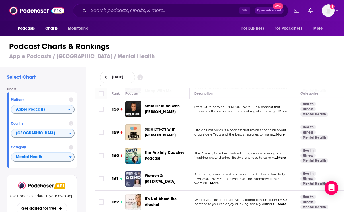
scroll to position [3849, 0]
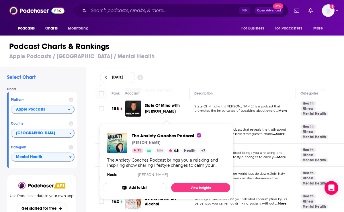
click at [94, 121] on div "Rank Podcast Description Categories 1 We're Out of Time This is home of the "We…" at bounding box center [220, 150] width 258 height 125
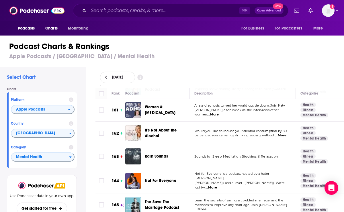
scroll to position [3919, 0]
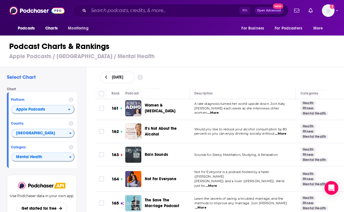
click at [273, 179] on span "Winkler) and a lover (Jess DeBakey). We're just tw" at bounding box center [239, 183] width 90 height 9
click at [217, 184] on span "...More" at bounding box center [210, 186] width 11 height 5
click at [87, 162] on div "Select Chart Chart Platform Apple Podcasts Country United States Category Menta…" at bounding box center [174, 155] width 349 height 177
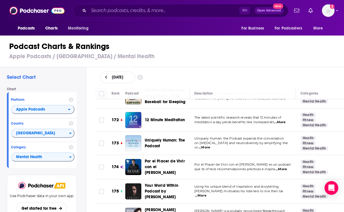
scroll to position [4169, 0]
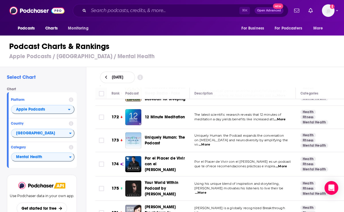
click at [206, 191] on span "...More" at bounding box center [200, 193] width 11 height 5
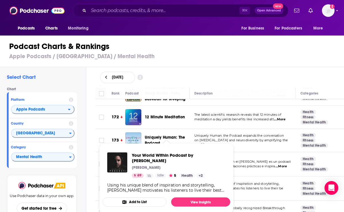
click at [93, 128] on div "Rank Podcast Description Categories 1 We're Out of Time This is home of the "We…" at bounding box center [220, 150] width 258 height 125
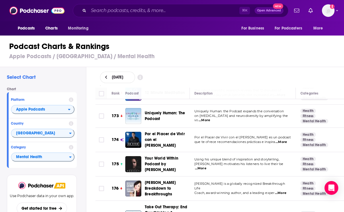
scroll to position [4194, 0]
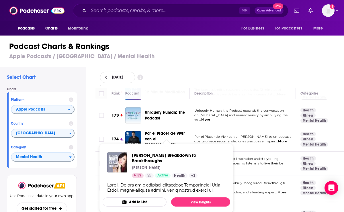
click at [93, 132] on div "Rank Podcast Description Categories 1 We're Out of Time This is home of the "We…" at bounding box center [220, 150] width 258 height 125
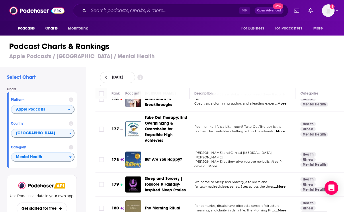
scroll to position [4284, 0]
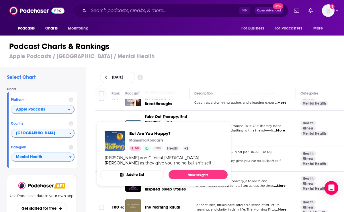
click at [93, 114] on div "Rank Podcast Description Categories 1 We're Out of Time This is home of the "We…" at bounding box center [220, 150] width 258 height 125
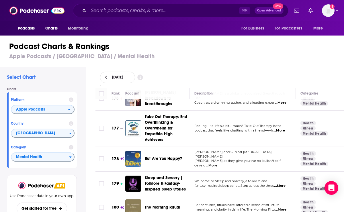
scroll to position [4304, 0]
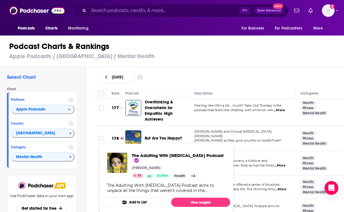
click at [98, 176] on td at bounding box center [100, 187] width 11 height 23
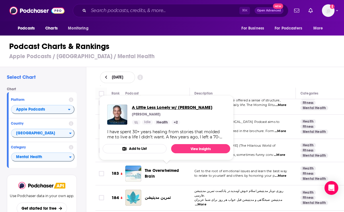
scroll to position [4404, 0]
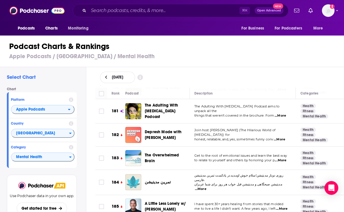
click at [90, 140] on div "Select Chart Chart Platform Apple Podcasts Country United States Category Menta…" at bounding box center [174, 155] width 349 height 177
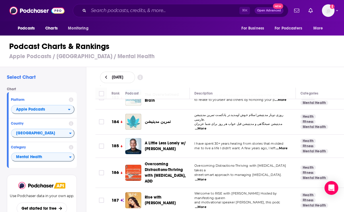
scroll to position [4470, 0]
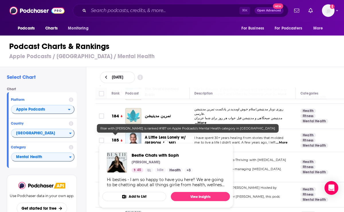
click at [107, 182] on td "187" at bounding box center [116, 194] width 18 height 25
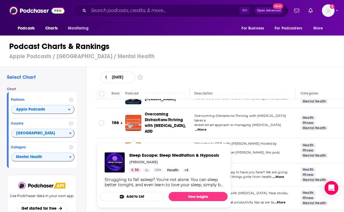
scroll to position [4527, 0]
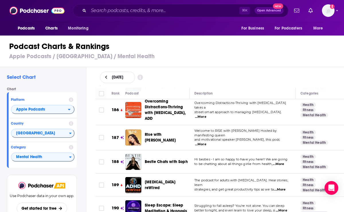
click at [101, 174] on td at bounding box center [100, 185] width 11 height 23
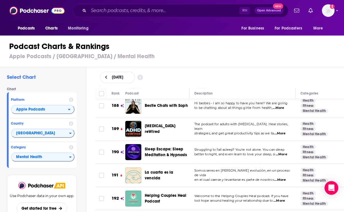
scroll to position [4595, 0]
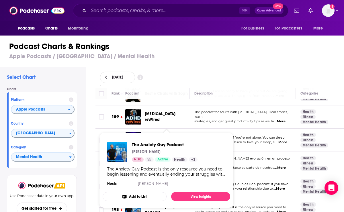
click at [90, 130] on div "Select Chart Chart Platform Apple Podcasts Country United States Category Menta…" at bounding box center [174, 155] width 349 height 177
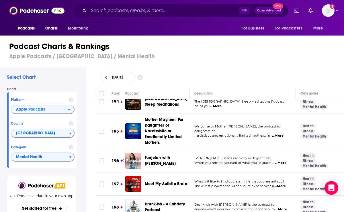
scroll to position [4728, 0]
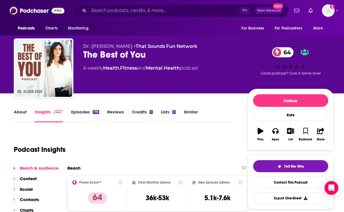
click at [22, 112] on link "About" at bounding box center [20, 115] width 13 height 13
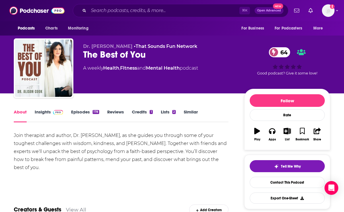
click at [109, 52] on div "The Best of You 64" at bounding box center [159, 54] width 152 height 11
copy div "The Best of You 64"
click at [43, 110] on link "Insights" at bounding box center [49, 115] width 28 height 13
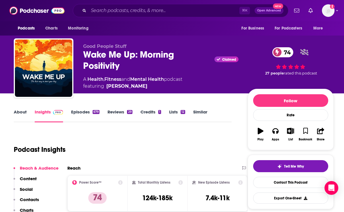
click at [18, 117] on link "About" at bounding box center [20, 115] width 13 height 13
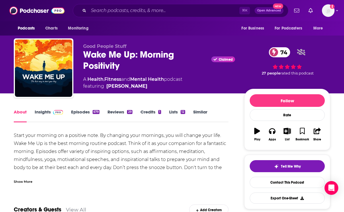
click at [75, 110] on link "Episodes 679" at bounding box center [85, 115] width 28 height 13
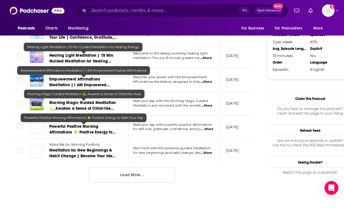
scroll to position [634, 0]
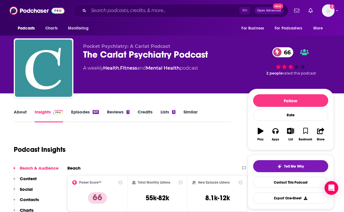
click at [15, 113] on link "About" at bounding box center [20, 115] width 13 height 13
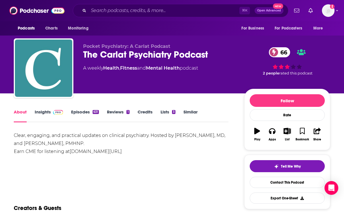
click at [60, 119] on link "Insights" at bounding box center [49, 115] width 28 height 13
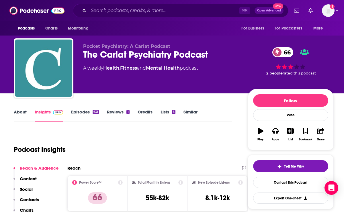
click at [81, 117] on link "Episodes 631" at bounding box center [85, 115] width 28 height 13
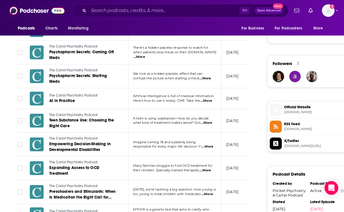
scroll to position [387, 0]
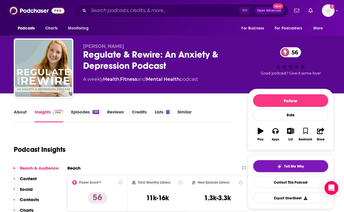
click at [21, 111] on link "About" at bounding box center [20, 115] width 13 height 13
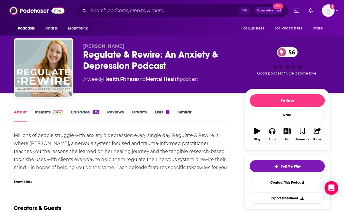
click at [28, 178] on div "Show More" at bounding box center [121, 180] width 215 height 10
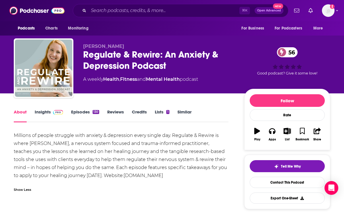
click at [42, 112] on link "Insights" at bounding box center [49, 115] width 28 height 13
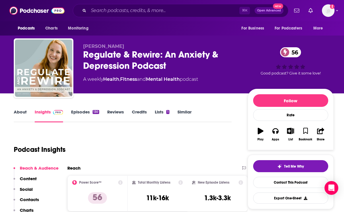
click at [33, 202] on button "Contacts" at bounding box center [26, 202] width 26 height 11
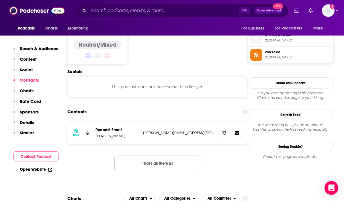
scroll to position [468, 0]
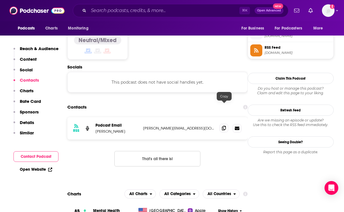
click at [225, 126] on icon at bounding box center [224, 128] width 4 height 5
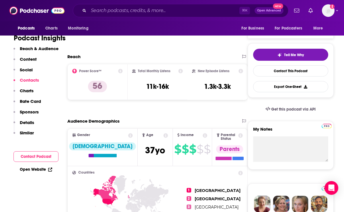
scroll to position [0, 0]
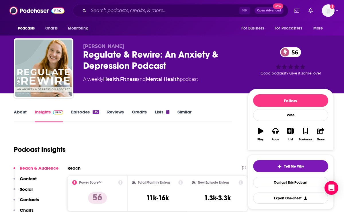
click at [102, 55] on div "Regulate & Rewire: An Anxiety & Depression Podcast 56" at bounding box center [160, 60] width 155 height 22
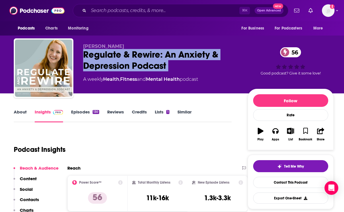
click at [102, 55] on div "Regulate & Rewire: An Anxiety & Depression Podcast 56" at bounding box center [160, 60] width 155 height 22
copy div "Regulate & Rewire: An Anxiety & Depression Podcast 56"
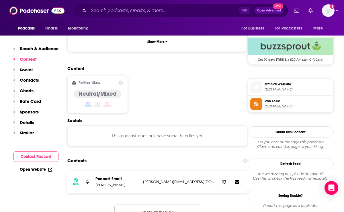
scroll to position [417, 0]
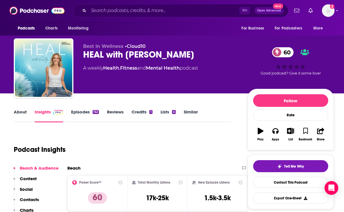
click at [106, 59] on div "HEAL with [PERSON_NAME] 60" at bounding box center [160, 54] width 155 height 11
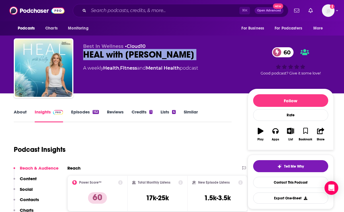
click at [106, 59] on div "HEAL with [PERSON_NAME] 60" at bounding box center [160, 54] width 155 height 11
copy div "HEAL with [PERSON_NAME] 60"
click at [23, 113] on link "About" at bounding box center [20, 115] width 13 height 13
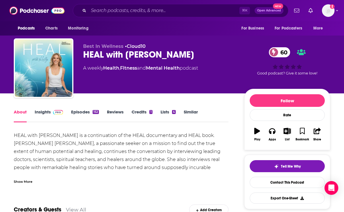
click at [23, 181] on div "Show More" at bounding box center [23, 181] width 19 height 5
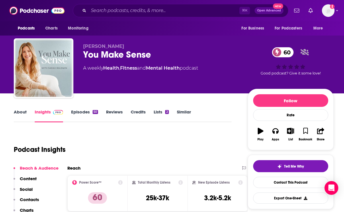
click at [24, 113] on link "About" at bounding box center [20, 115] width 13 height 13
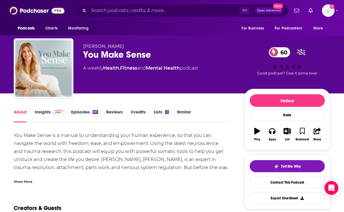
click at [28, 182] on div "Show More" at bounding box center [23, 181] width 19 height 5
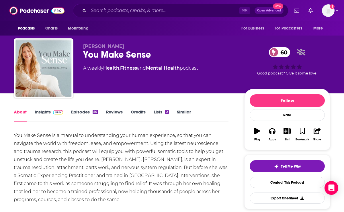
click at [98, 56] on div "You Make Sense 60" at bounding box center [159, 54] width 152 height 11
copy div "You Make Sense 60"
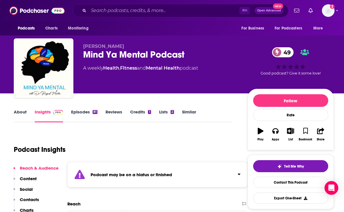
scroll to position [3, 0]
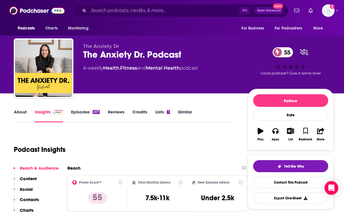
click at [24, 115] on link "About" at bounding box center [20, 115] width 13 height 13
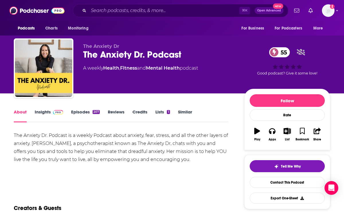
click at [97, 63] on div "The Anxiety Dr The Anxiety Dr. Podcast 55 A weekly Health , Fitness and Mental …" at bounding box center [159, 67] width 152 height 46
click at [97, 57] on div "The Anxiety Dr. Podcast 55" at bounding box center [159, 54] width 152 height 11
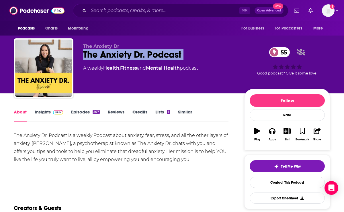
click at [97, 57] on div "The Anxiety Dr. Podcast 55" at bounding box center [159, 54] width 152 height 11
copy div "The Anxiety Dr. Podcast 55"
click at [40, 111] on link "Insights" at bounding box center [49, 115] width 28 height 13
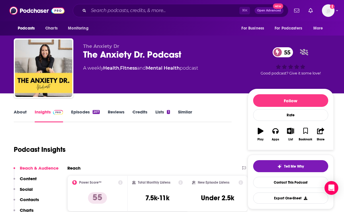
click at [80, 112] on link "Episodes 207" at bounding box center [85, 115] width 29 height 13
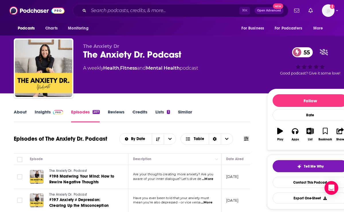
click at [51, 112] on span at bounding box center [57, 111] width 12 height 5
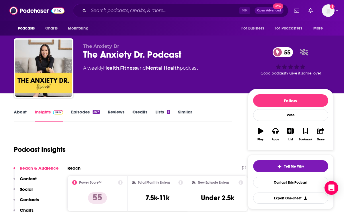
click at [29, 199] on p "Contacts" at bounding box center [29, 199] width 19 height 5
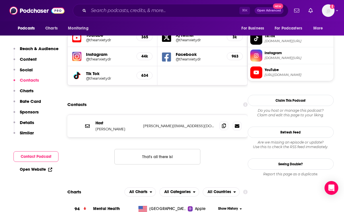
scroll to position [524, 0]
click at [227, 121] on span at bounding box center [224, 125] width 9 height 9
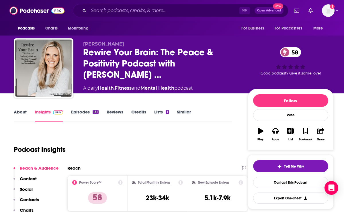
click at [18, 113] on link "About" at bounding box center [20, 115] width 13 height 13
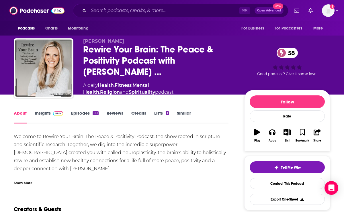
click at [24, 176] on div "Show More" at bounding box center [121, 181] width 215 height 10
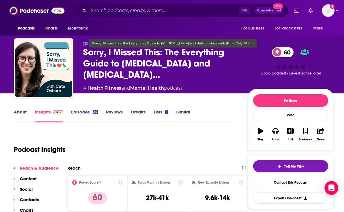
click at [138, 67] on span "Sorry, I Missed This: The Everything Guide to [MEDICAL_DATA] and [MEDICAL_DATA]…" at bounding box center [160, 64] width 155 height 34
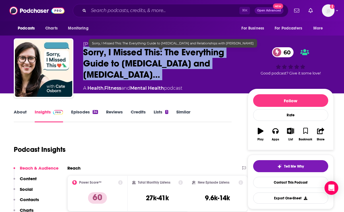
click at [138, 67] on span "Sorry, I Missed This: The Everything Guide to [MEDICAL_DATA] and [MEDICAL_DATA]…" at bounding box center [160, 64] width 155 height 34
copy div "Sorry, I Missed This: The Everything Guide to [MEDICAL_DATA] and [MEDICAL_DATA]…"
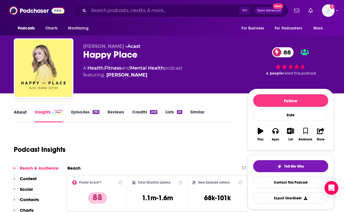
click at [28, 111] on div "About" at bounding box center [24, 115] width 21 height 13
click at [23, 112] on link "About" at bounding box center [20, 115] width 13 height 13
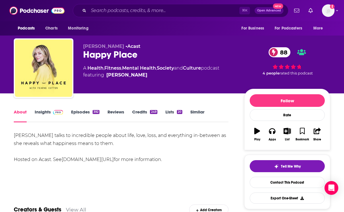
click at [106, 56] on div "Happy Place 88" at bounding box center [159, 54] width 152 height 11
copy div "Happy Place 88"
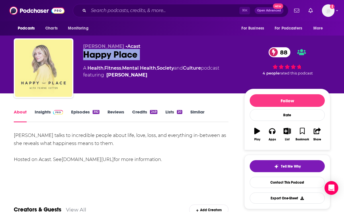
click at [43, 93] on img "Happy Place" at bounding box center [43, 68] width 57 height 57
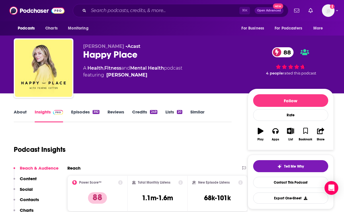
click at [32, 198] on p "Contacts" at bounding box center [29, 199] width 19 height 5
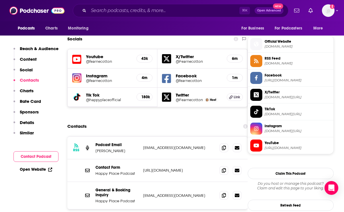
scroll to position [505, 0]
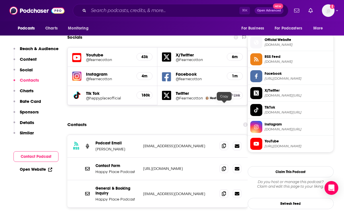
click at [223, 142] on span at bounding box center [224, 146] width 9 height 9
click at [228, 189] on span at bounding box center [224, 193] width 9 height 9
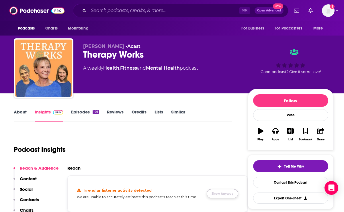
click at [217, 193] on button "Show Anyway" at bounding box center [223, 193] width 32 height 9
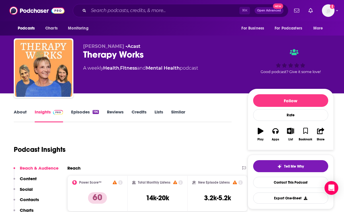
click at [20, 115] on link "About" at bounding box center [20, 115] width 13 height 13
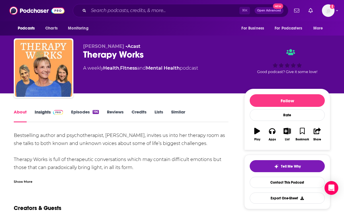
click at [66, 115] on div "Insights" at bounding box center [53, 115] width 36 height 13
click at [75, 112] on link "Episodes 196" at bounding box center [85, 115] width 28 height 13
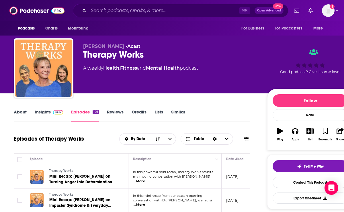
click at [45, 114] on link "Insights" at bounding box center [49, 115] width 28 height 13
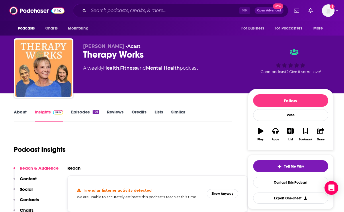
click at [32, 201] on p "Contacts" at bounding box center [29, 199] width 19 height 5
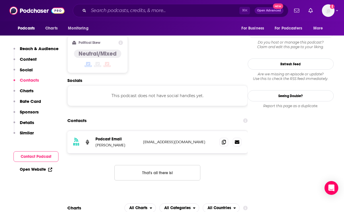
scroll to position [462, 0]
click at [224, 139] on icon at bounding box center [224, 141] width 4 height 5
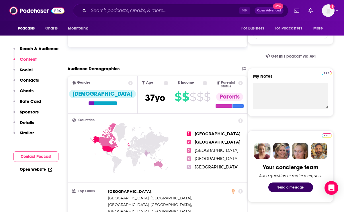
scroll to position [0, 0]
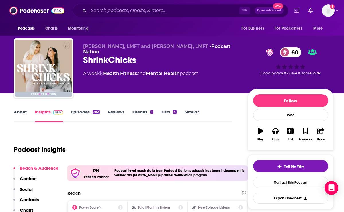
click at [94, 59] on div "ShrinkChicks 60" at bounding box center [160, 59] width 155 height 11
copy div "ShrinkChicks 60"
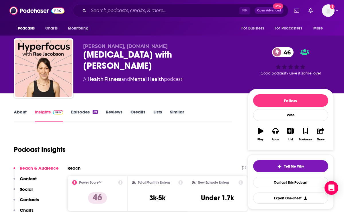
click at [102, 53] on div "[MEDICAL_DATA] with [PERSON_NAME] 46" at bounding box center [160, 60] width 155 height 22
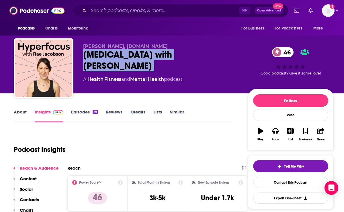
click at [102, 53] on div "[MEDICAL_DATA] with [PERSON_NAME] 46" at bounding box center [160, 60] width 155 height 22
copy div "[MEDICAL_DATA] with [PERSON_NAME] 46"
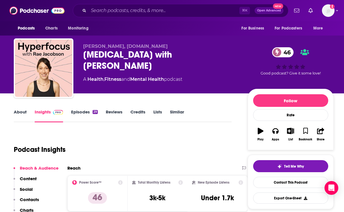
click at [20, 111] on link "About" at bounding box center [20, 115] width 13 height 13
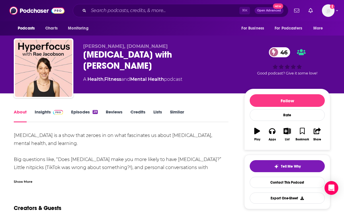
click at [43, 116] on link "Insights" at bounding box center [49, 115] width 28 height 13
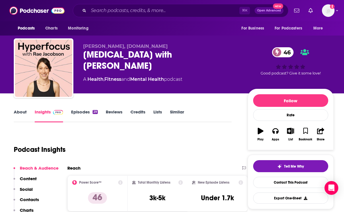
click at [17, 113] on link "About" at bounding box center [20, 115] width 13 height 13
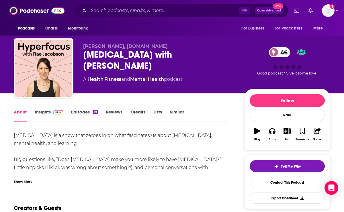
click at [27, 178] on div "Show More" at bounding box center [121, 180] width 215 height 10
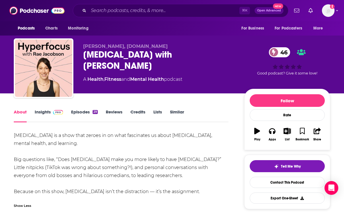
click at [36, 116] on link "Insights" at bounding box center [49, 115] width 28 height 13
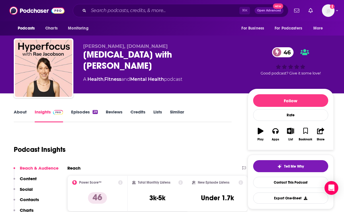
click at [35, 199] on p "Contacts" at bounding box center [29, 199] width 19 height 5
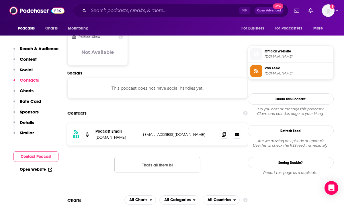
scroll to position [453, 0]
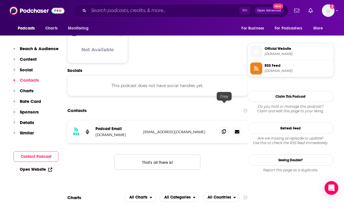
click at [223, 129] on icon at bounding box center [224, 131] width 4 height 5
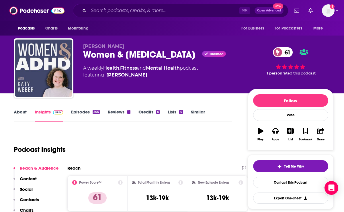
click at [138, 58] on div "Women & [MEDICAL_DATA] Claimed 61" at bounding box center [160, 54] width 155 height 11
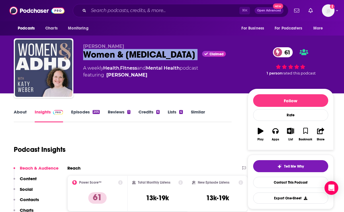
click at [138, 58] on div "Women & [MEDICAL_DATA] Claimed 61" at bounding box center [160, 54] width 155 height 11
copy div "Women & [MEDICAL_DATA]"
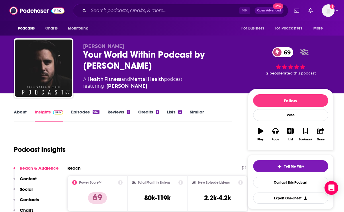
click at [16, 110] on link "About" at bounding box center [20, 115] width 13 height 13
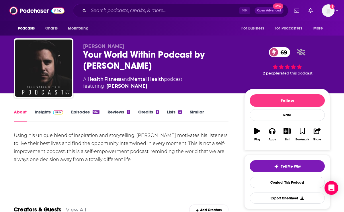
click at [77, 114] on link "Episodes 957" at bounding box center [85, 115] width 28 height 13
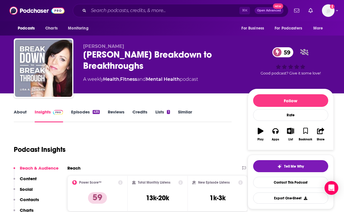
click at [20, 114] on link "About" at bounding box center [20, 115] width 13 height 13
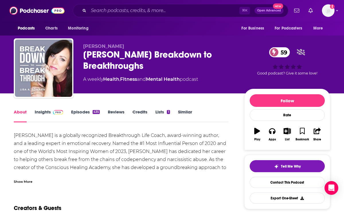
click at [32, 177] on div "Show More" at bounding box center [121, 180] width 215 height 10
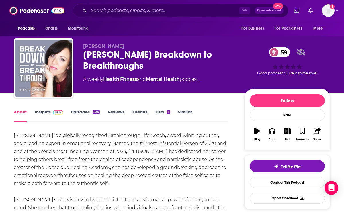
click at [103, 52] on div "[PERSON_NAME] Breakdown to Breakthroughs 59" at bounding box center [159, 60] width 152 height 22
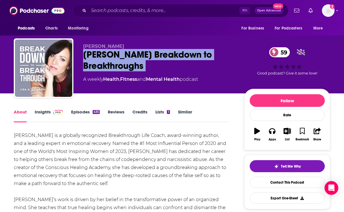
click at [103, 52] on div "[PERSON_NAME] Breakdown to Breakthroughs 59" at bounding box center [159, 60] width 152 height 22
copy div "[PERSON_NAME] Breakdown to Breakthroughs 59"
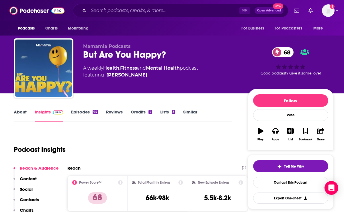
click at [106, 52] on div "But Are You Happy? 68" at bounding box center [160, 54] width 155 height 11
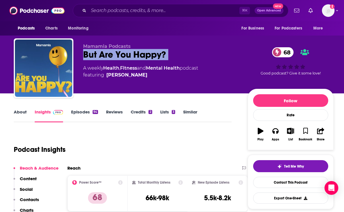
click at [106, 52] on div "But Are You Happy? 68" at bounding box center [160, 54] width 155 height 11
copy div "But Are You Happy? 68"
click at [22, 110] on link "About" at bounding box center [20, 115] width 13 height 13
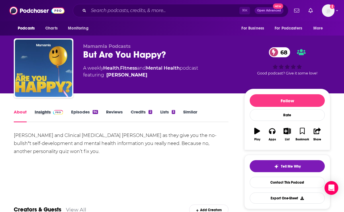
click at [70, 115] on div "Insights" at bounding box center [53, 115] width 36 height 13
click at [70, 118] on div "Insights" at bounding box center [53, 115] width 36 height 13
click at [81, 113] on link "Episodes 94" at bounding box center [84, 115] width 27 height 13
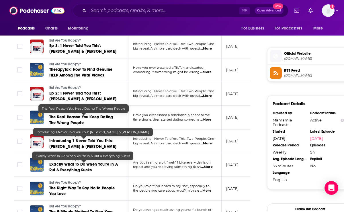
scroll to position [451, 0]
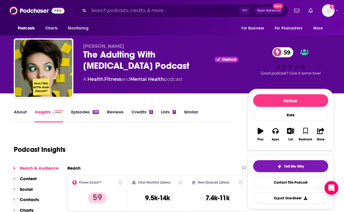
click at [16, 113] on link "About" at bounding box center [20, 115] width 13 height 13
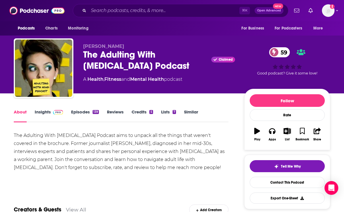
click at [100, 62] on div "The Adulting With [MEDICAL_DATA] Podcast Claimed 59" at bounding box center [159, 60] width 152 height 22
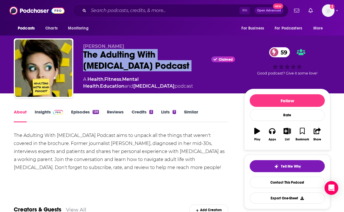
click at [100, 62] on div "The Adulting With [MEDICAL_DATA] Podcast Claimed 59" at bounding box center [159, 60] width 152 height 22
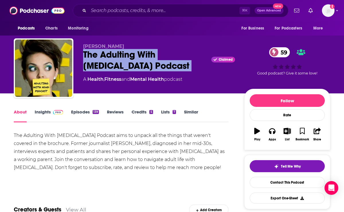
copy div "The Adulting With [MEDICAL_DATA] Podcast"
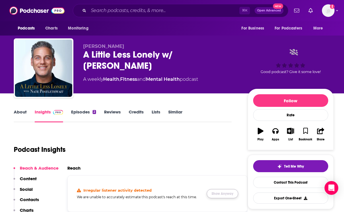
click at [220, 197] on button "Show Anyway" at bounding box center [223, 193] width 32 height 9
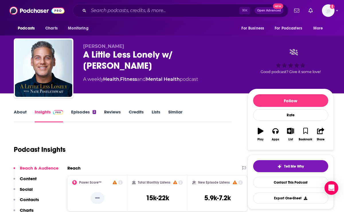
click at [17, 111] on link "About" at bounding box center [20, 115] width 13 height 13
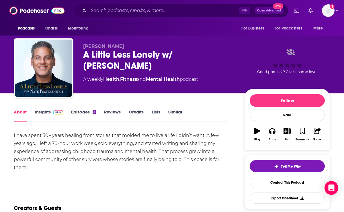
click at [74, 115] on link "Episodes 2" at bounding box center [83, 115] width 25 height 13
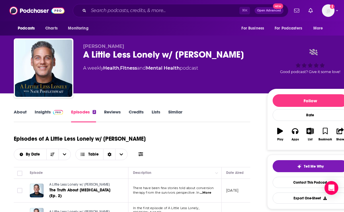
click at [19, 111] on link "About" at bounding box center [20, 115] width 13 height 13
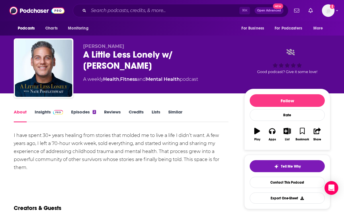
click at [89, 74] on div "[PERSON_NAME] A Little Less Lonely w/ [PERSON_NAME] A weekly Health , Fitness a…" at bounding box center [159, 67] width 152 height 46
click at [90, 60] on div "A Little Less Lonely w/ [PERSON_NAME]" at bounding box center [159, 60] width 152 height 22
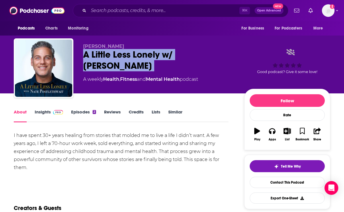
click at [90, 60] on div "A Little Less Lonely w/ [PERSON_NAME]" at bounding box center [159, 60] width 152 height 22
copy div "A Little Less Lonely w/ [PERSON_NAME]"
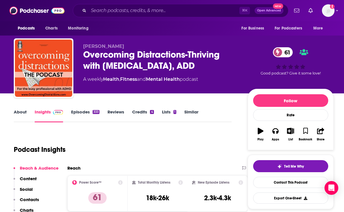
click at [100, 62] on div "Overcoming Distractions-Thriving with [MEDICAL_DATA], ADD 61" at bounding box center [160, 60] width 155 height 22
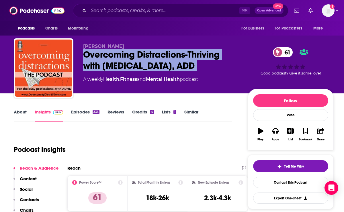
click at [100, 62] on div "Overcoming Distractions-Thriving with [MEDICAL_DATA], ADD 61" at bounding box center [160, 60] width 155 height 22
copy div "Overcoming Distractions-Thriving with [MEDICAL_DATA], ADD 61"
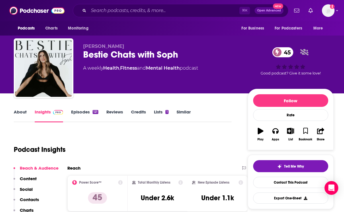
click at [17, 116] on link "About" at bounding box center [20, 115] width 13 height 13
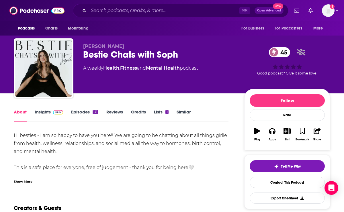
click at [23, 181] on div "Show More" at bounding box center [23, 181] width 19 height 5
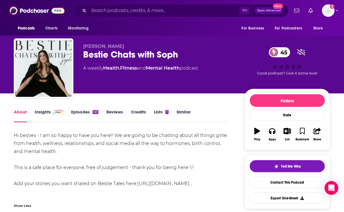
click at [40, 115] on link "Insights" at bounding box center [49, 115] width 28 height 13
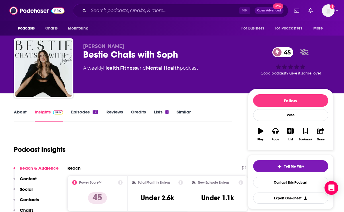
click at [79, 114] on link "Episodes 121" at bounding box center [84, 115] width 27 height 13
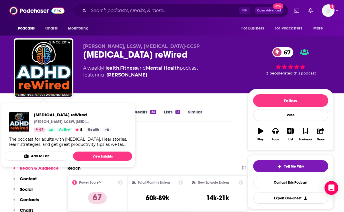
click at [100, 55] on div "[MEDICAL_DATA] reWired 67" at bounding box center [160, 54] width 155 height 11
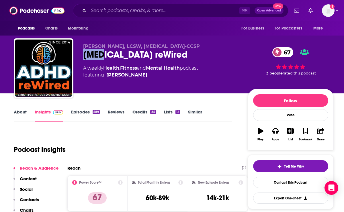
click at [100, 55] on div "[MEDICAL_DATA] reWired 67" at bounding box center [160, 54] width 155 height 11
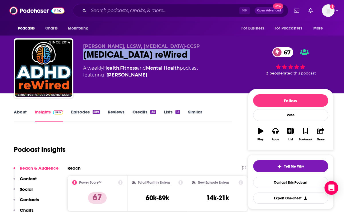
click at [100, 55] on div "[MEDICAL_DATA] reWired 67" at bounding box center [160, 54] width 155 height 11
copy div "[MEDICAL_DATA] reWired 67"
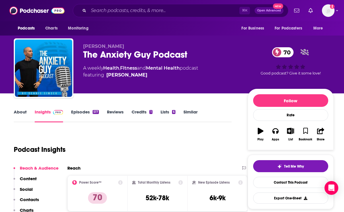
click at [96, 54] on div "The Anxiety Guy Podcast 70" at bounding box center [160, 54] width 155 height 11
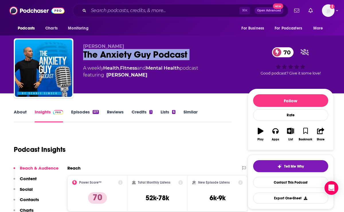
click at [96, 54] on div "The Anxiety Guy Podcast 70" at bounding box center [160, 54] width 155 height 11
copy div "The Anxiety Guy Podcast 70"
click at [18, 111] on link "About" at bounding box center [20, 115] width 13 height 13
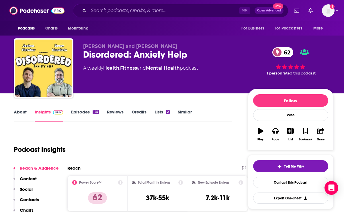
click at [99, 55] on div "Disordered: Anxiety Help 62" at bounding box center [160, 54] width 155 height 11
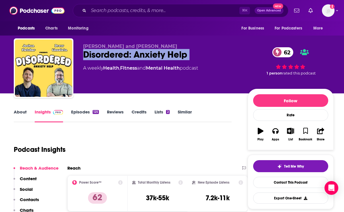
click at [99, 55] on div "Disordered: Anxiety Help 62" at bounding box center [160, 54] width 155 height 11
copy div "Disordered: Anxiety Help 62"
click at [34, 197] on p "Contacts" at bounding box center [29, 199] width 19 height 5
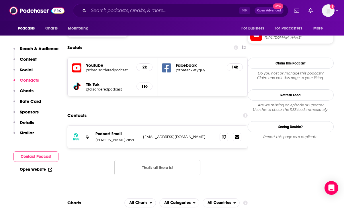
scroll to position [485, 0]
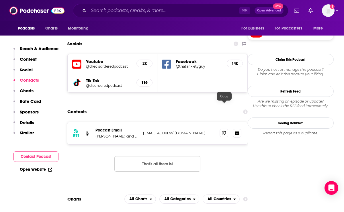
click at [222, 131] on icon at bounding box center [224, 133] width 4 height 5
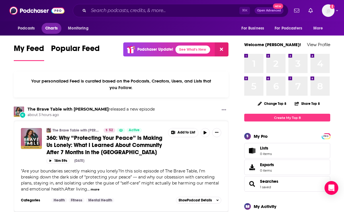
click at [46, 28] on span "Charts" at bounding box center [51, 28] width 12 height 8
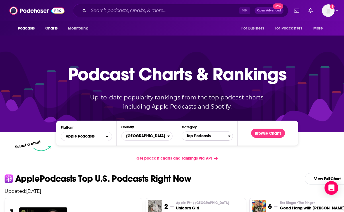
click at [195, 135] on span "Top Podcasts" at bounding box center [205, 136] width 46 height 10
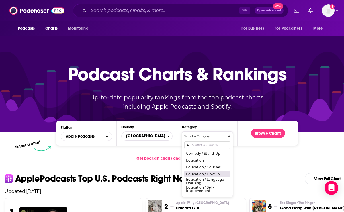
scroll to position [130, 0]
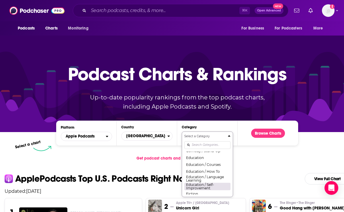
click at [198, 184] on button "Education / Self-Improvement" at bounding box center [207, 187] width 46 height 8
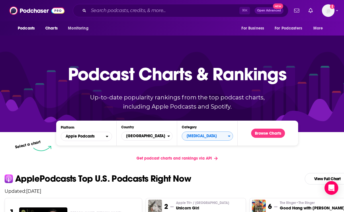
click at [141, 50] on div "Podcast Charts & Rankings Up-to-date popularity rankings from the top podcast c…" at bounding box center [177, 83] width 246 height 92
